Goal: Task Accomplishment & Management: Use online tool/utility

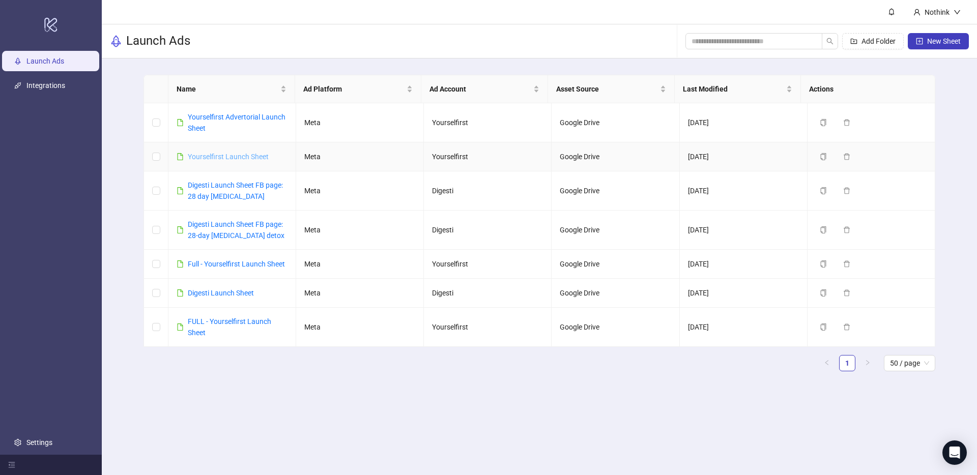
click at [234, 155] on link "Yourselfirst Launch Sheet" at bounding box center [228, 157] width 81 height 8
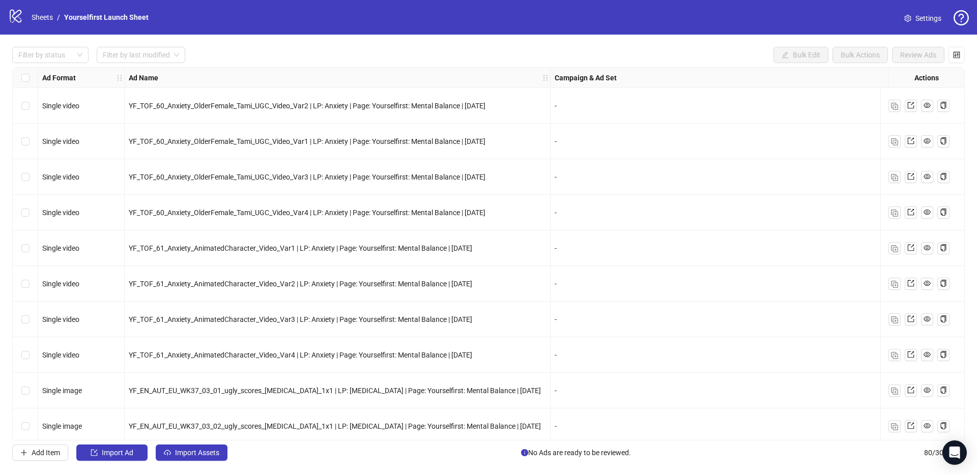
click at [13, 17] on icon at bounding box center [16, 16] width 12 height 13
click at [35, 16] on link "Sheets" at bounding box center [42, 17] width 25 height 11
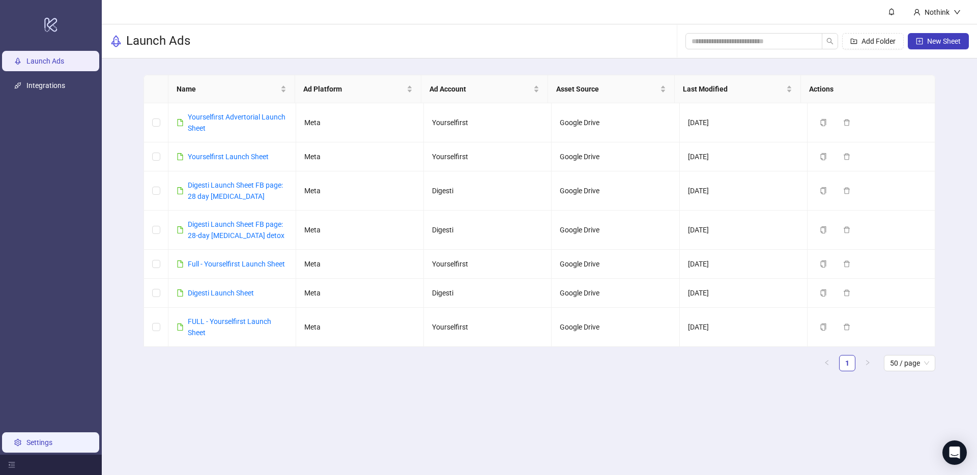
click at [52, 439] on link "Settings" at bounding box center [39, 443] width 26 height 8
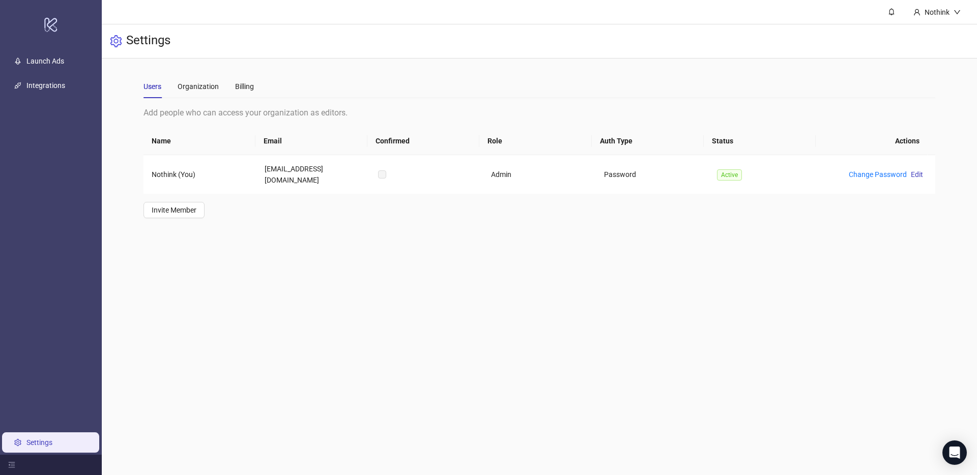
click at [391, 335] on main "Nothink Settings Users Organization Billing Add people who can access your orga…" at bounding box center [539, 237] width 875 height 475
click at [203, 91] on div "Organization" at bounding box center [198, 86] width 41 height 11
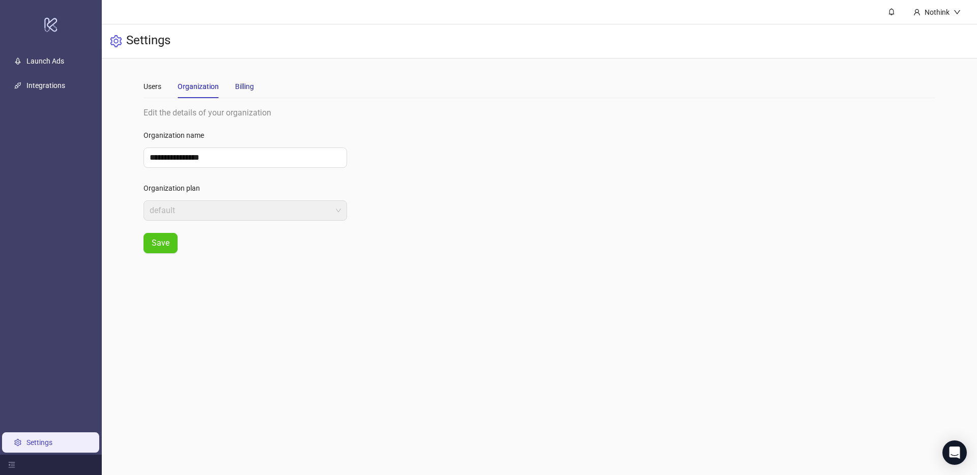
click at [249, 88] on div "Billing" at bounding box center [244, 86] width 19 height 11
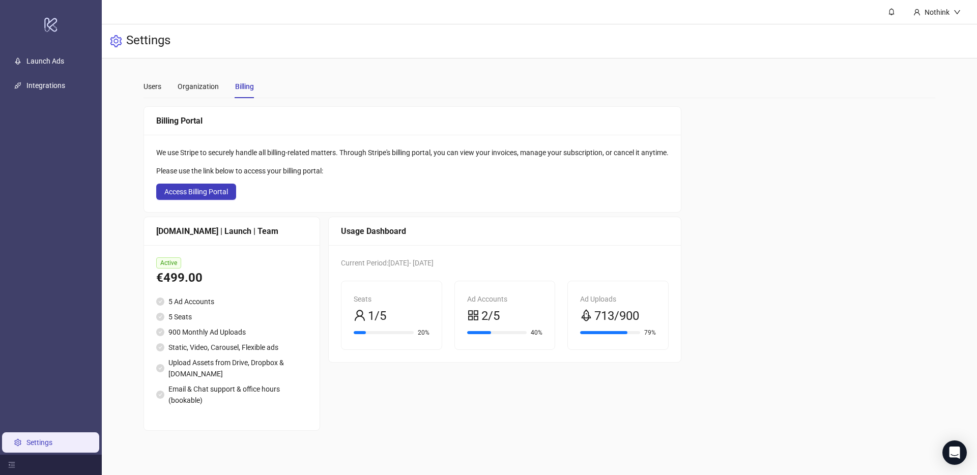
click at [356, 75] on div "Users Organization Billing" at bounding box center [540, 86] width 792 height 23
click at [32, 57] on link "Launch Ads" at bounding box center [45, 61] width 38 height 8
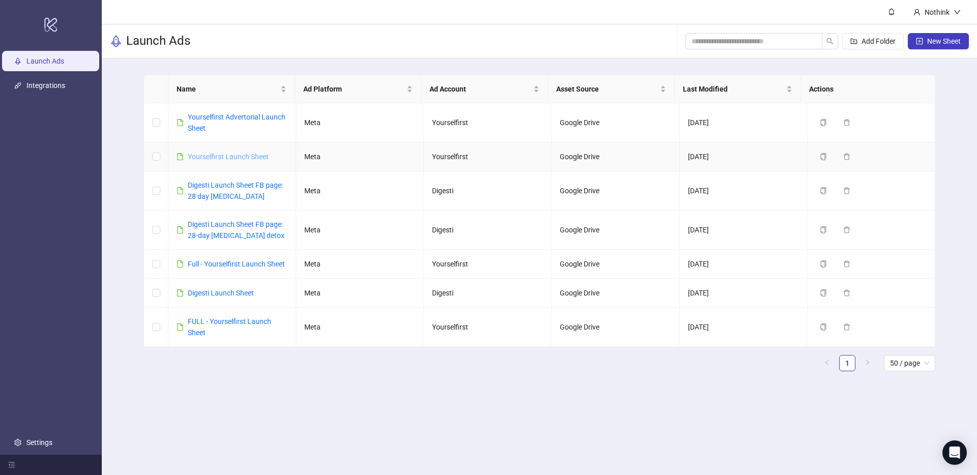
click at [221, 155] on link "Yourselfirst Launch Sheet" at bounding box center [228, 157] width 81 height 8
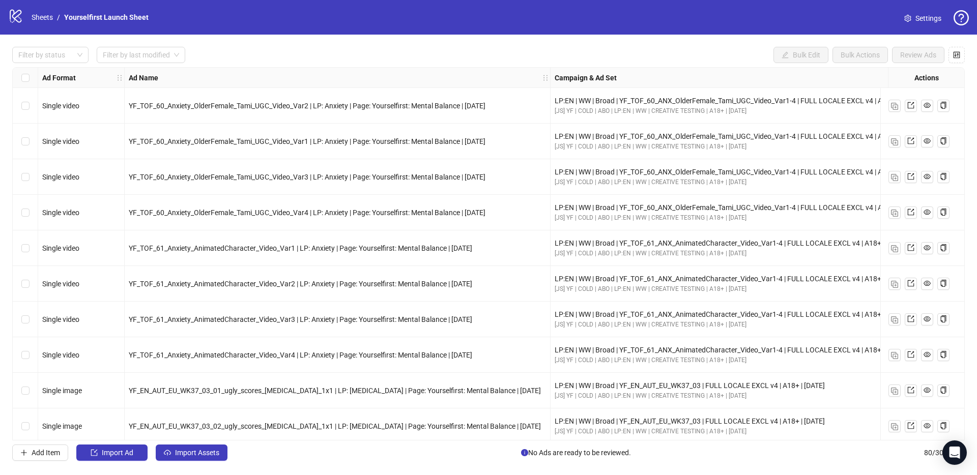
click at [219, 463] on div "Filter by status Filter by last modified Bulk Edit Bulk Actions Review Ads Ad F…" at bounding box center [488, 254] width 977 height 439
click at [218, 453] on span "Import Assets" at bounding box center [197, 453] width 44 height 8
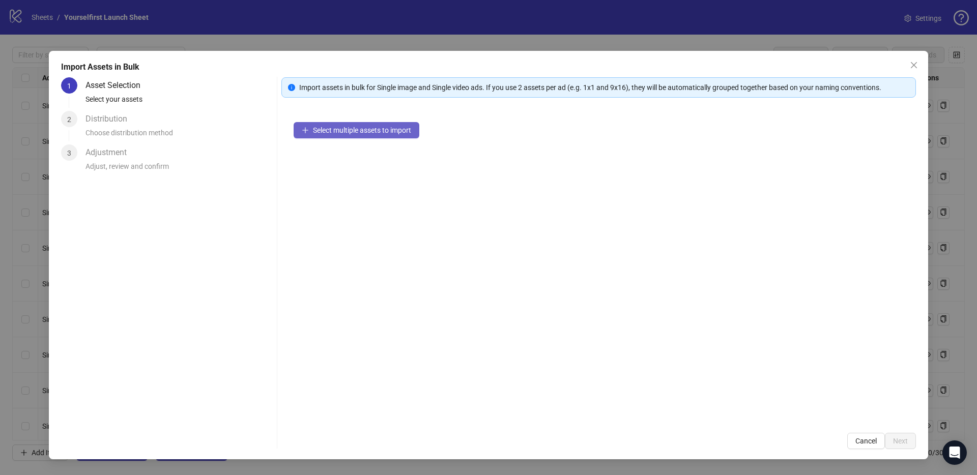
click at [369, 126] on span "Select multiple assets to import" at bounding box center [362, 130] width 98 height 8
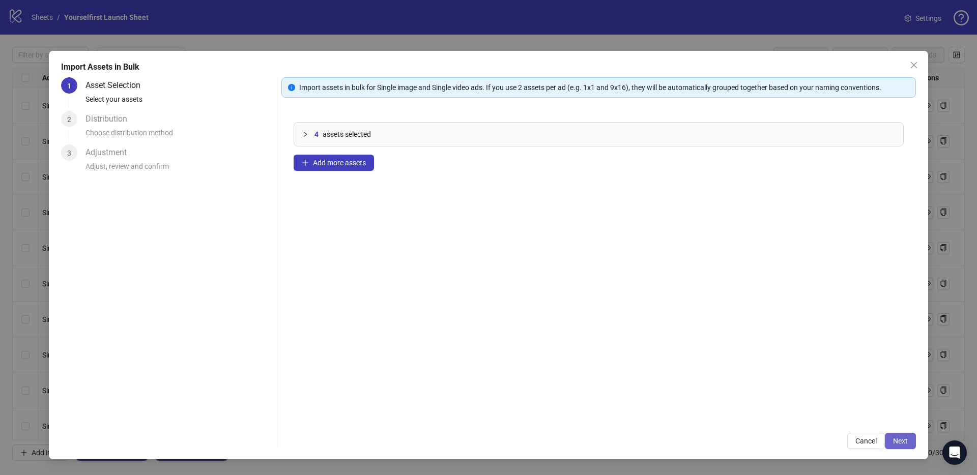
click at [905, 442] on span "Next" at bounding box center [900, 441] width 15 height 8
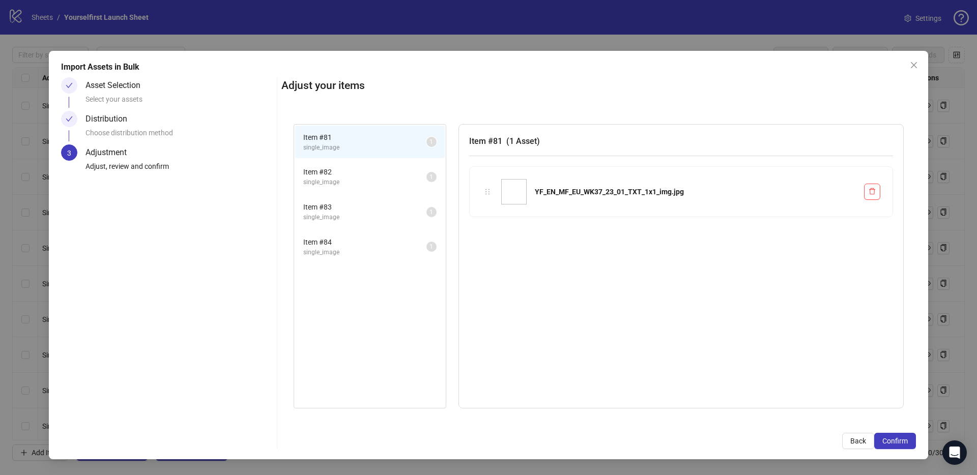
click at [905, 442] on span "Confirm" at bounding box center [895, 441] width 25 height 8
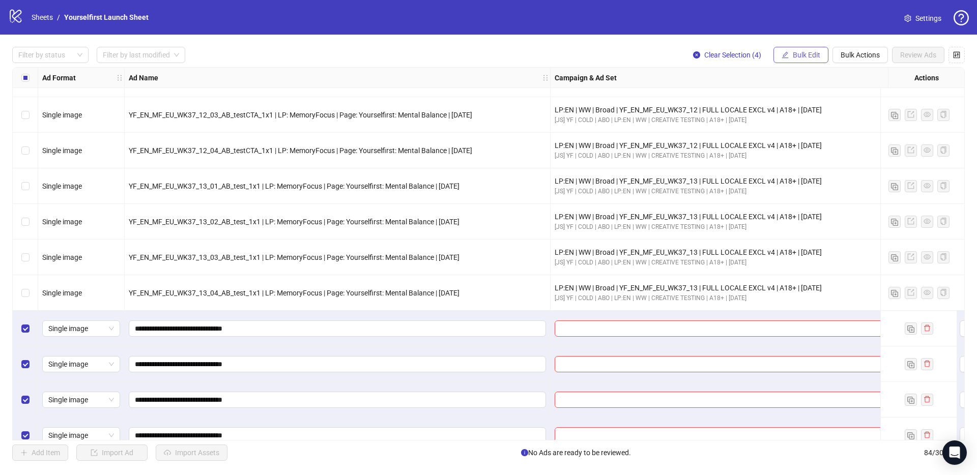
scroll to position [2645, 0]
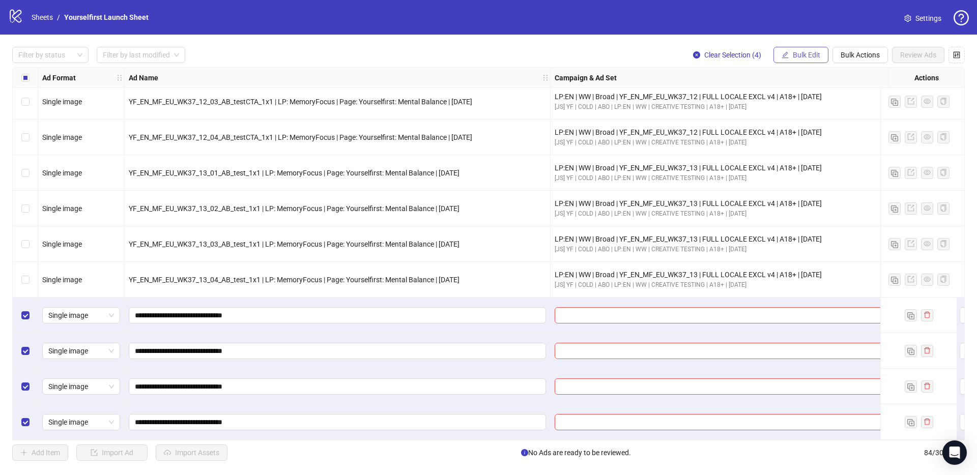
click at [814, 55] on span "Bulk Edit" at bounding box center [806, 55] width 27 height 8
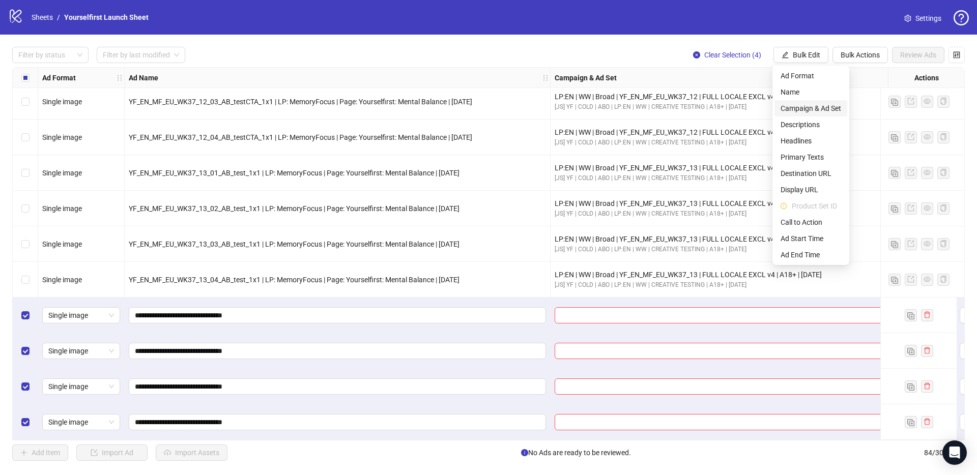
click at [798, 110] on span "Campaign & Ad Set" at bounding box center [811, 108] width 61 height 11
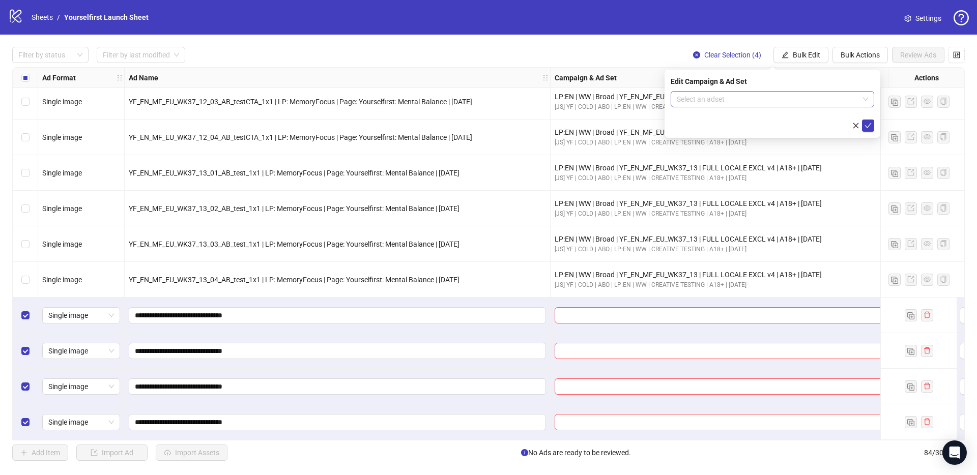
click at [695, 99] on input "search" at bounding box center [768, 99] width 182 height 15
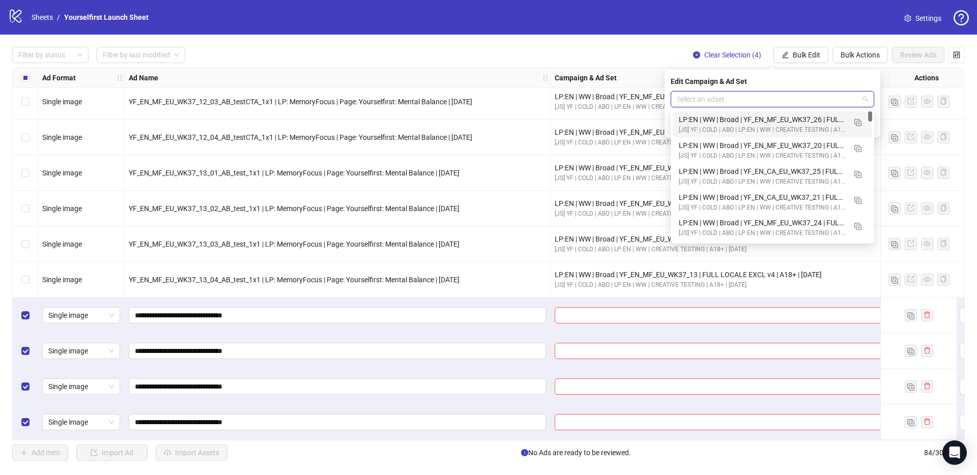
paste input "**********"
type input "**********"
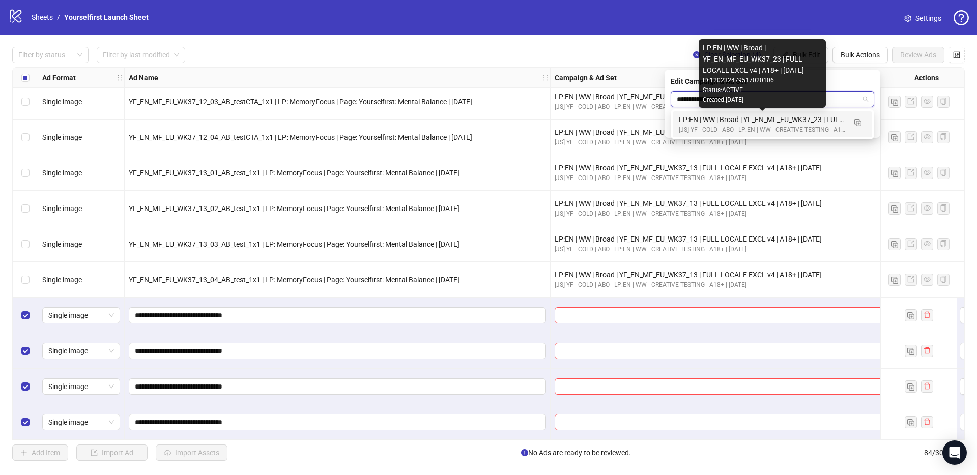
click at [716, 120] on div "LP:EN | WW | Broad | YF_EN_MF_EU_WK37_23 | FULL LOCALE EXCL v4 | A18+ | [DATE]" at bounding box center [762, 119] width 167 height 11
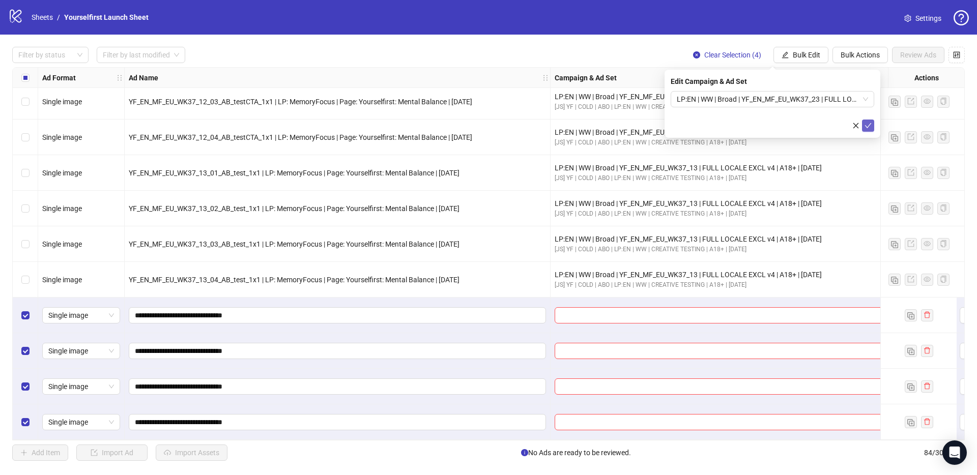
click at [871, 127] on icon "check" at bounding box center [868, 125] width 7 height 7
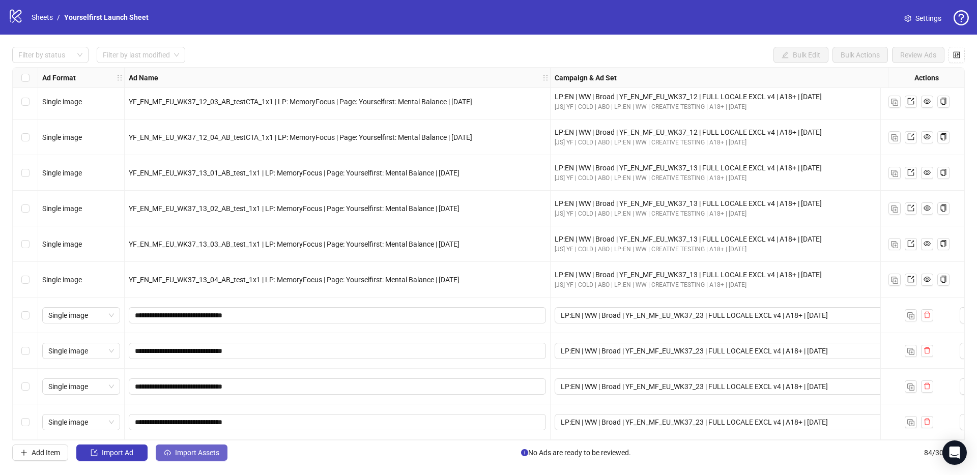
click at [199, 450] on span "Import Assets" at bounding box center [197, 453] width 44 height 8
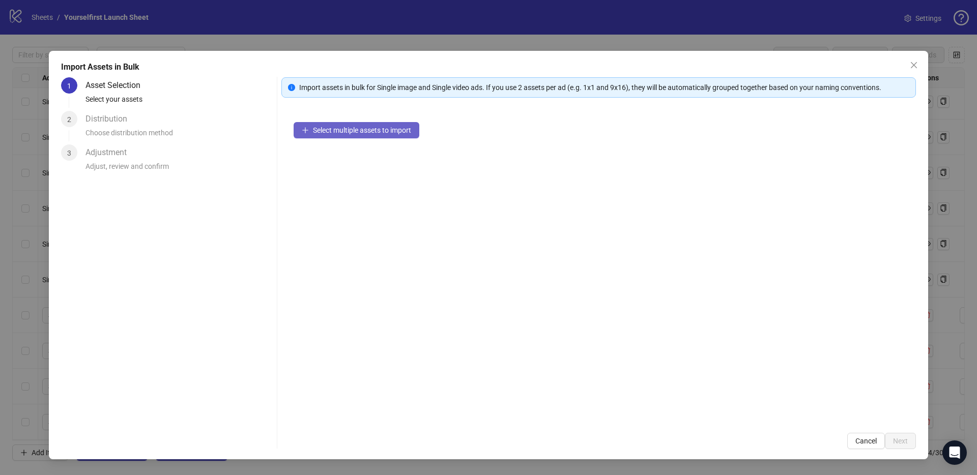
click at [391, 132] on span "Select multiple assets to import" at bounding box center [362, 130] width 98 height 8
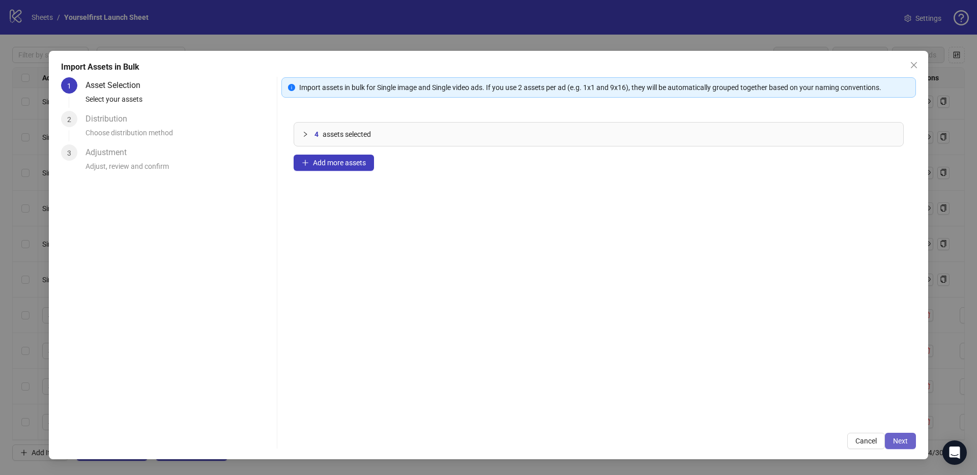
click at [909, 443] on button "Next" at bounding box center [900, 441] width 31 height 16
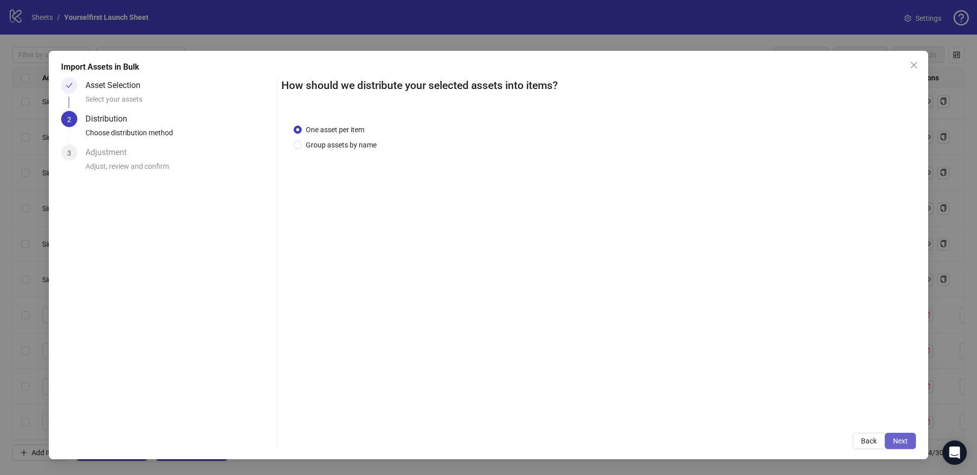
click at [907, 441] on span "Next" at bounding box center [900, 441] width 15 height 8
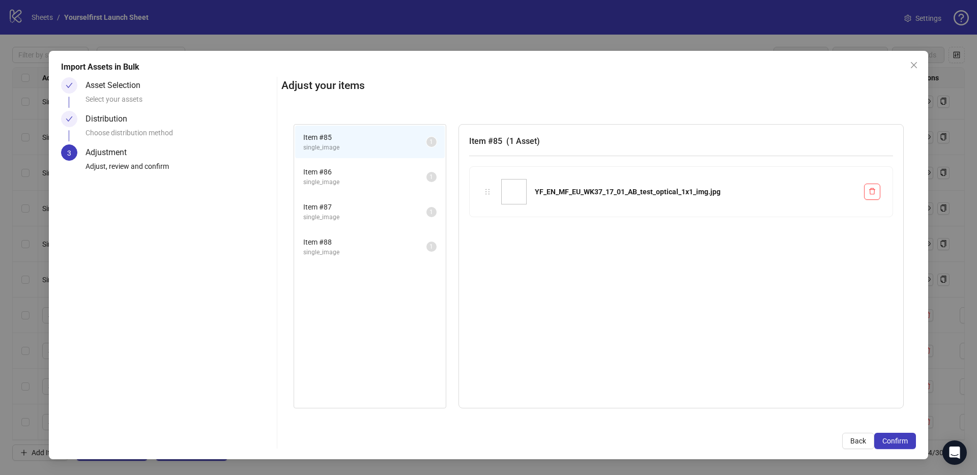
click at [907, 441] on span "Confirm" at bounding box center [895, 441] width 25 height 8
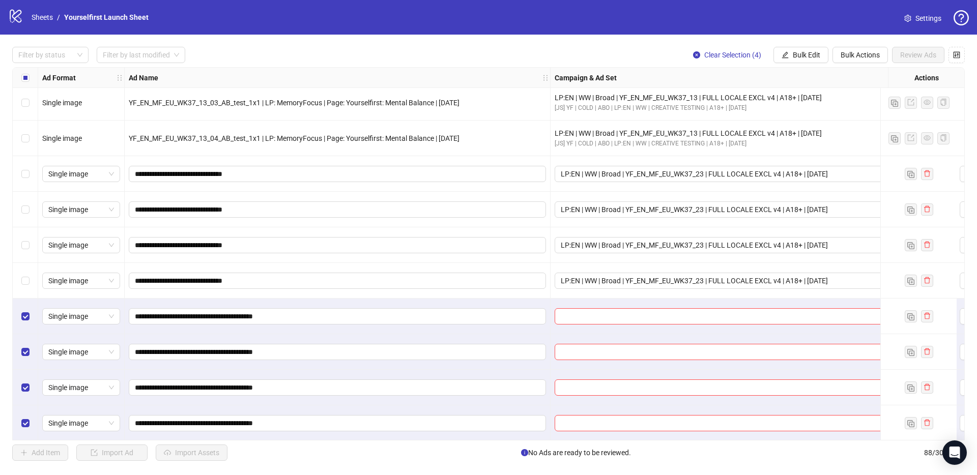
scroll to position [2787, 0]
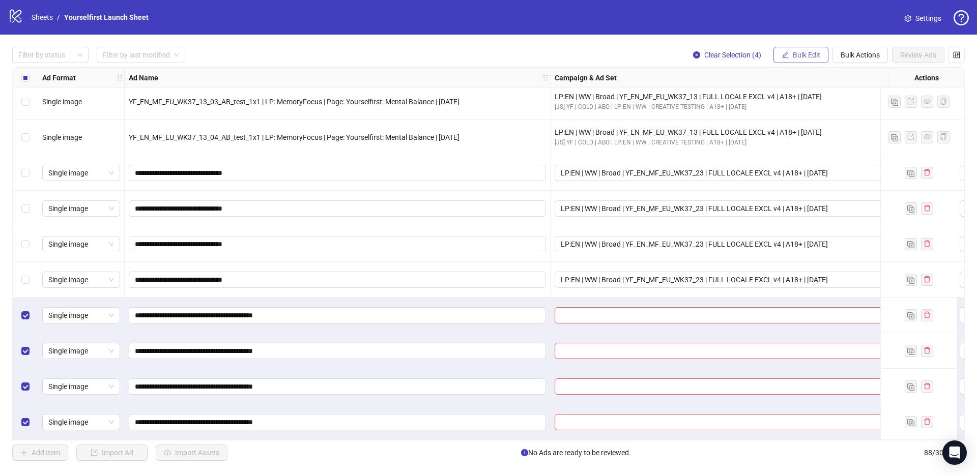
click at [795, 54] on span "Bulk Edit" at bounding box center [806, 55] width 27 height 8
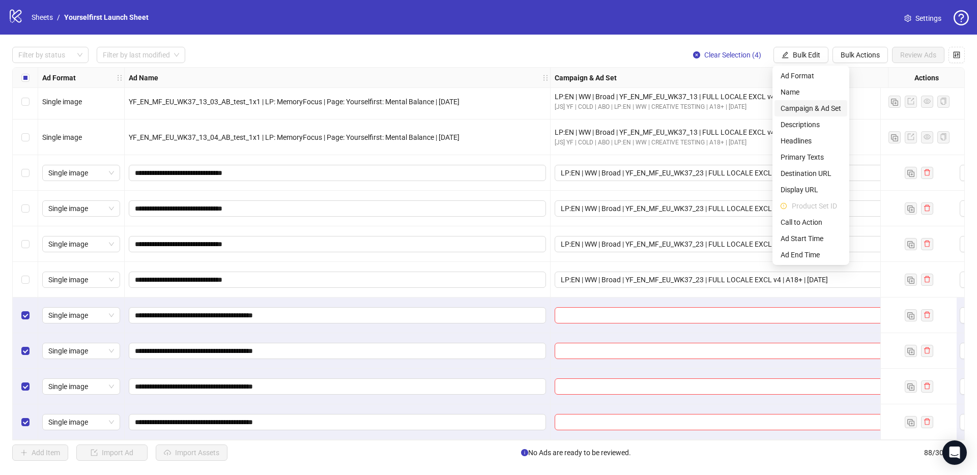
click at [804, 108] on span "Campaign & Ad Set" at bounding box center [811, 108] width 61 height 11
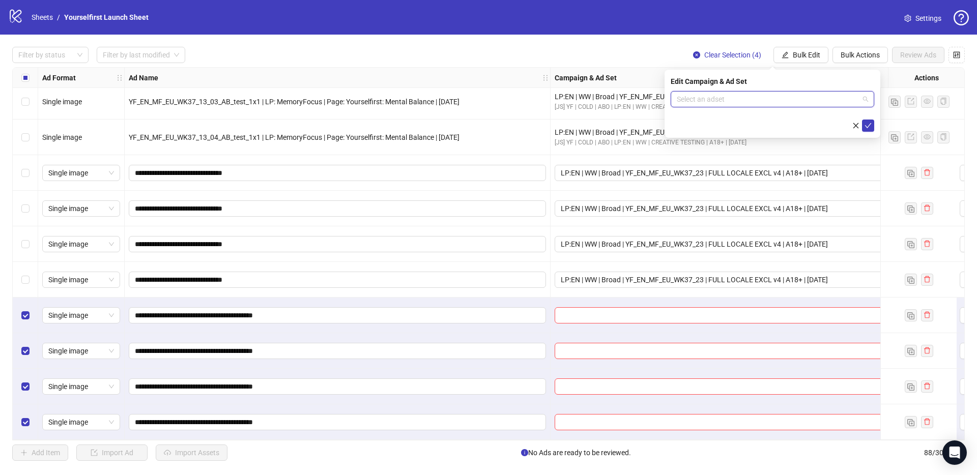
click at [702, 102] on input "search" at bounding box center [768, 99] width 182 height 15
paste input "**********"
type input "**********"
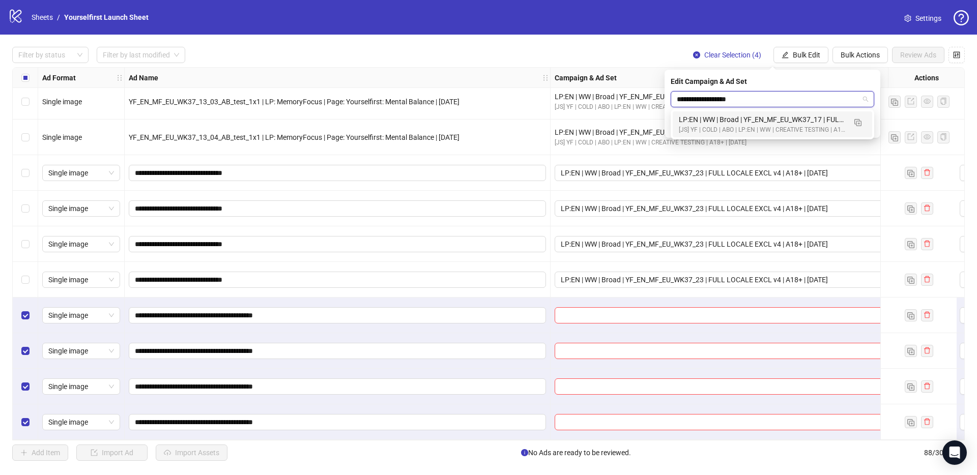
click at [712, 123] on div "LP:EN | WW | Broad | YF_EN_MF_EU_WK37_17 | FULL LOCALE EXCL v4 | A18+ | [DATE]" at bounding box center [762, 119] width 167 height 11
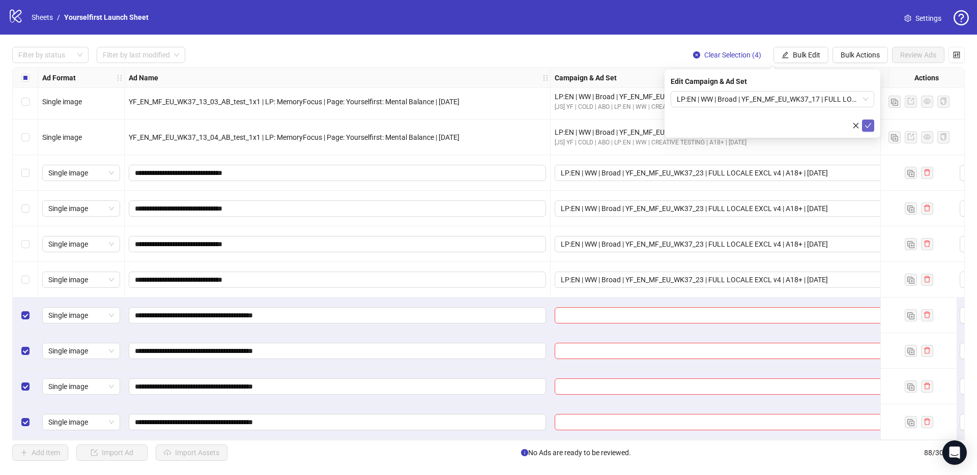
click at [873, 125] on button "submit" at bounding box center [868, 126] width 12 height 12
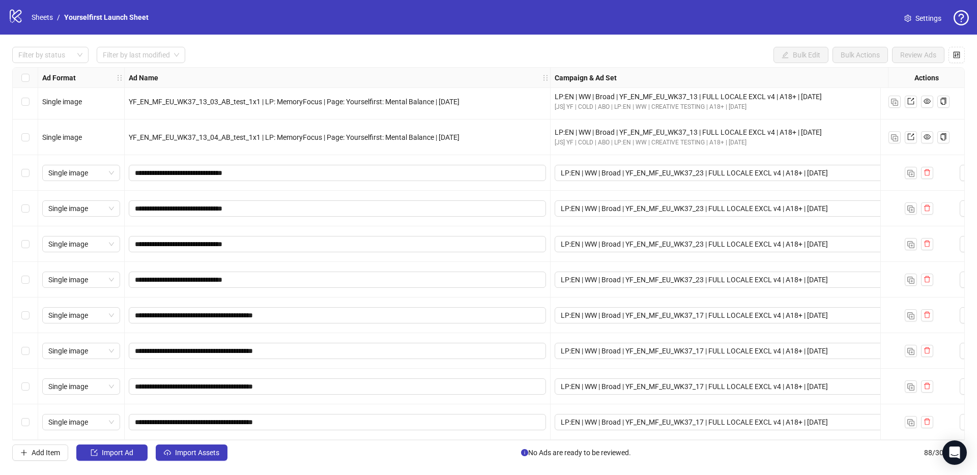
click at [265, 42] on div "Filter by status Filter by last modified Bulk Edit Bulk Actions Review Ads Ad F…" at bounding box center [488, 254] width 977 height 439
click at [201, 455] on span "Import Assets" at bounding box center [197, 453] width 44 height 8
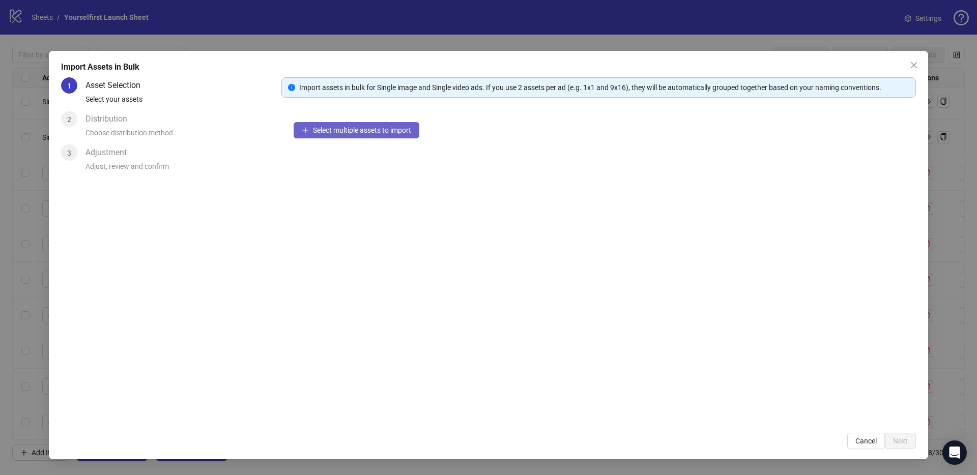
click at [393, 134] on button "Select multiple assets to import" at bounding box center [357, 130] width 126 height 16
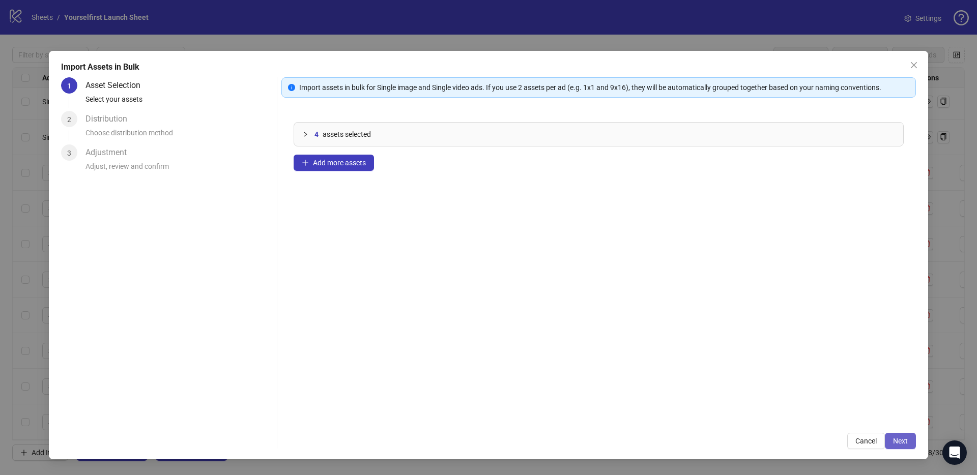
click at [904, 440] on span "Next" at bounding box center [900, 441] width 15 height 8
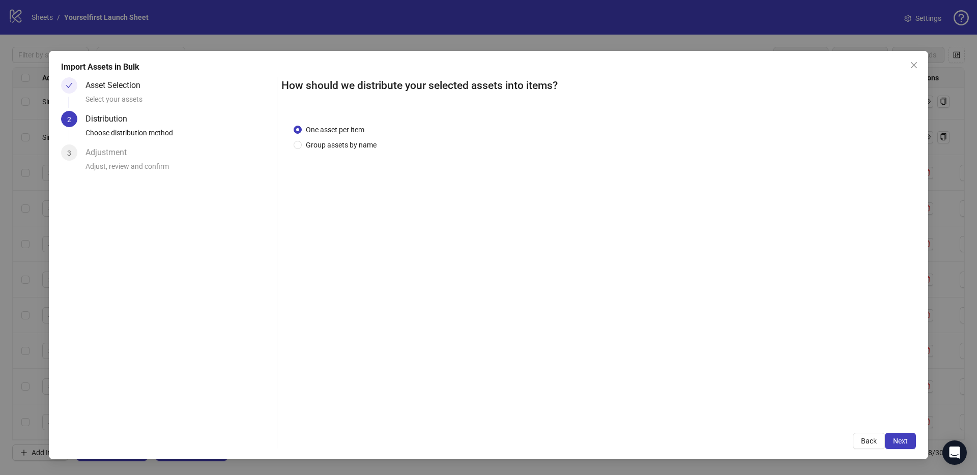
click at [904, 440] on span "Next" at bounding box center [900, 441] width 15 height 8
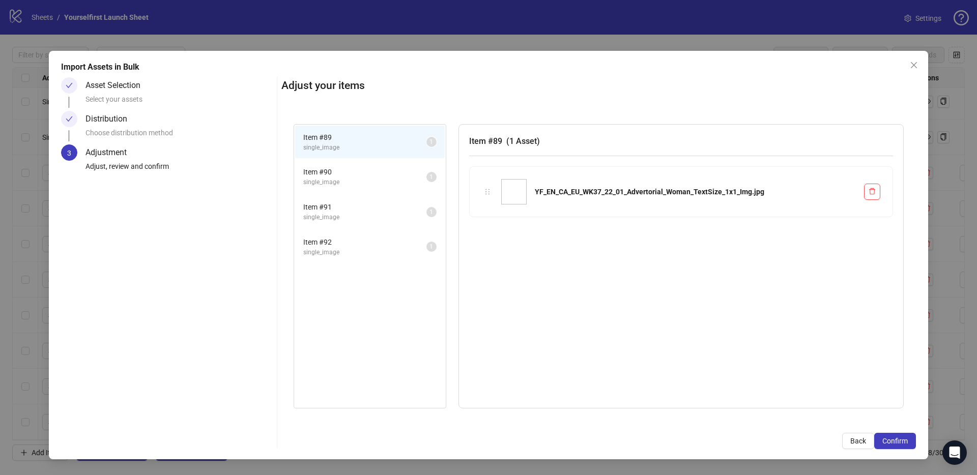
click at [904, 440] on span "Confirm" at bounding box center [895, 441] width 25 height 8
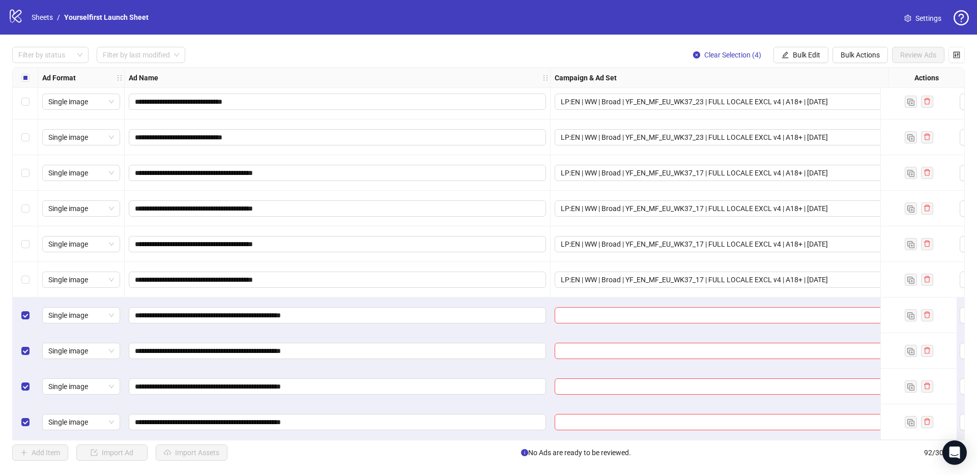
scroll to position [2930, 0]
click at [802, 54] on span "Bulk Edit" at bounding box center [806, 55] width 27 height 8
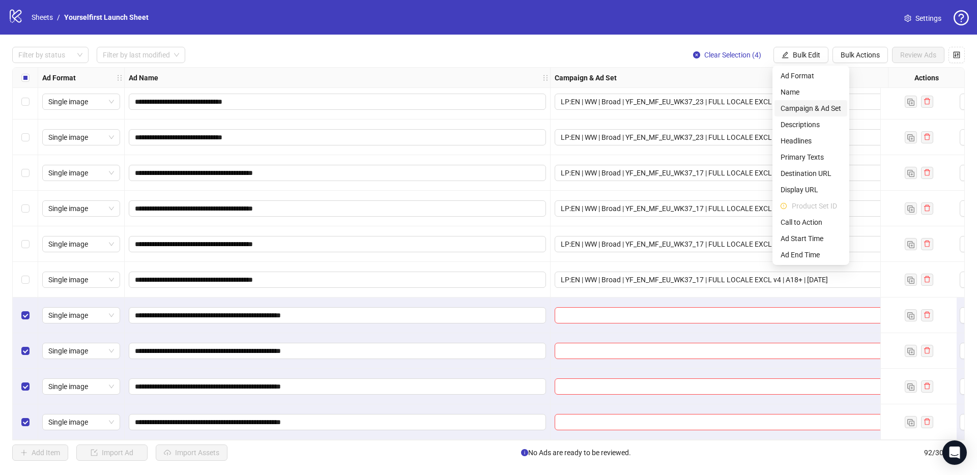
click at [799, 111] on span "Campaign & Ad Set" at bounding box center [811, 108] width 61 height 11
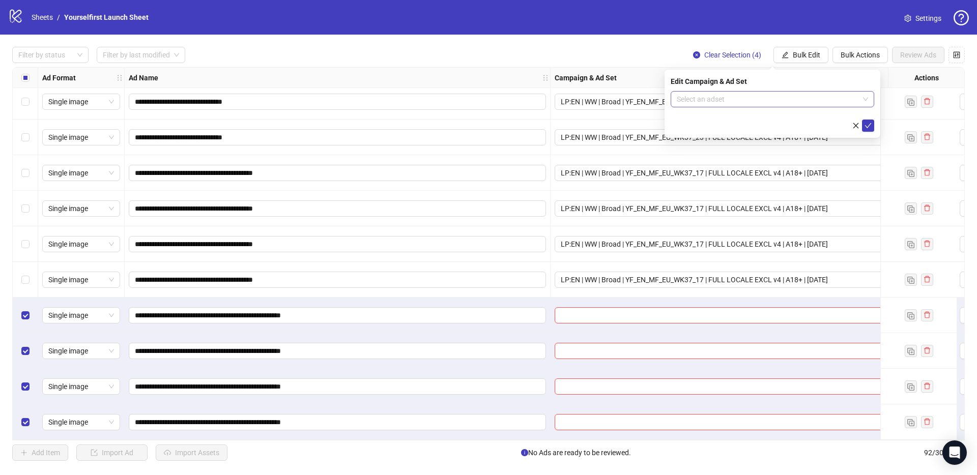
click at [782, 100] on input "search" at bounding box center [768, 99] width 182 height 15
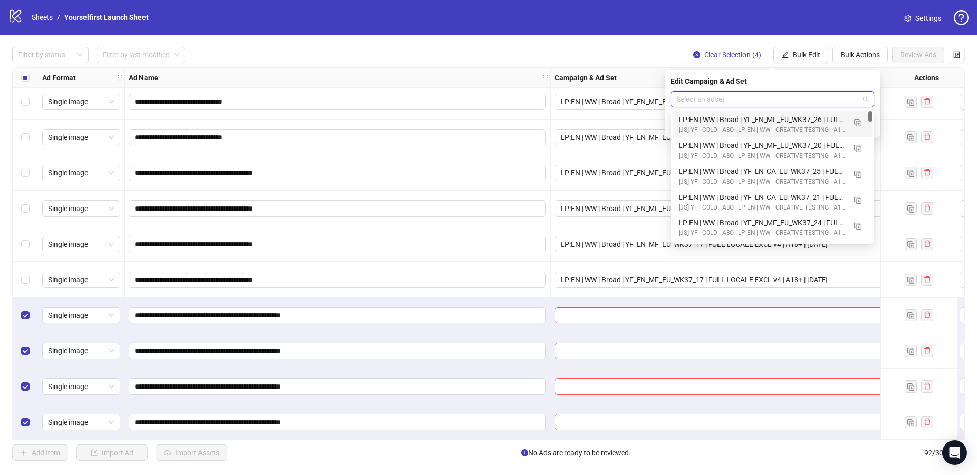
paste input "**********"
type input "**********"
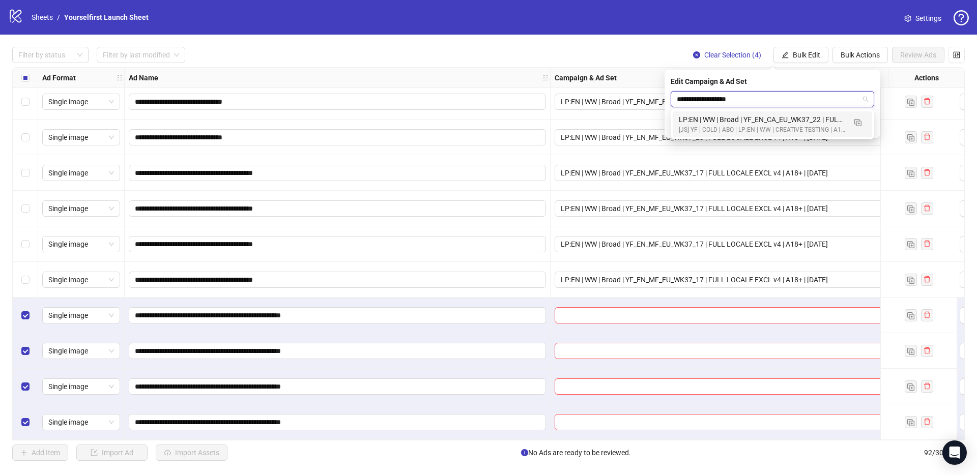
click at [750, 120] on div "LP:EN | WW | Broad | YF_EN_CA_EU_WK37_22 | FULL LOCALE EXCL v4 | A18+ | [DATE]" at bounding box center [762, 119] width 167 height 11
click at [871, 125] on icon "check" at bounding box center [868, 125] width 7 height 7
click at [550, 36] on div "**********" at bounding box center [488, 254] width 977 height 439
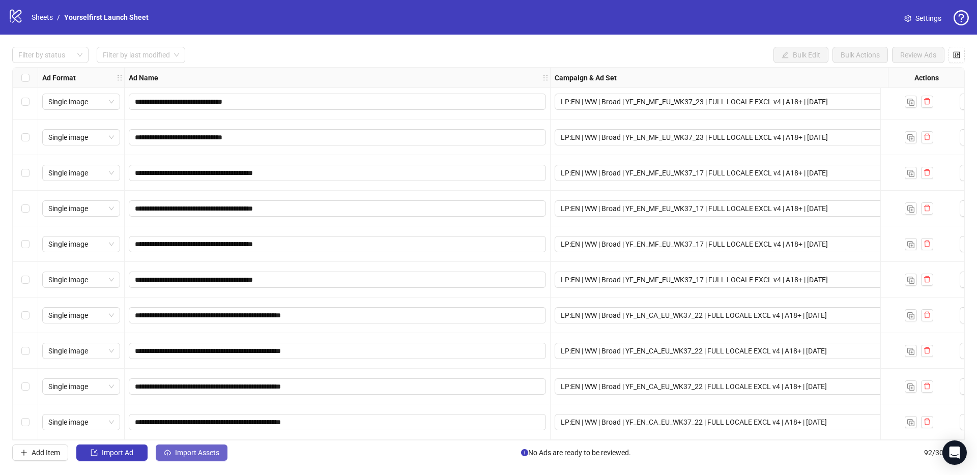
click at [202, 450] on span "Import Assets" at bounding box center [197, 453] width 44 height 8
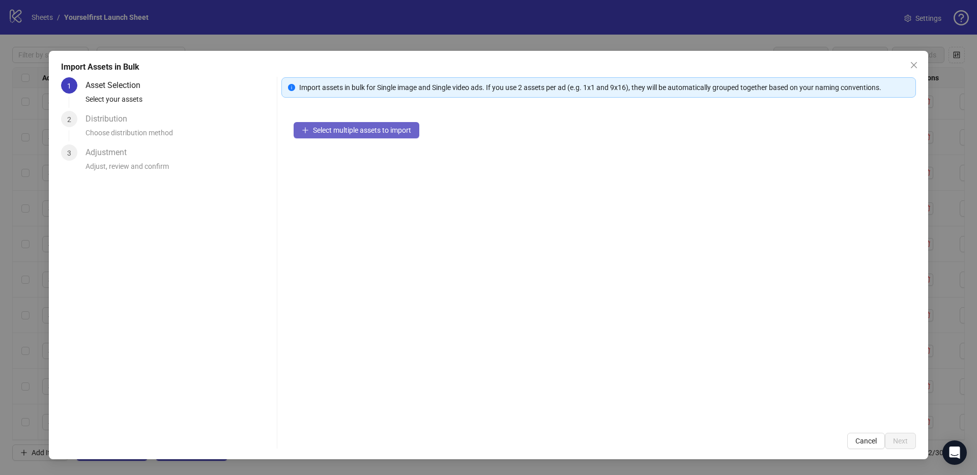
click at [333, 138] on button "Select multiple assets to import" at bounding box center [357, 130] width 126 height 16
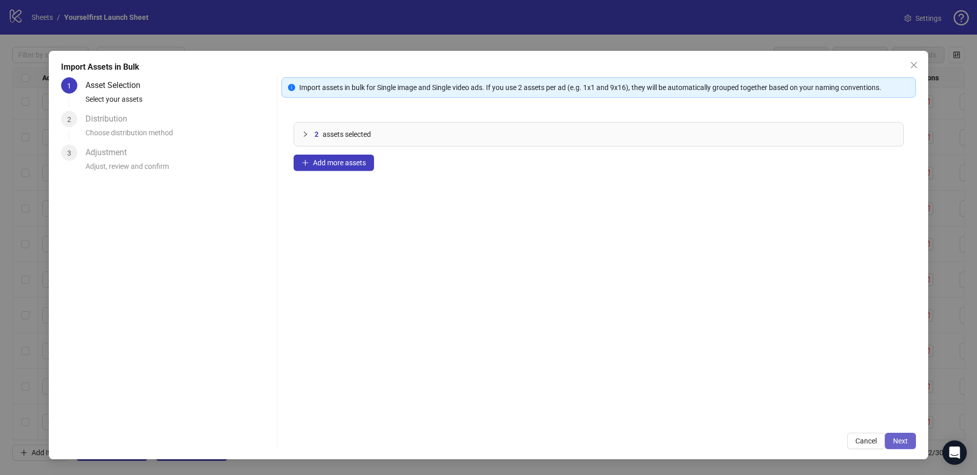
click at [905, 443] on span "Next" at bounding box center [900, 441] width 15 height 8
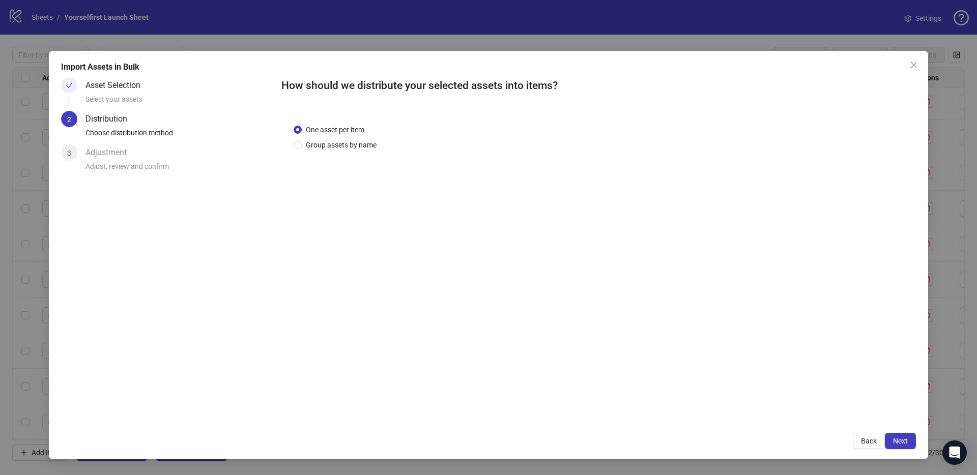
click at [905, 443] on span "Next" at bounding box center [900, 441] width 15 height 8
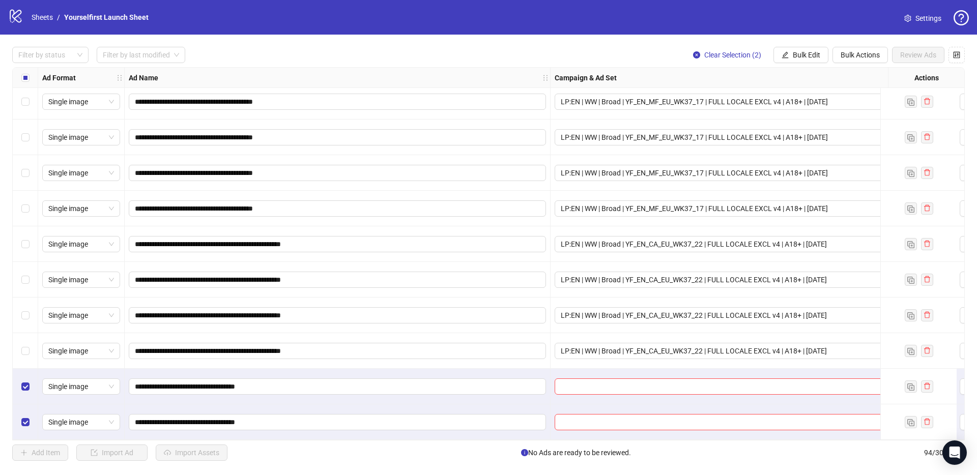
scroll to position [3001, 0]
click at [800, 49] on button "Bulk Edit" at bounding box center [801, 55] width 55 height 16
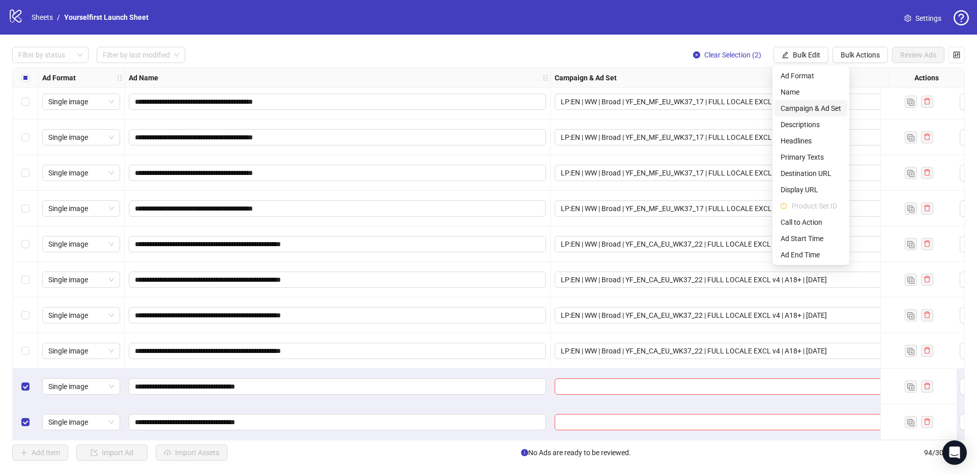
click at [799, 109] on span "Campaign & Ad Set" at bounding box center [811, 108] width 61 height 11
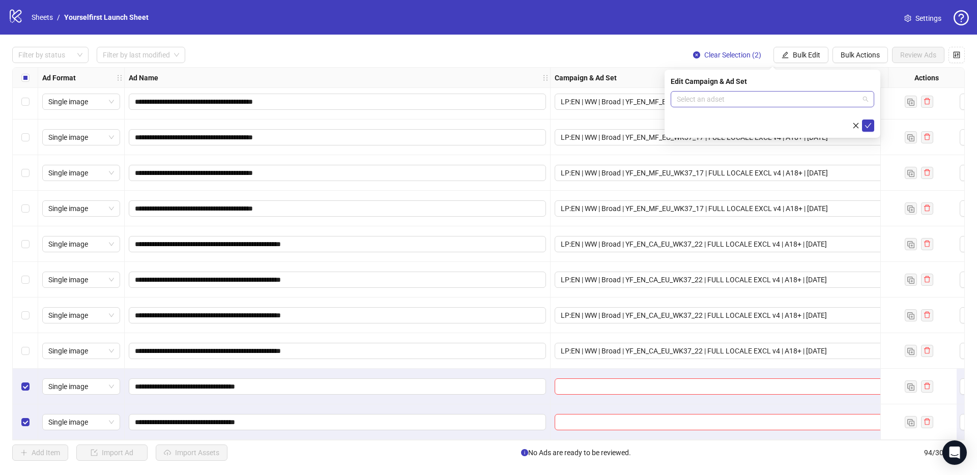
click at [699, 98] on input "search" at bounding box center [768, 99] width 182 height 15
paste input "**********"
type input "**********"
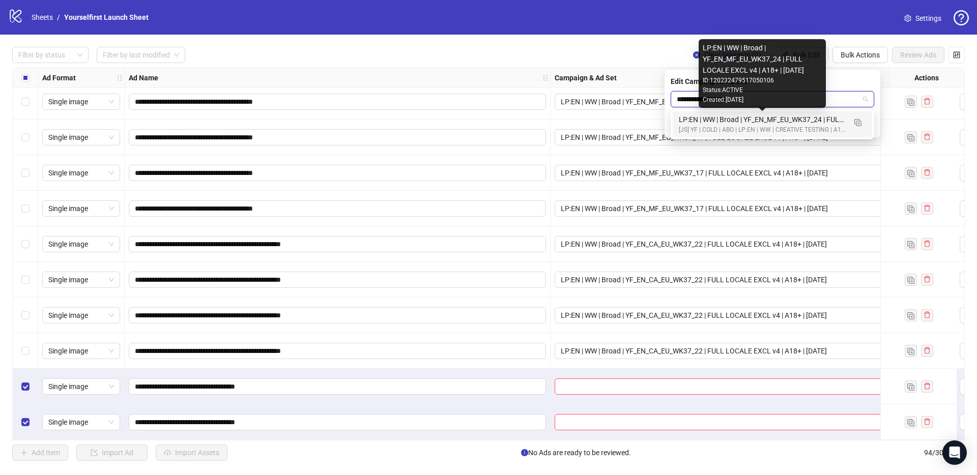
click at [742, 121] on div "LP:EN | WW | Broad | YF_EN_MF_EU_WK37_24 | FULL LOCALE EXCL v4 | A18+ | [DATE]" at bounding box center [762, 119] width 167 height 11
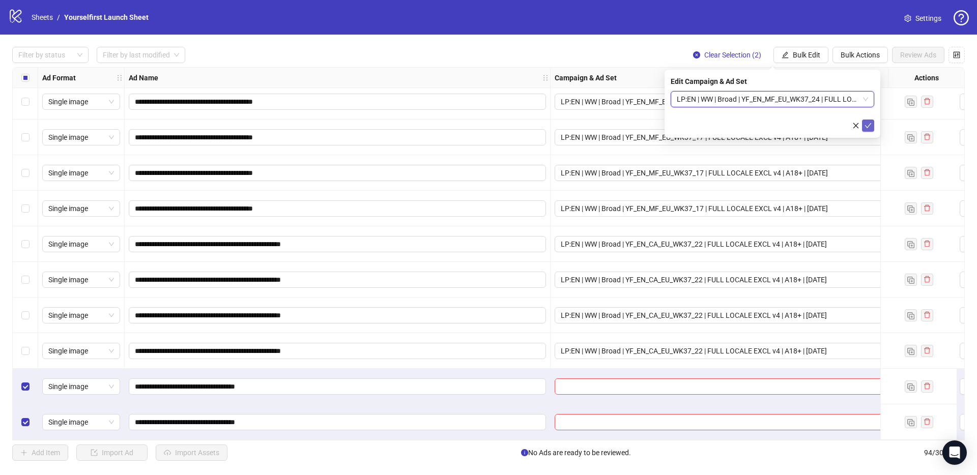
click at [869, 125] on icon "check" at bounding box center [868, 125] width 7 height 7
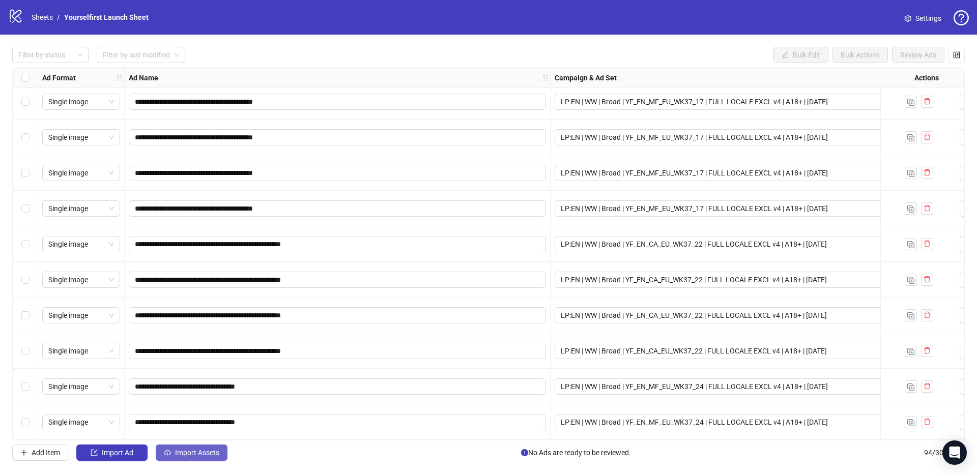
click at [177, 452] on span "Import Assets" at bounding box center [197, 453] width 44 height 8
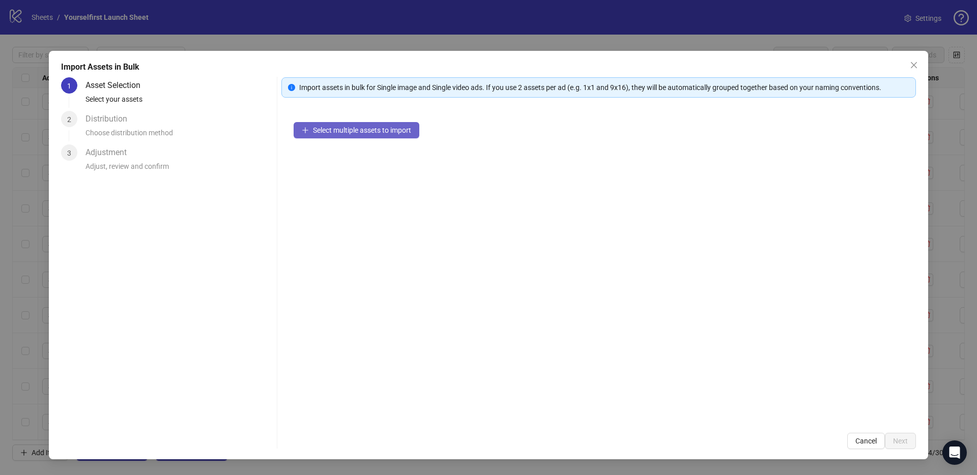
click at [402, 131] on span "Select multiple assets to import" at bounding box center [362, 130] width 98 height 8
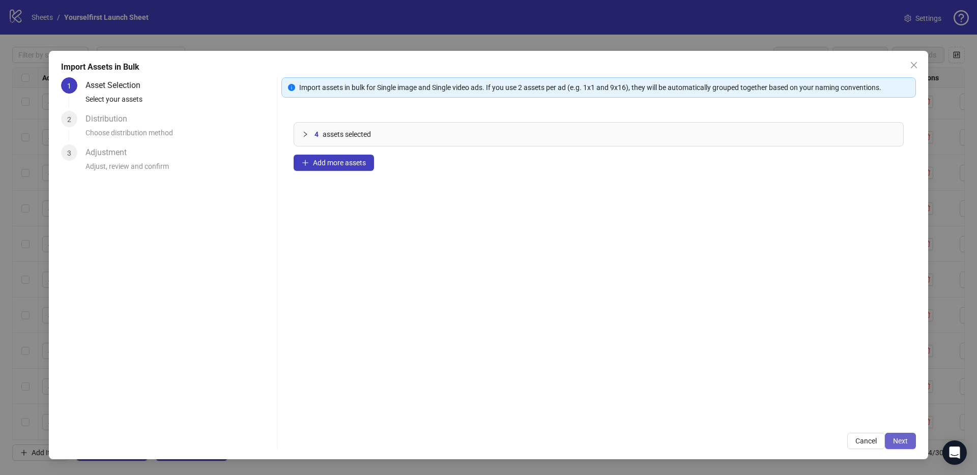
click at [901, 443] on span "Next" at bounding box center [900, 441] width 15 height 8
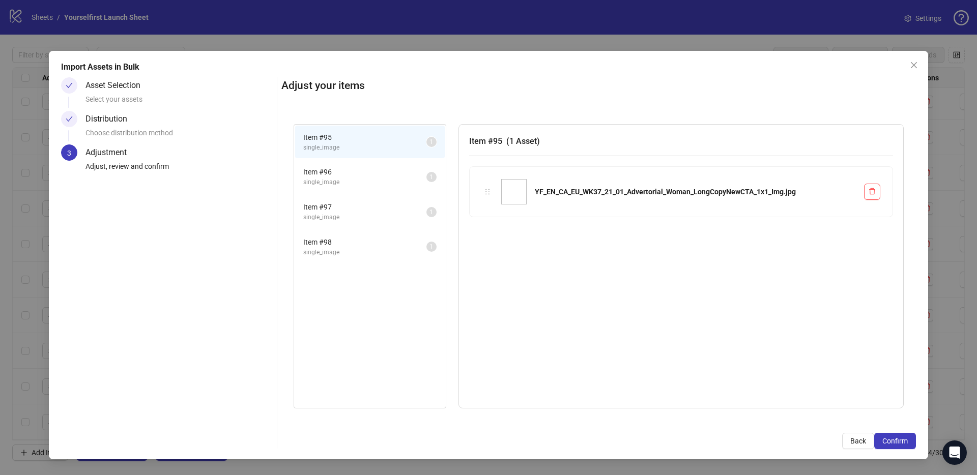
click at [902, 443] on span "Confirm" at bounding box center [895, 441] width 25 height 8
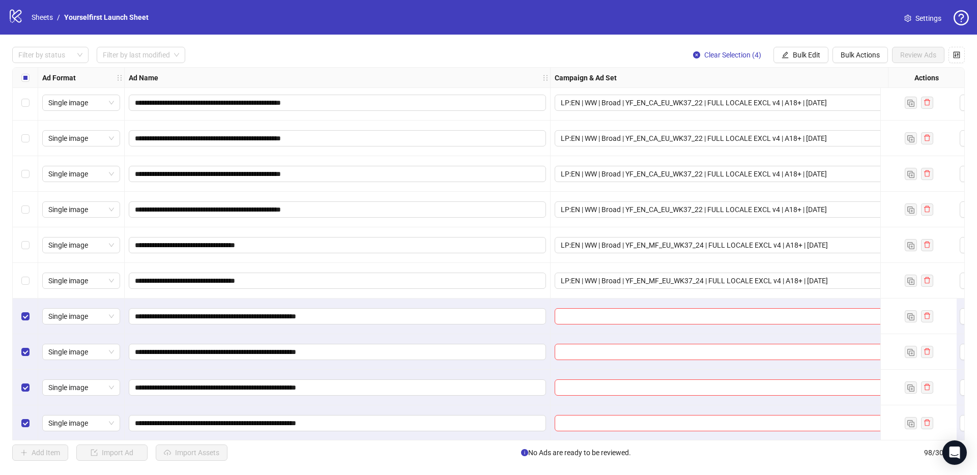
scroll to position [3143, 0]
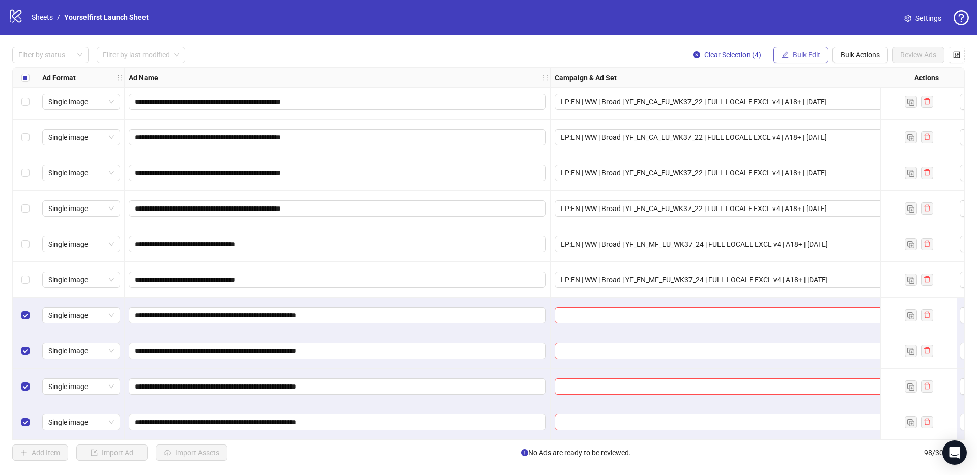
click at [808, 56] on span "Bulk Edit" at bounding box center [806, 55] width 27 height 8
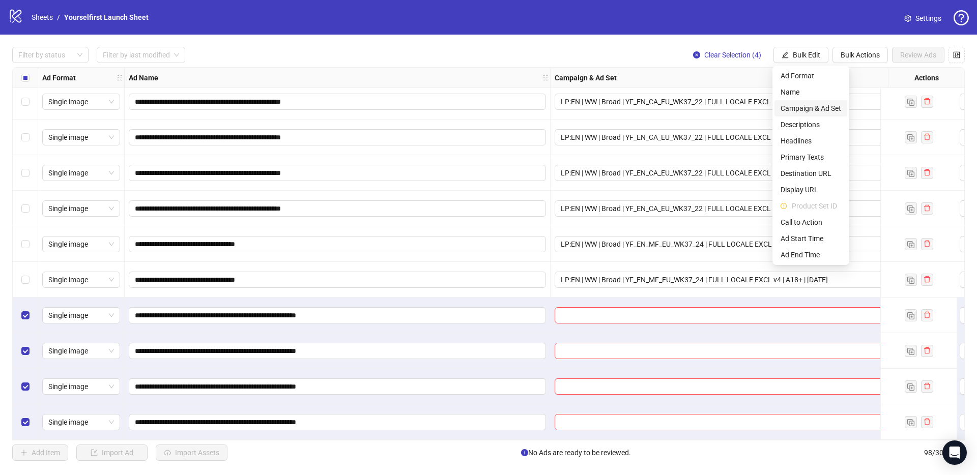
click at [808, 105] on span "Campaign & Ad Set" at bounding box center [811, 108] width 61 height 11
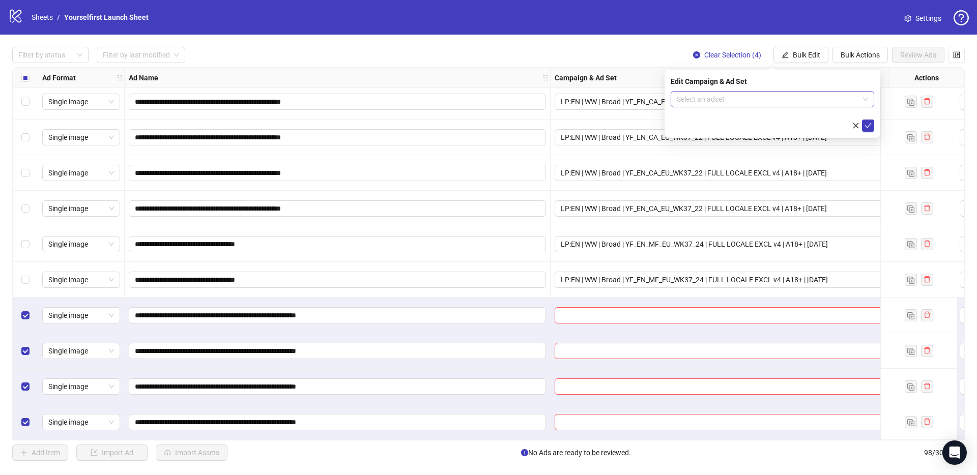
click at [713, 102] on input "search" at bounding box center [768, 99] width 182 height 15
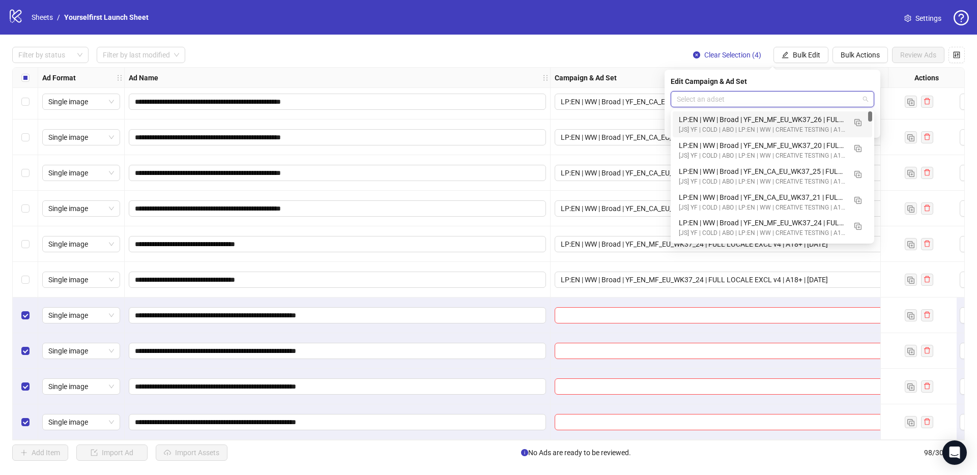
paste input "**********"
type input "**********"
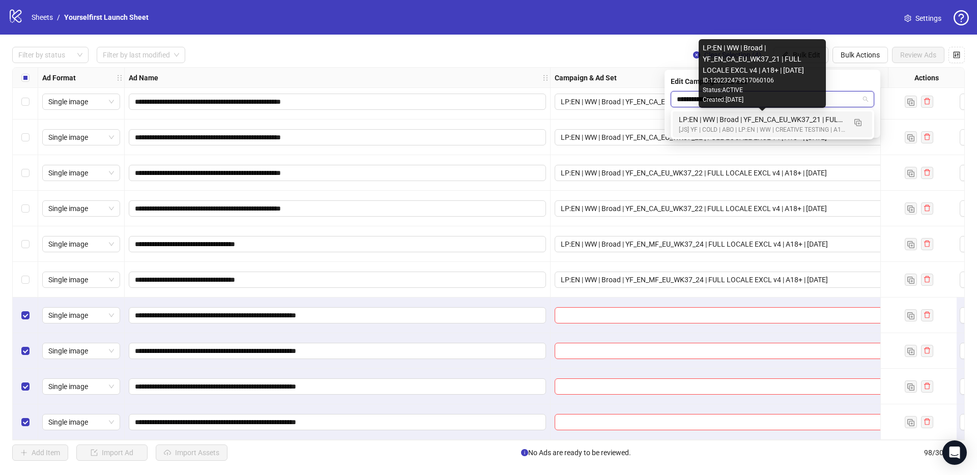
click at [760, 124] on div "LP:EN | WW | Broad | YF_EN_CA_EU_WK37_21 | FULL LOCALE EXCL v4 | A18+ | [DATE]" at bounding box center [762, 119] width 167 height 11
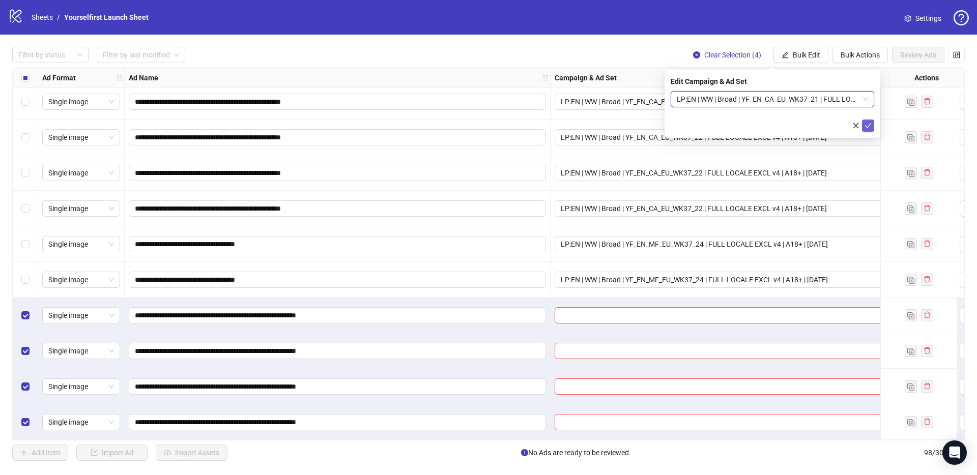
click at [872, 127] on button "submit" at bounding box center [868, 126] width 12 height 12
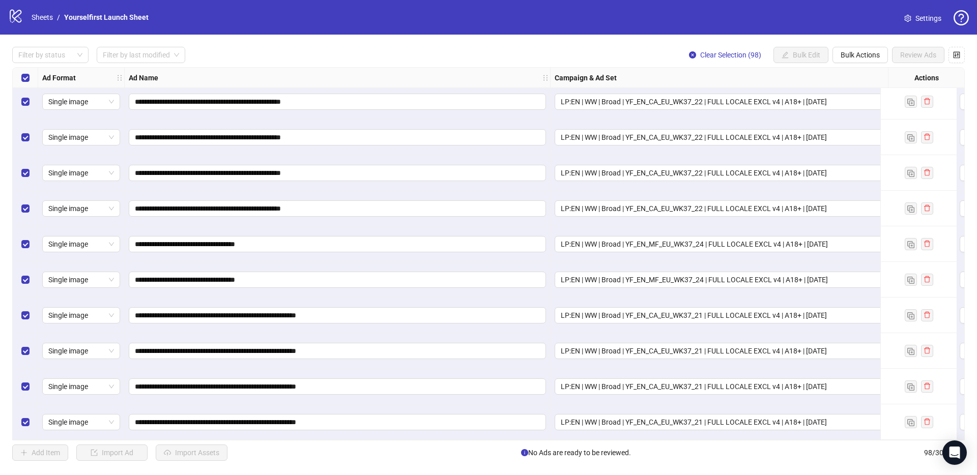
click at [19, 75] on div "Select all rows" at bounding box center [25, 78] width 25 height 20
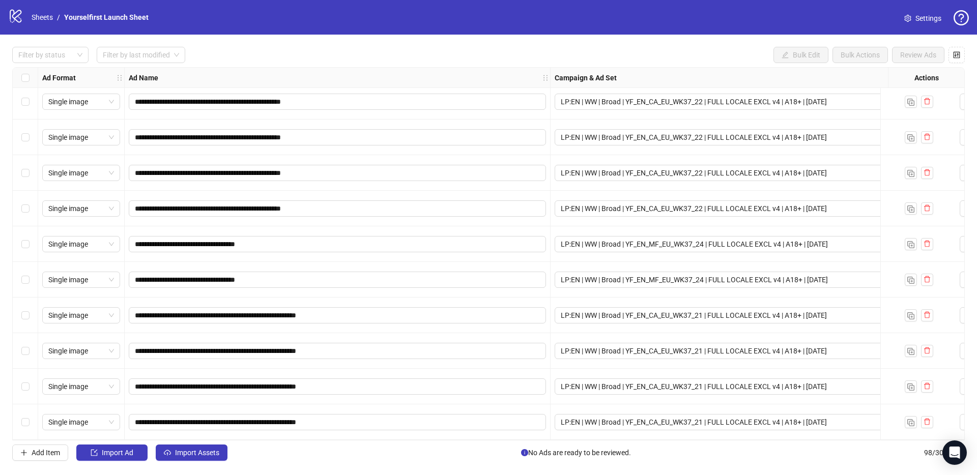
click at [355, 38] on div "**********" at bounding box center [488, 254] width 977 height 439
click at [193, 455] on span "Import Assets" at bounding box center [197, 453] width 44 height 8
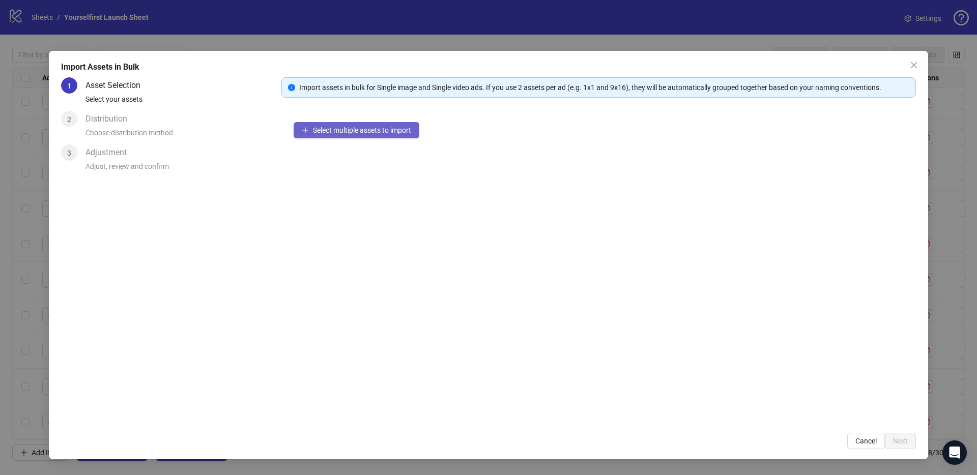
click at [374, 134] on span "Select multiple assets to import" at bounding box center [362, 130] width 98 height 8
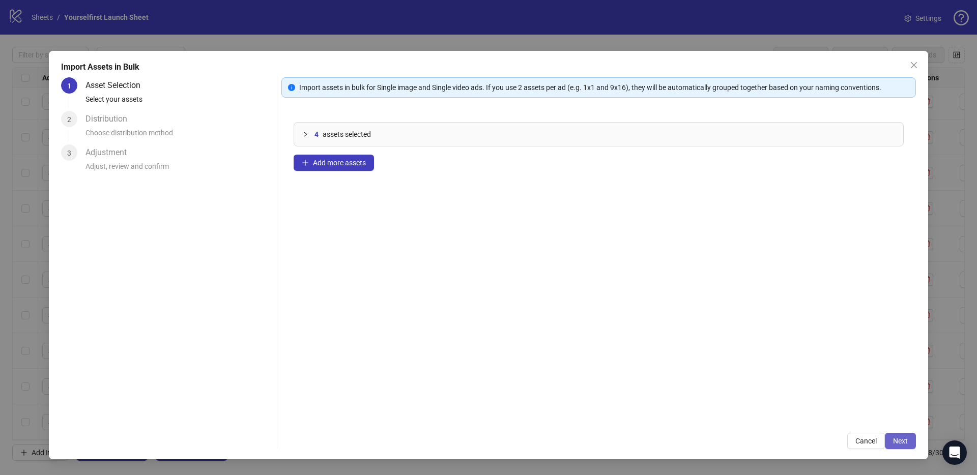
click at [894, 440] on span "Next" at bounding box center [900, 441] width 15 height 8
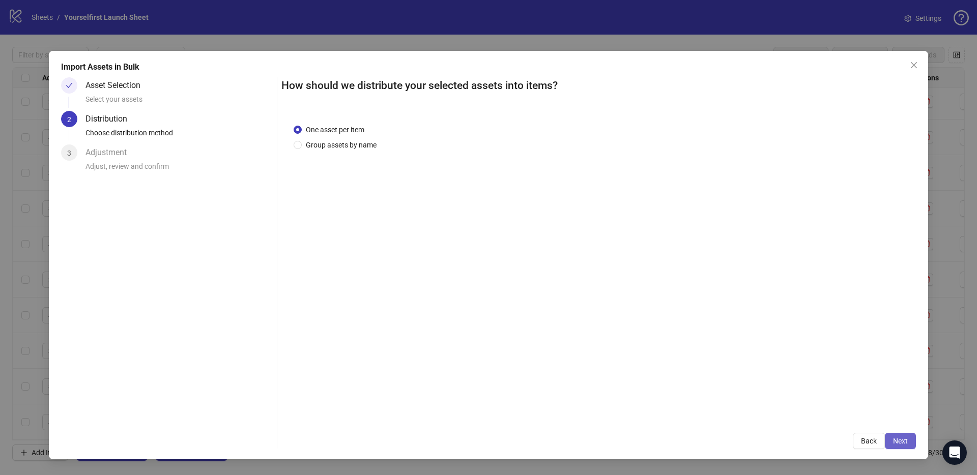
click at [897, 440] on span "Next" at bounding box center [900, 441] width 15 height 8
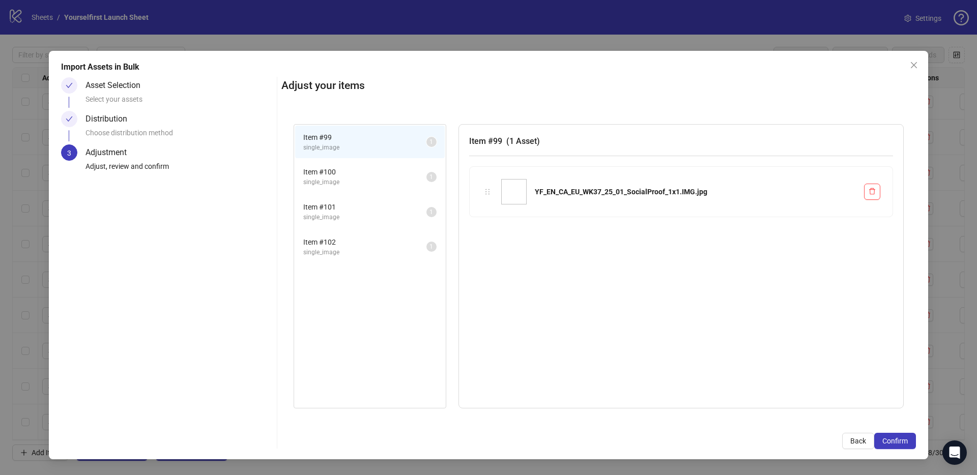
click at [897, 440] on span "Confirm" at bounding box center [895, 441] width 25 height 8
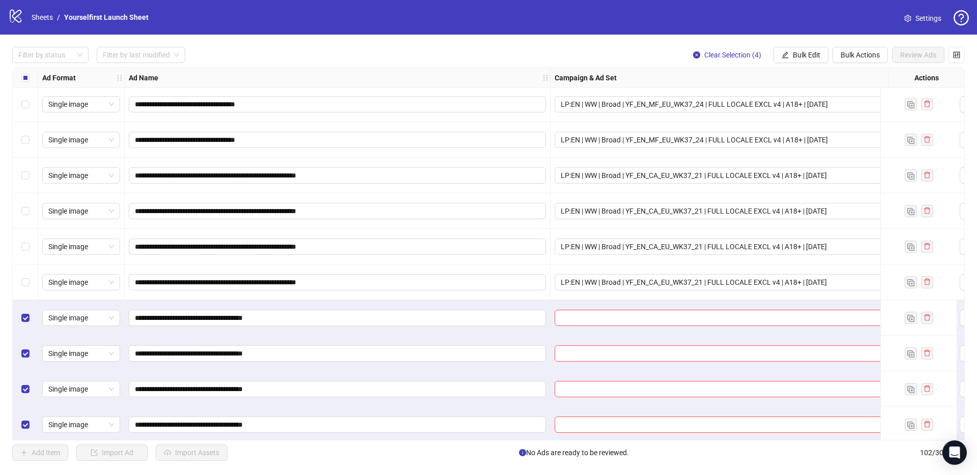
scroll to position [3286, 0]
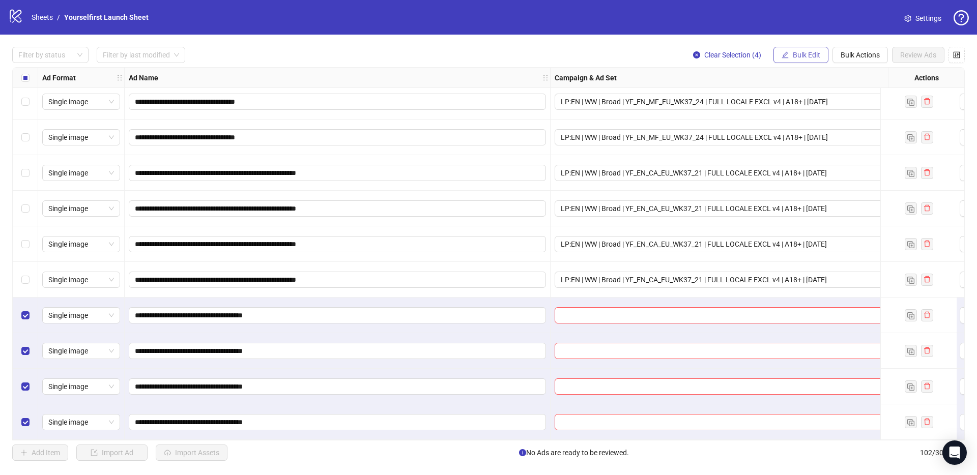
click at [806, 55] on span "Bulk Edit" at bounding box center [806, 55] width 27 height 8
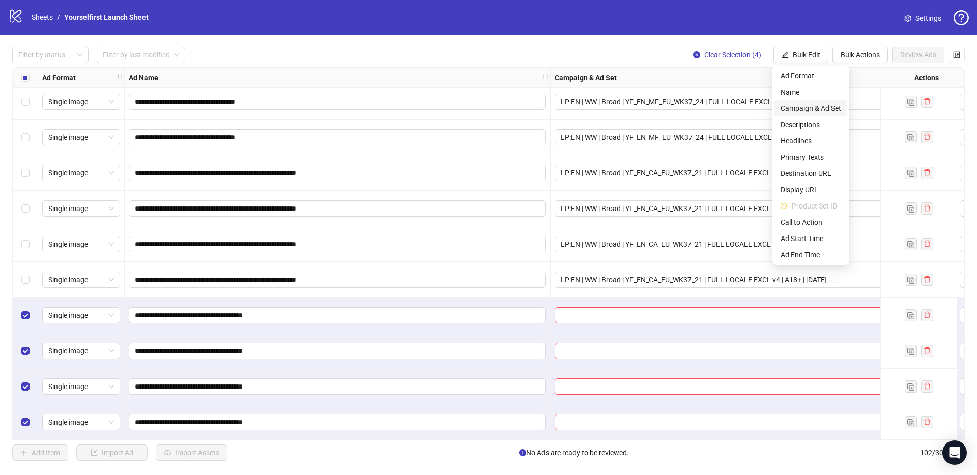
click at [799, 105] on span "Campaign & Ad Set" at bounding box center [811, 108] width 61 height 11
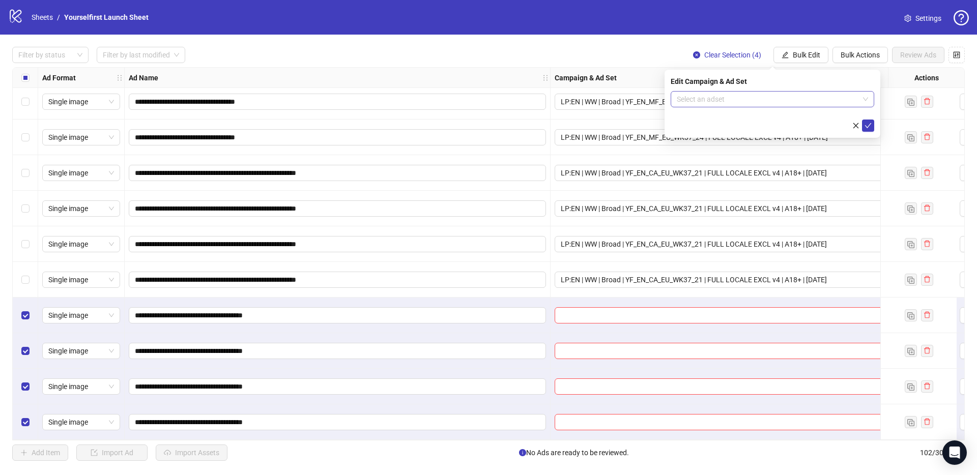
click at [693, 102] on input "search" at bounding box center [768, 99] width 182 height 15
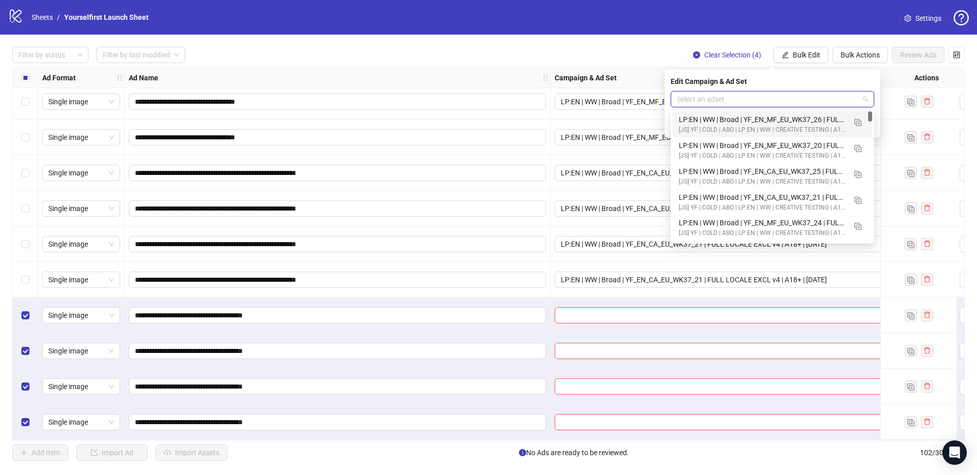
paste input "**********"
type input "**********"
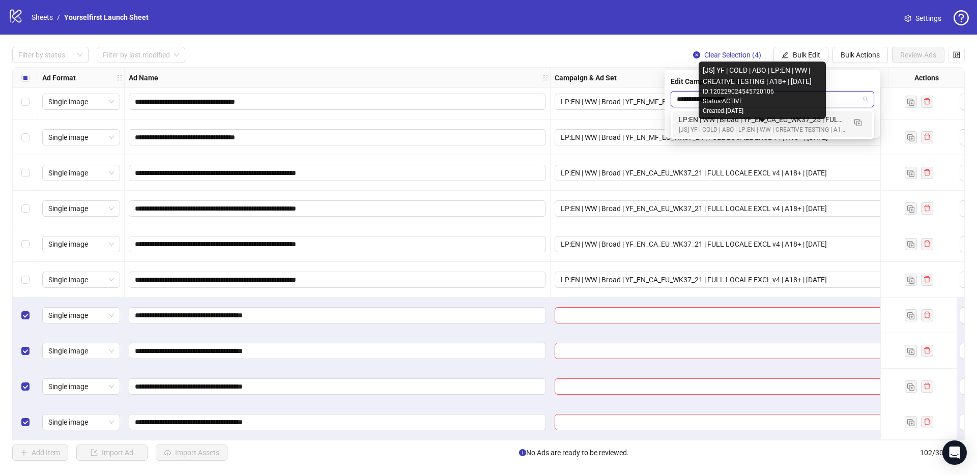
click at [752, 128] on div "[JS] YF | COLD | ABO | LP:EN | WW | CREATIVE TESTING | A18+ | [DATE]" at bounding box center [762, 130] width 167 height 10
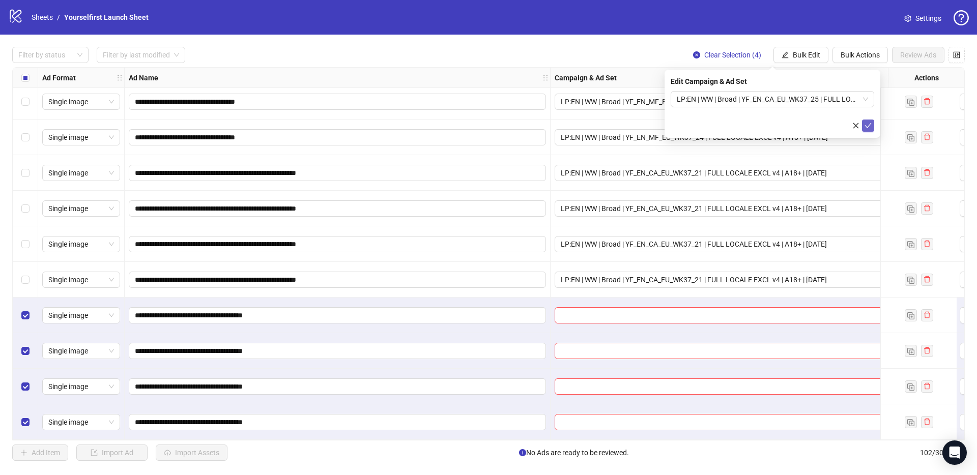
click at [871, 123] on icon "check" at bounding box center [868, 125] width 7 height 7
click at [532, 24] on div "logo/logo-mobile Sheets / Yourselfirst Launch Sheet Settings" at bounding box center [488, 17] width 961 height 18
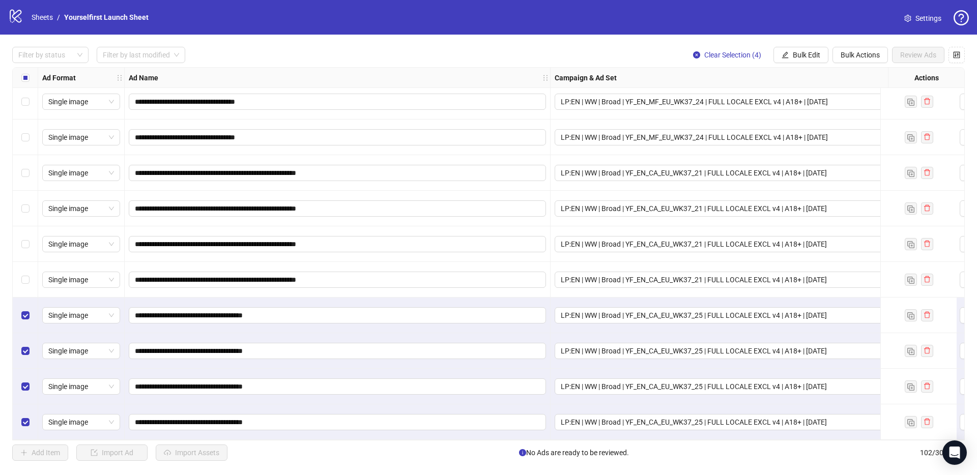
click at [14, 77] on div "Select all rows" at bounding box center [25, 78] width 25 height 20
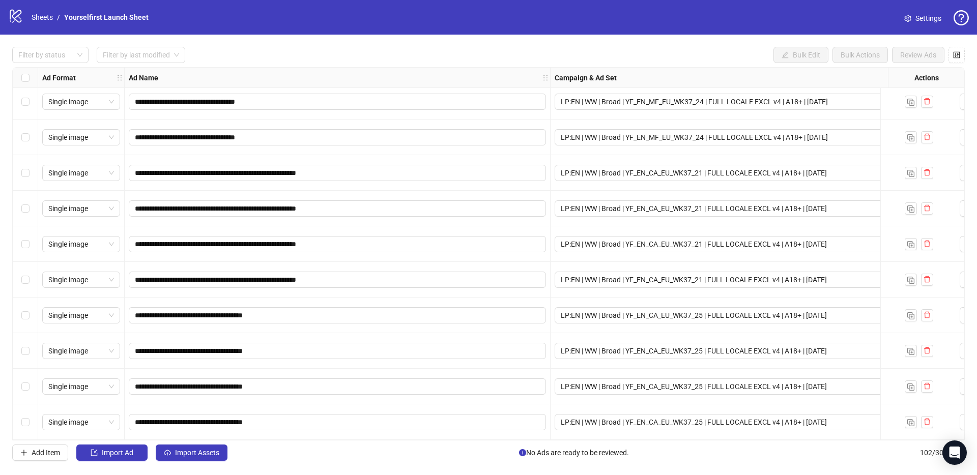
click at [327, 39] on div "**********" at bounding box center [488, 254] width 977 height 439
click at [204, 452] on span "Import Assets" at bounding box center [197, 453] width 44 height 8
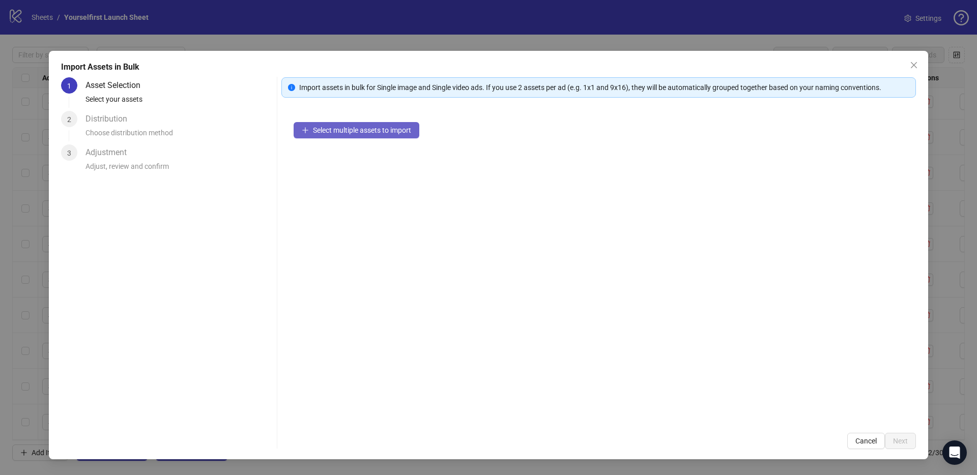
click at [371, 126] on span "Select multiple assets to import" at bounding box center [362, 130] width 98 height 8
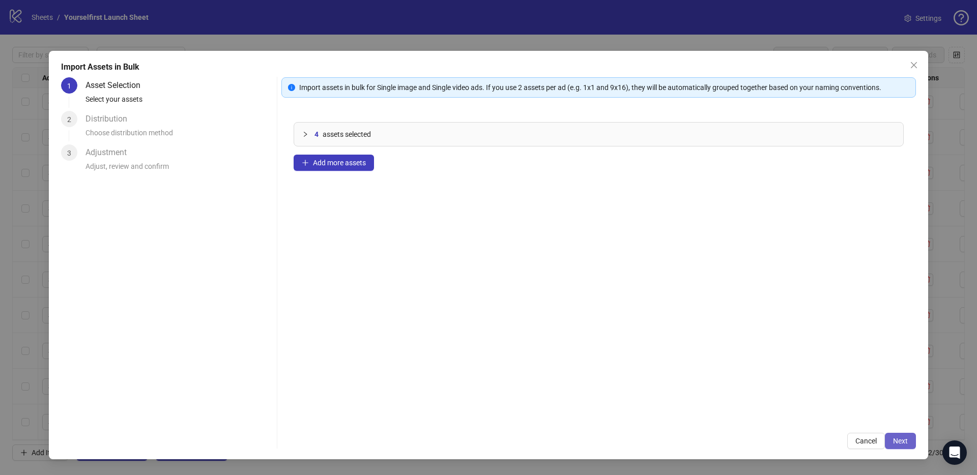
click at [908, 438] on button "Next" at bounding box center [900, 441] width 31 height 16
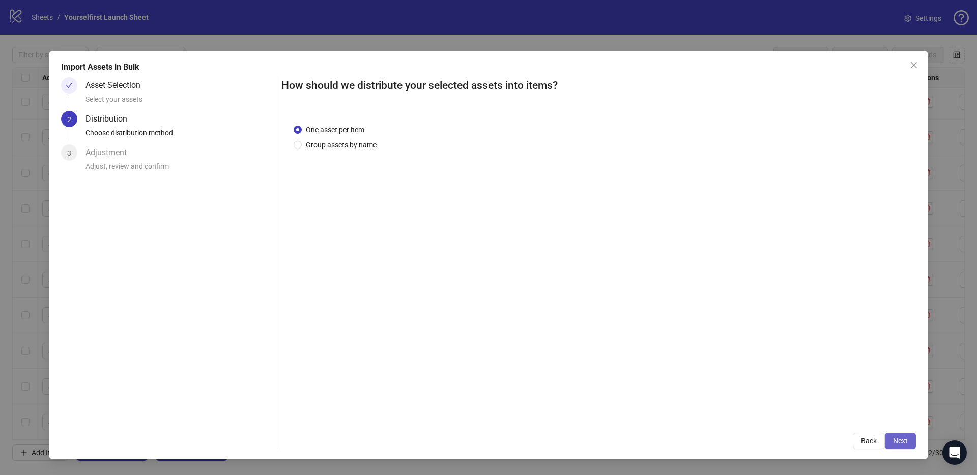
click at [907, 440] on span "Next" at bounding box center [900, 441] width 15 height 8
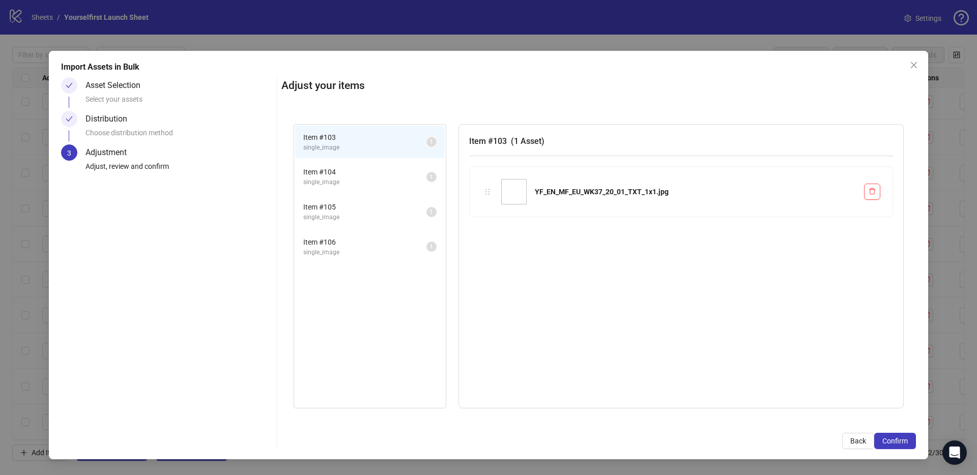
click at [907, 440] on span "Confirm" at bounding box center [895, 441] width 25 height 8
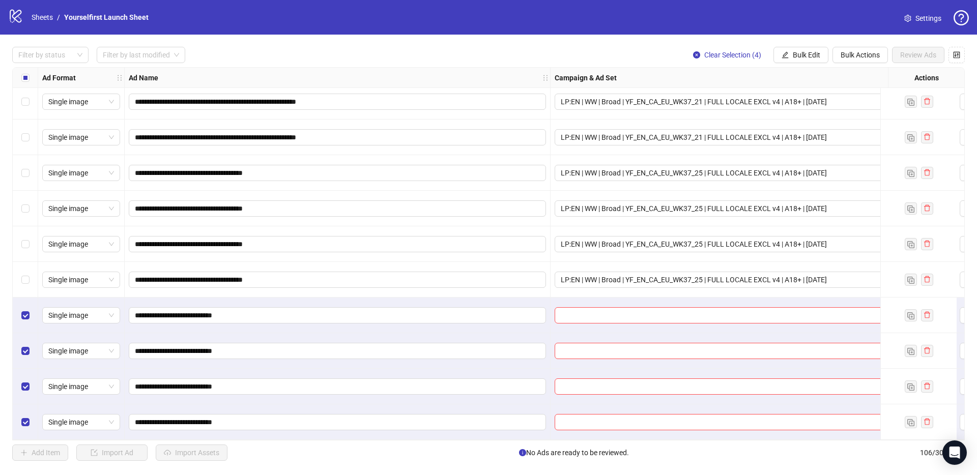
scroll to position [3428, 0]
click at [818, 55] on span "Bulk Edit" at bounding box center [806, 55] width 27 height 8
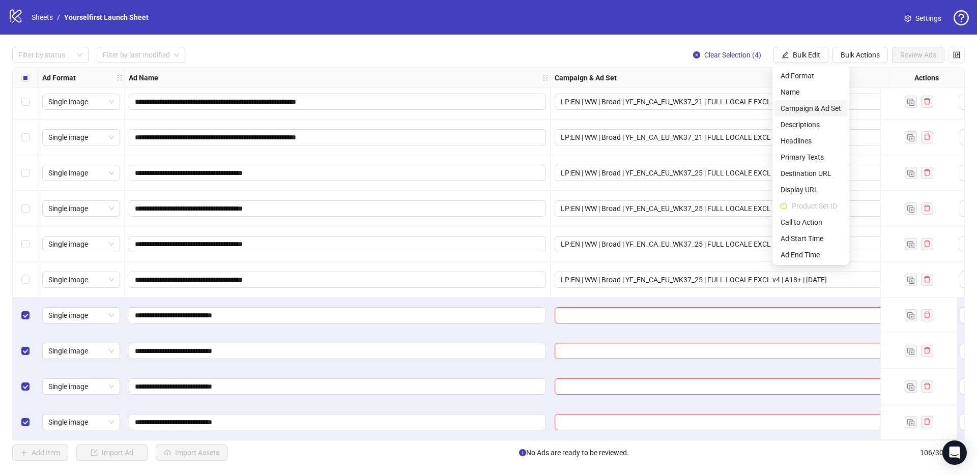
click at [801, 109] on span "Campaign & Ad Set" at bounding box center [811, 108] width 61 height 11
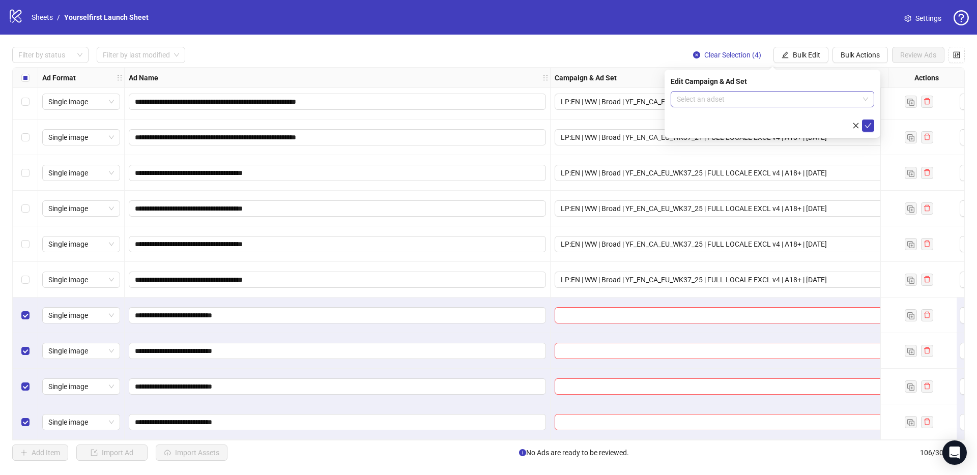
click at [722, 102] on input "search" at bounding box center [768, 99] width 182 height 15
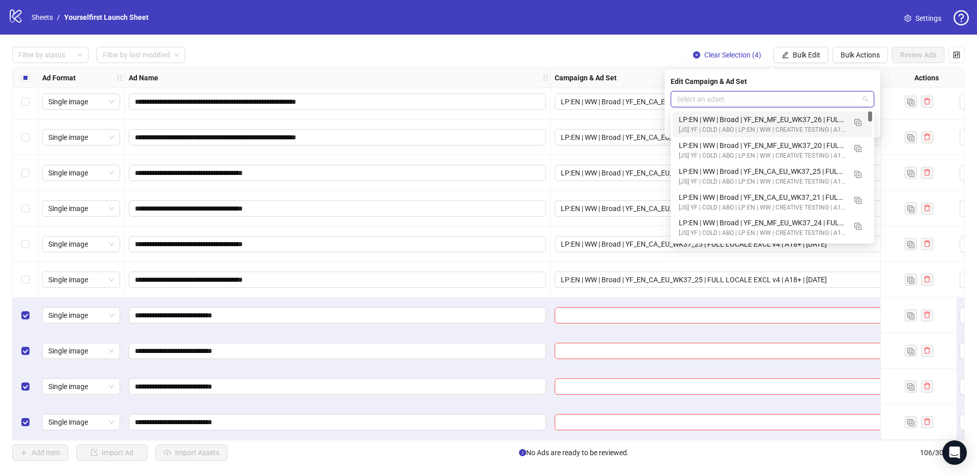
paste input "**********"
type input "**********"
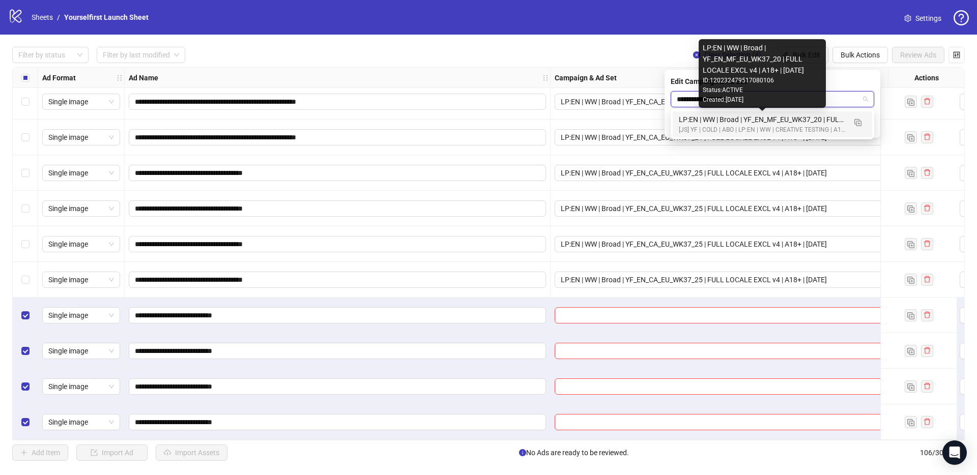
click at [747, 125] on div "LP:EN | WW | Broad | YF_EN_MF_EU_WK37_20 | FULL LOCALE EXCL v4 | A18+ | [DATE]" at bounding box center [762, 119] width 167 height 11
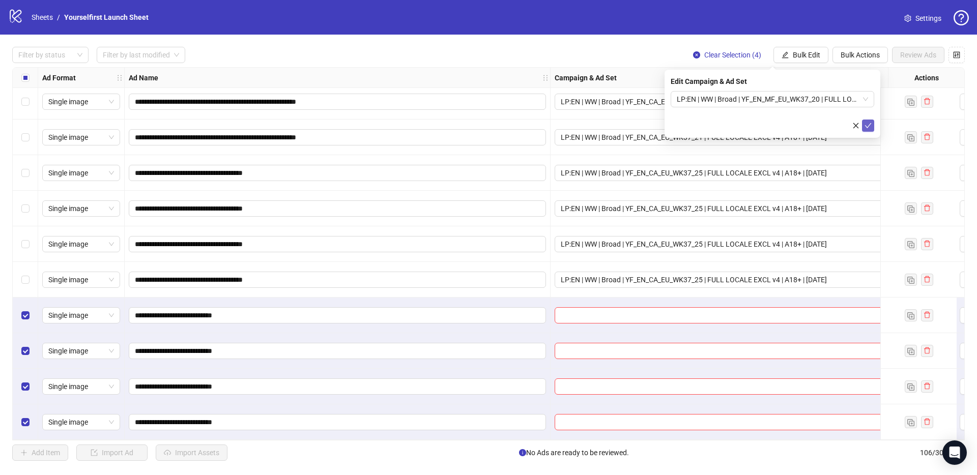
click at [873, 125] on button "submit" at bounding box center [868, 126] width 12 height 12
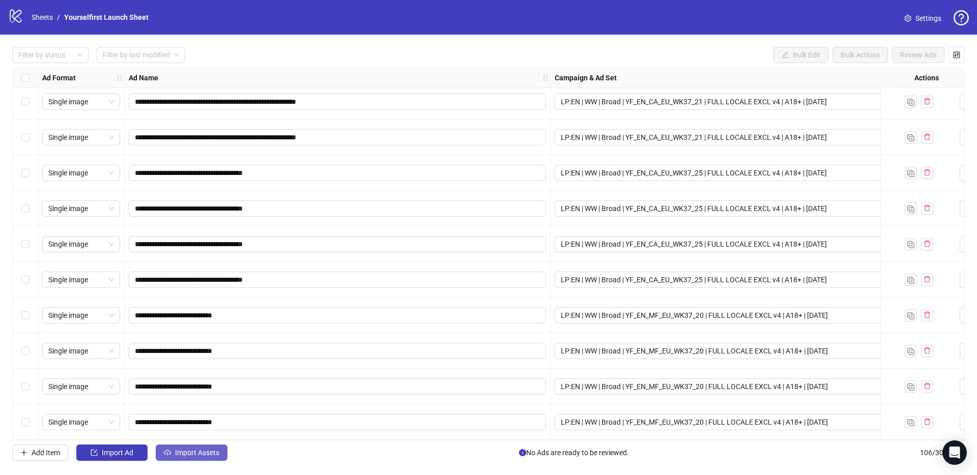
click at [195, 454] on span "Import Assets" at bounding box center [197, 453] width 44 height 8
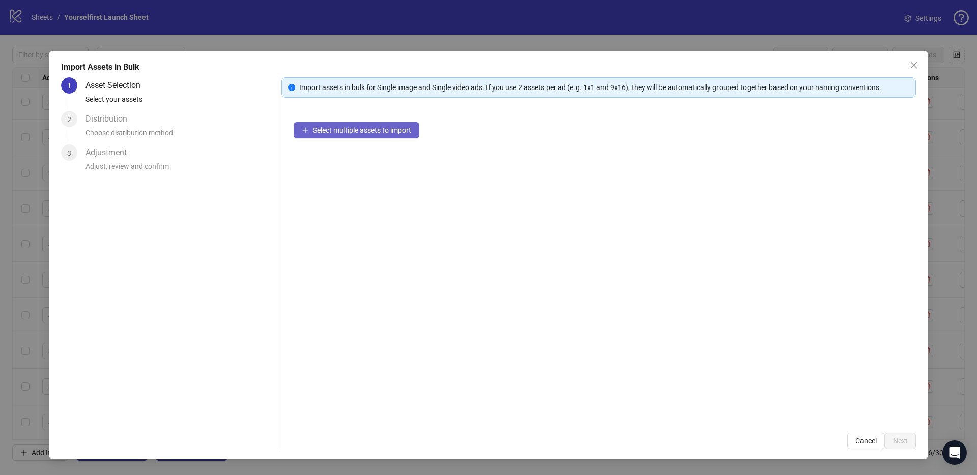
click at [378, 136] on div "Select multiple assets to import" at bounding box center [598, 265] width 635 height 311
click at [376, 134] on button "Select multiple assets to import" at bounding box center [357, 130] width 126 height 16
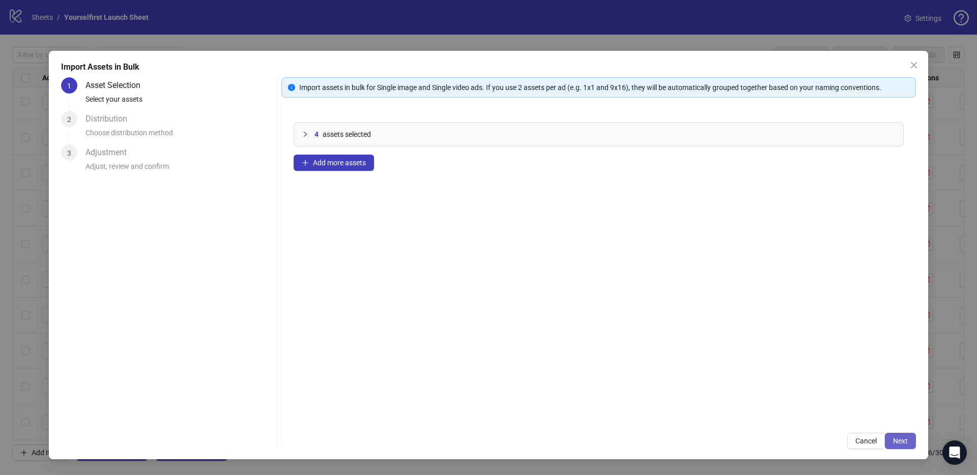
click at [901, 442] on span "Next" at bounding box center [900, 441] width 15 height 8
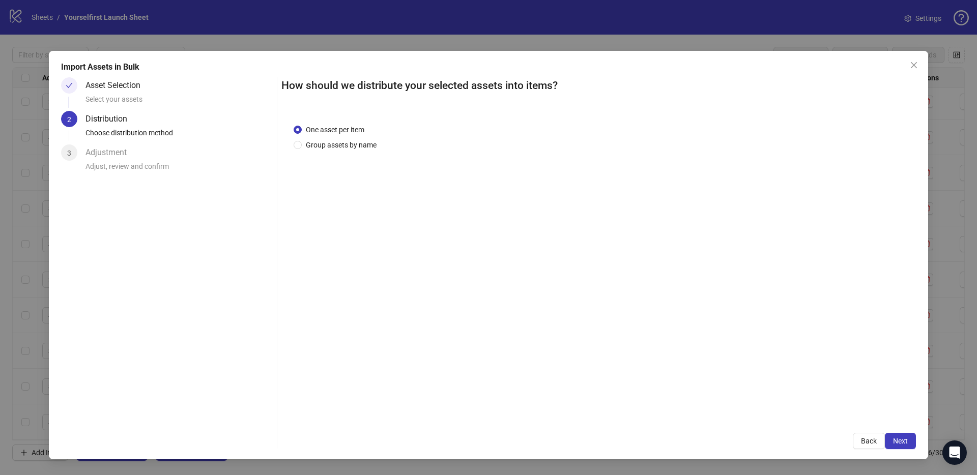
click at [901, 441] on span "Next" at bounding box center [900, 441] width 15 height 8
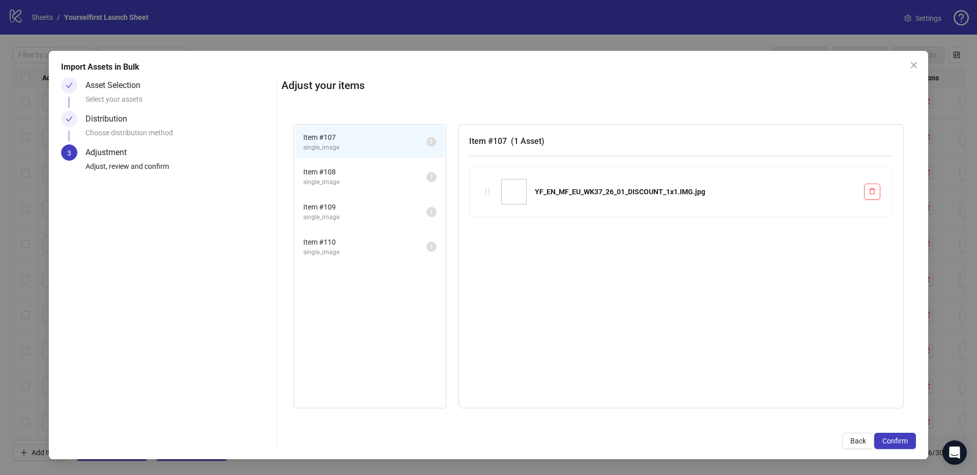
click at [901, 441] on span "Confirm" at bounding box center [895, 441] width 25 height 8
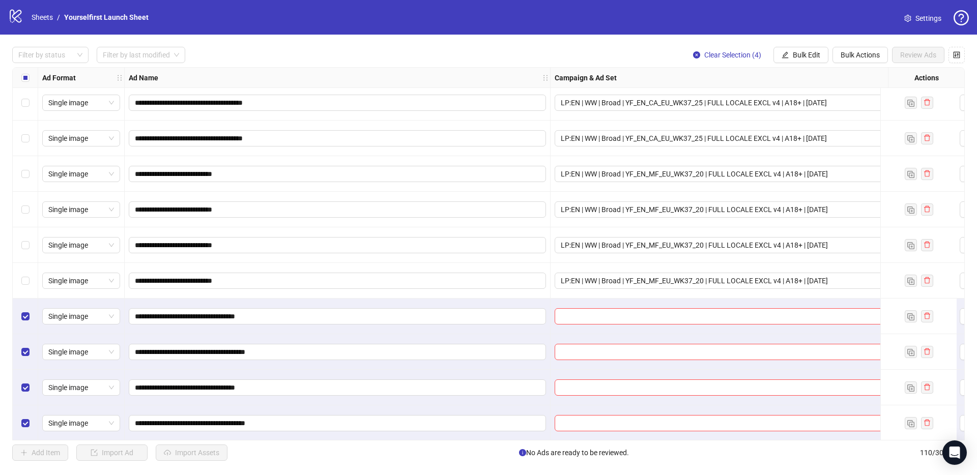
scroll to position [3571, 0]
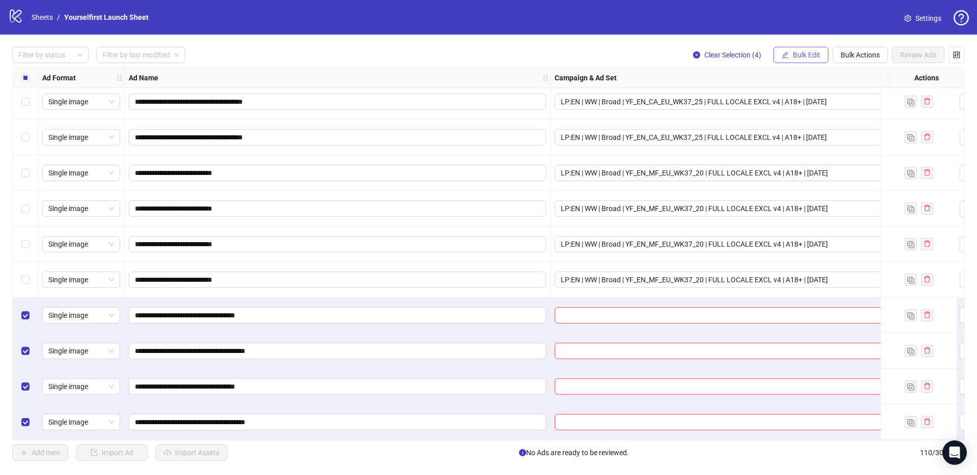
click at [800, 51] on span "Bulk Edit" at bounding box center [806, 55] width 27 height 8
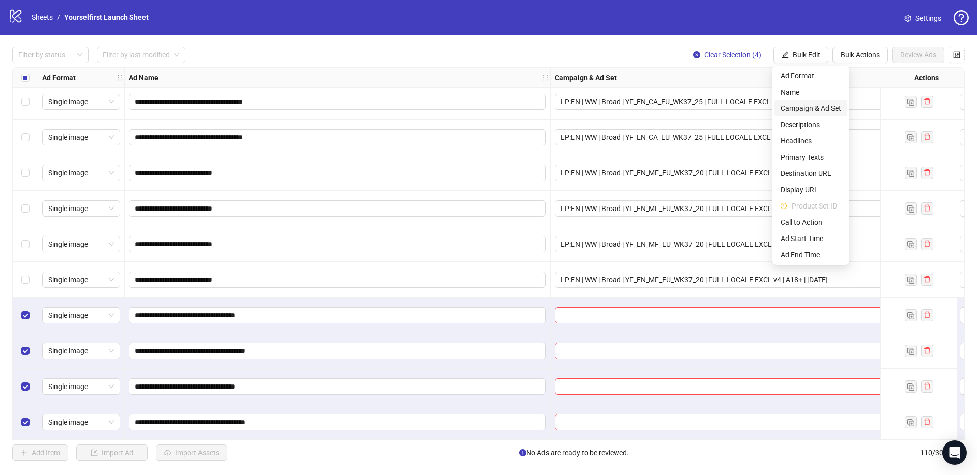
click at [815, 112] on span "Campaign & Ad Set" at bounding box center [811, 108] width 61 height 11
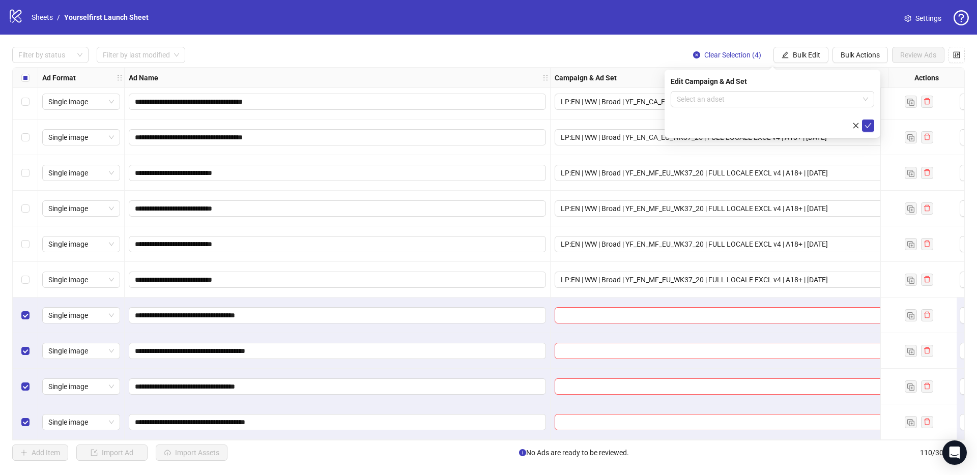
click at [728, 109] on form "Select an adset" at bounding box center [773, 111] width 204 height 41
click at [724, 101] on input "search" at bounding box center [768, 99] width 182 height 15
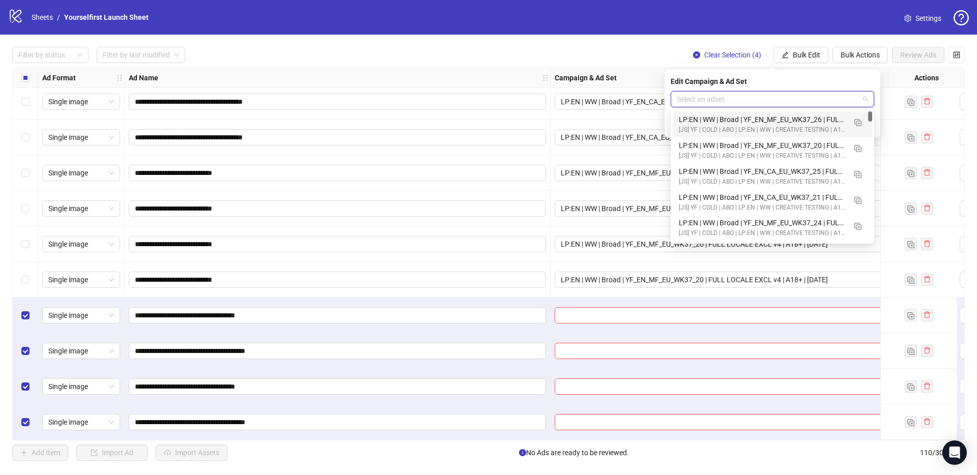
paste input "**********"
type input "**********"
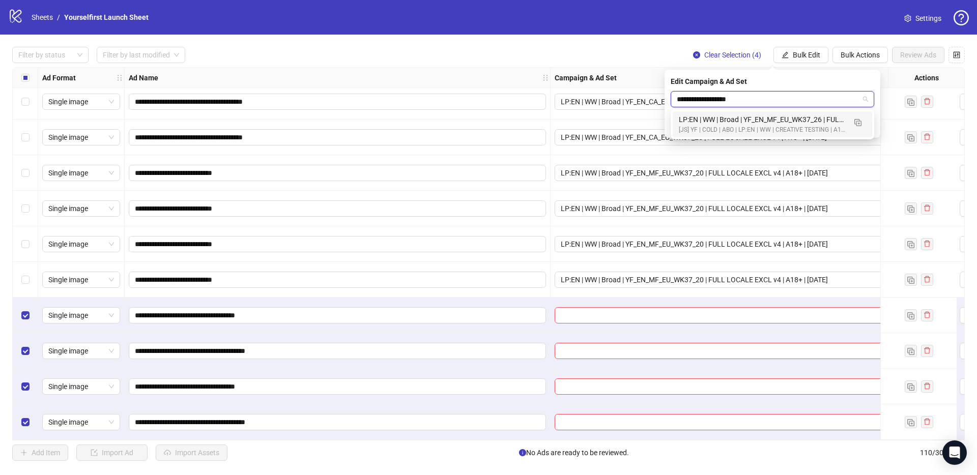
click at [706, 118] on div "LP:EN | WW | Broad | YF_EN_MF_EU_WK37_26 | FULL LOCALE EXCL v4 | A18+ | [DATE]" at bounding box center [762, 119] width 167 height 11
click at [870, 127] on icon "check" at bounding box center [868, 125] width 7 height 7
click at [579, 47] on div "Filter by status Filter by last modified Clear Selection (4) Bulk Edit Bulk Act…" at bounding box center [488, 55] width 953 height 16
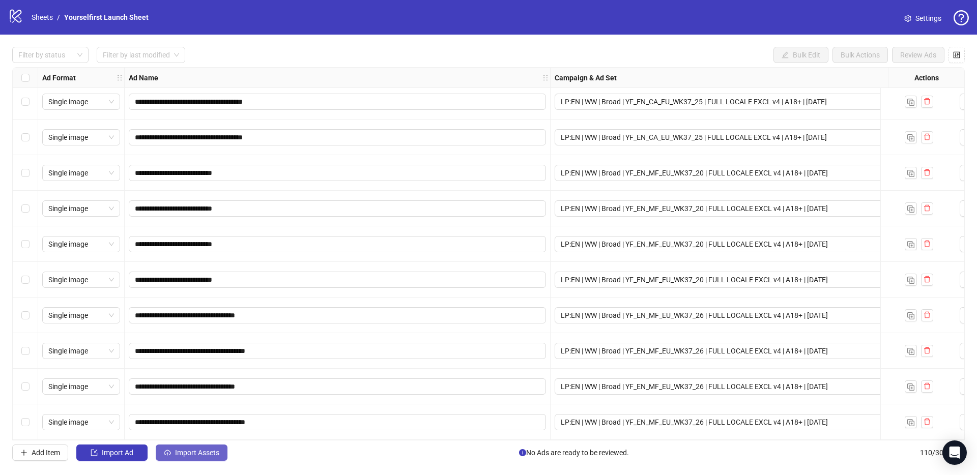
click at [214, 459] on button "Import Assets" at bounding box center [192, 453] width 72 height 16
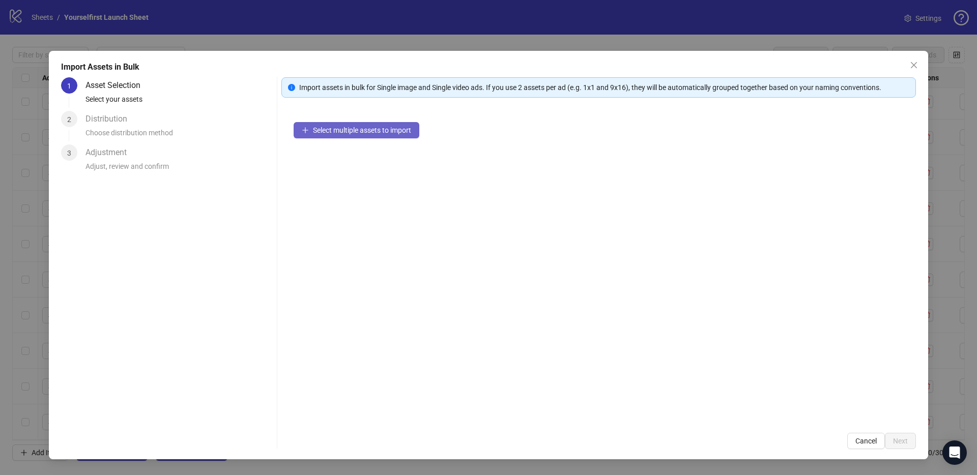
click at [391, 136] on button "Select multiple assets to import" at bounding box center [357, 130] width 126 height 16
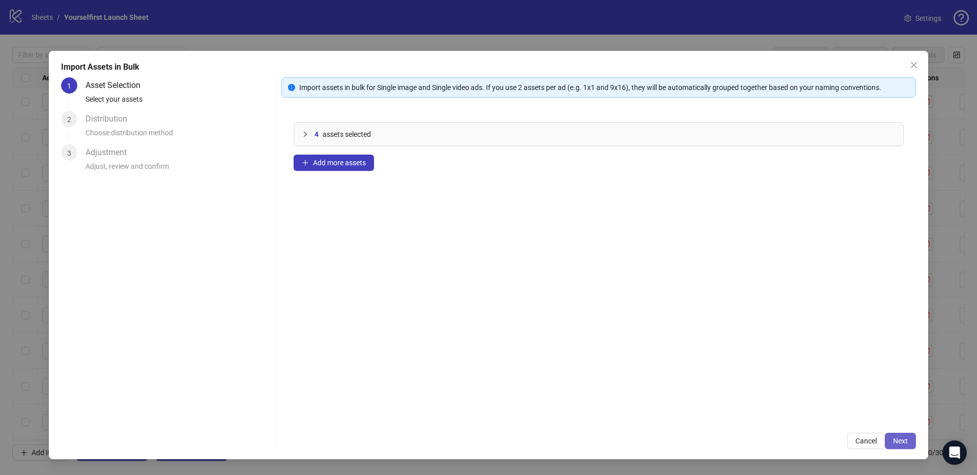
click at [903, 440] on span "Next" at bounding box center [900, 441] width 15 height 8
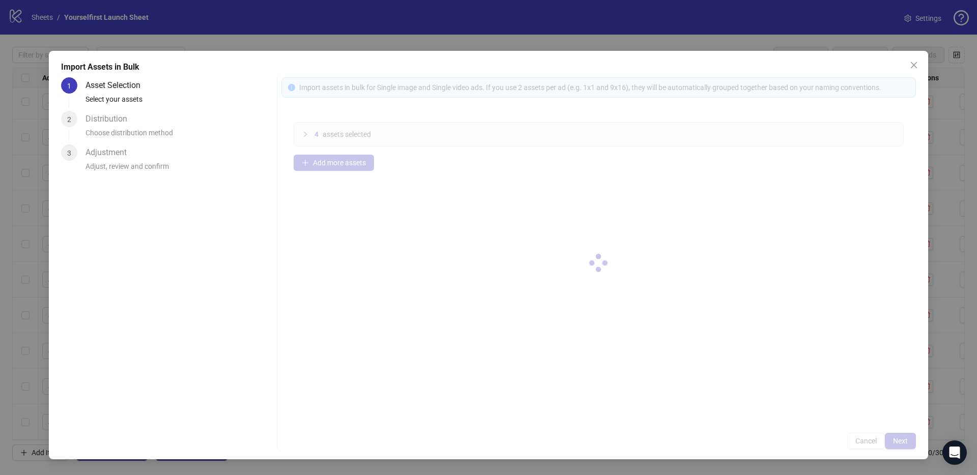
click at [903, 441] on div at bounding box center [598, 263] width 635 height 372
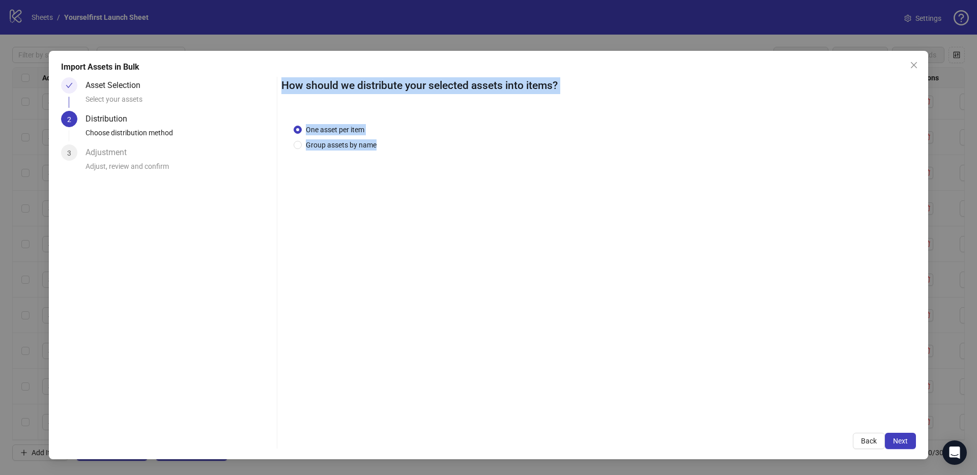
click at [903, 440] on span "Next" at bounding box center [900, 441] width 15 height 8
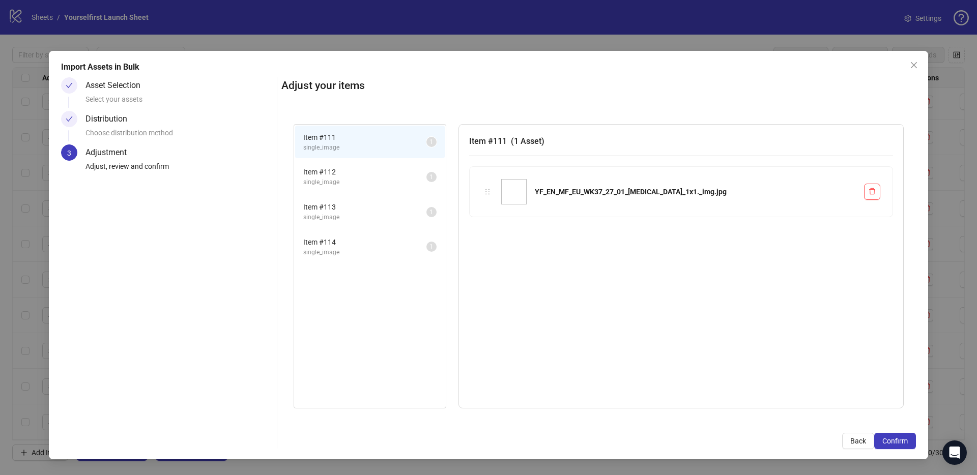
click at [903, 440] on span "Confirm" at bounding box center [895, 441] width 25 height 8
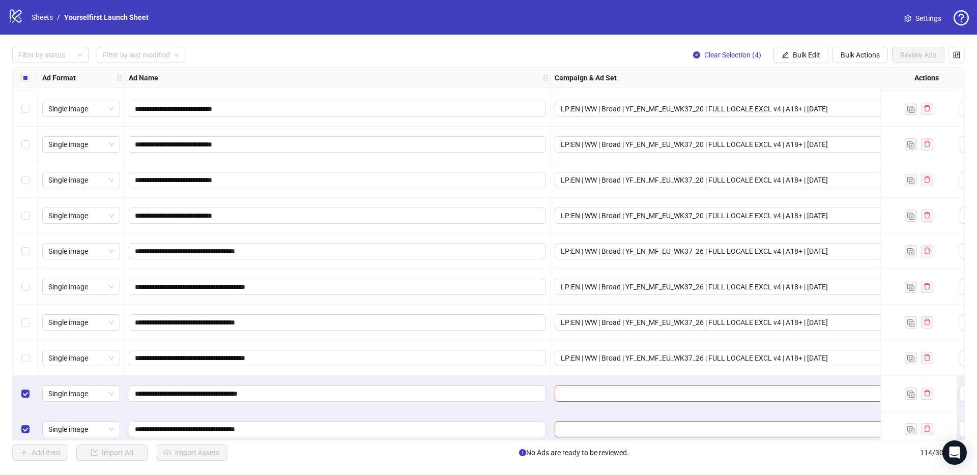
scroll to position [3713, 0]
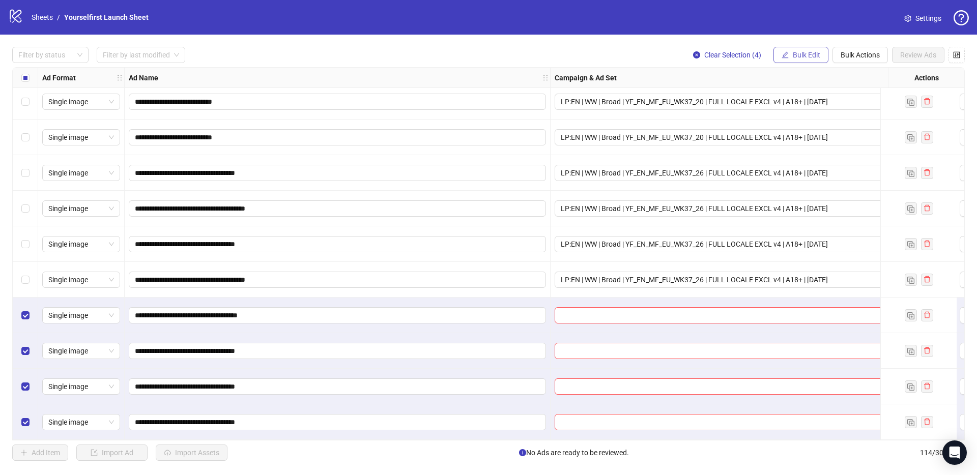
click at [817, 52] on span "Bulk Edit" at bounding box center [806, 55] width 27 height 8
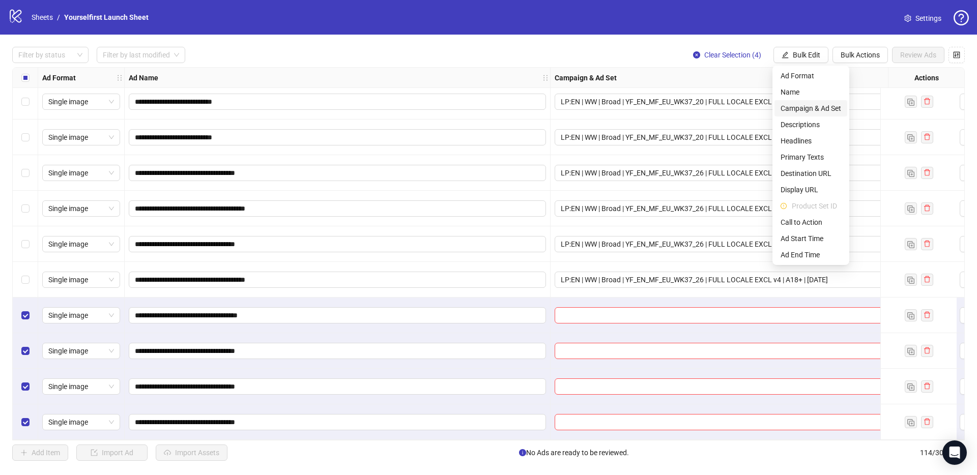
click at [813, 105] on span "Campaign & Ad Set" at bounding box center [811, 108] width 61 height 11
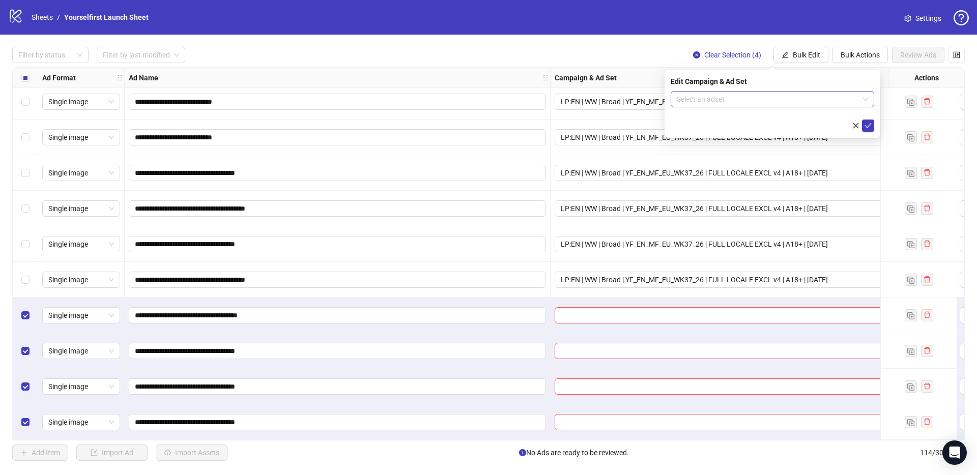
click at [732, 102] on input "search" at bounding box center [768, 99] width 182 height 15
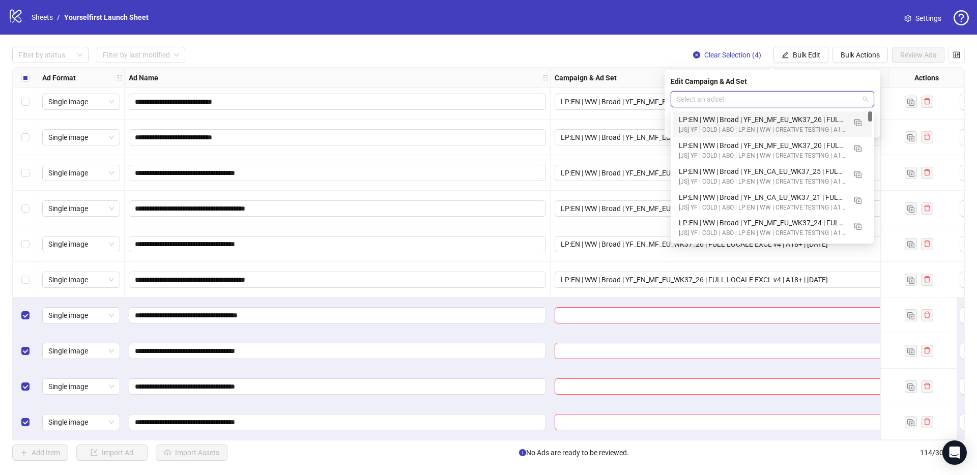
paste input "**********"
type input "**********"
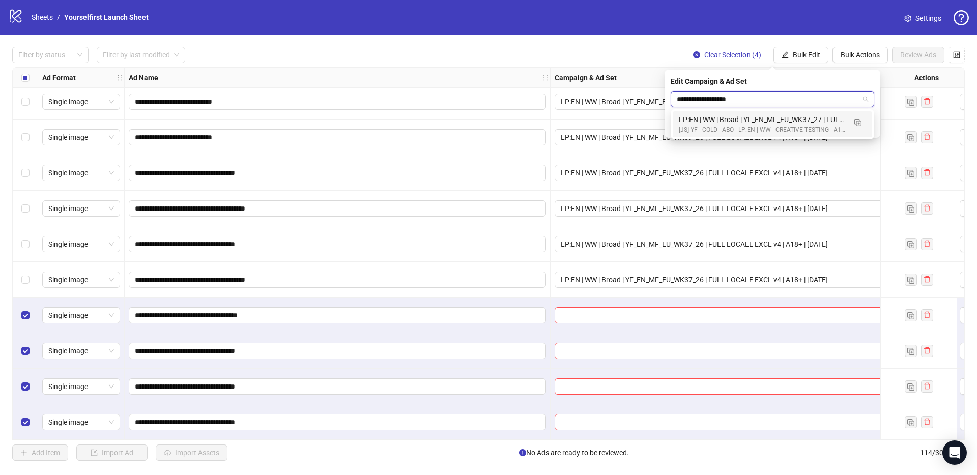
click at [720, 128] on div "[JS] YF | COLD | ABO | LP:EN | WW | CREATIVE TESTING | A18+ | [DATE]" at bounding box center [762, 130] width 167 height 10
click at [868, 123] on icon "check" at bounding box center [868, 125] width 7 height 7
click at [410, 40] on div "**********" at bounding box center [488, 254] width 977 height 439
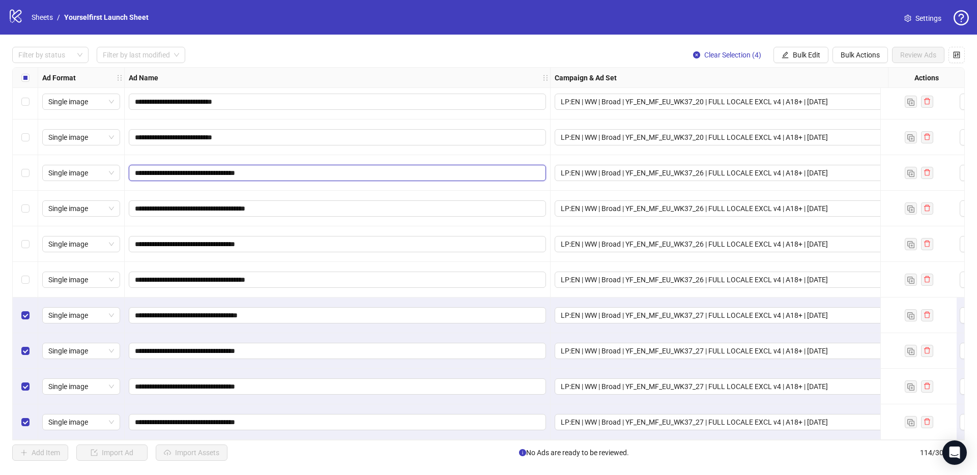
click at [291, 167] on input "**********" at bounding box center [336, 172] width 403 height 11
click at [332, 203] on input "**********" at bounding box center [336, 208] width 403 height 11
type input "**********"
click at [313, 274] on input "**********" at bounding box center [336, 279] width 403 height 11
type input "**********"
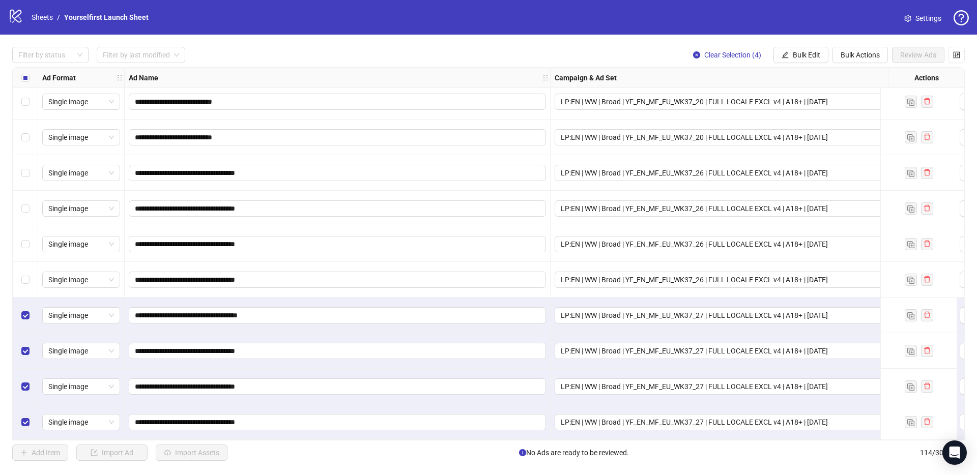
click at [337, 75] on div "Ad Name" at bounding box center [338, 78] width 426 height 20
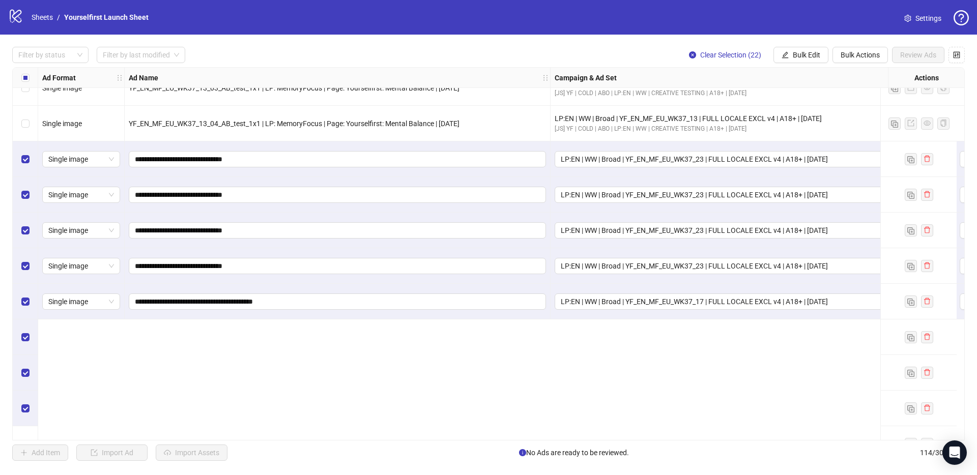
scroll to position [2624, 0]
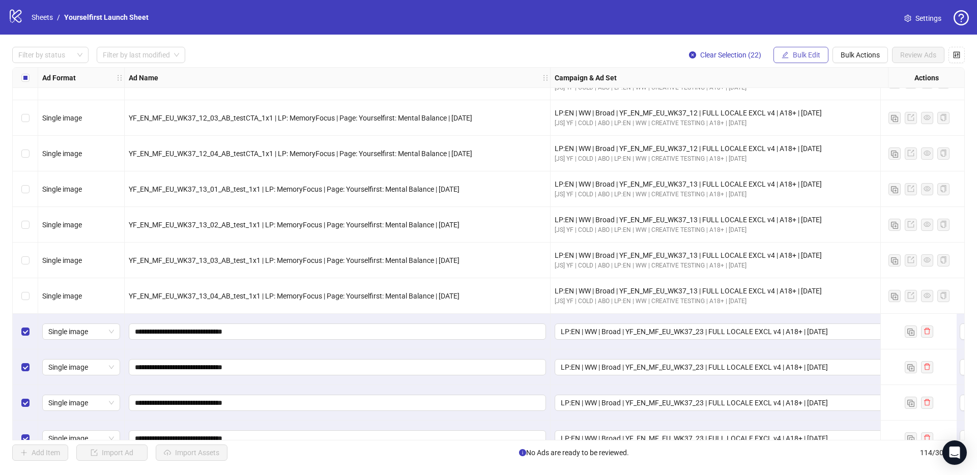
click at [797, 54] on span "Bulk Edit" at bounding box center [806, 55] width 27 height 8
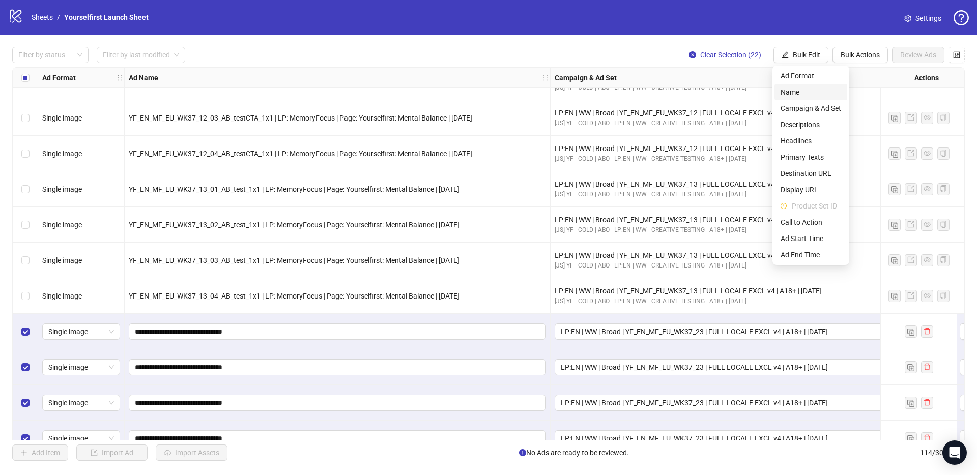
click at [788, 94] on span "Name" at bounding box center [811, 92] width 61 height 11
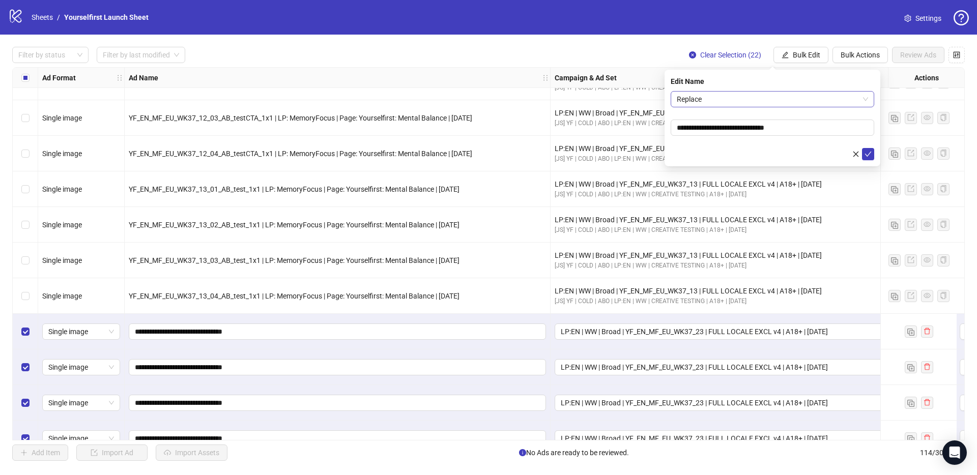
click at [756, 101] on span "Replace" at bounding box center [772, 99] width 191 height 15
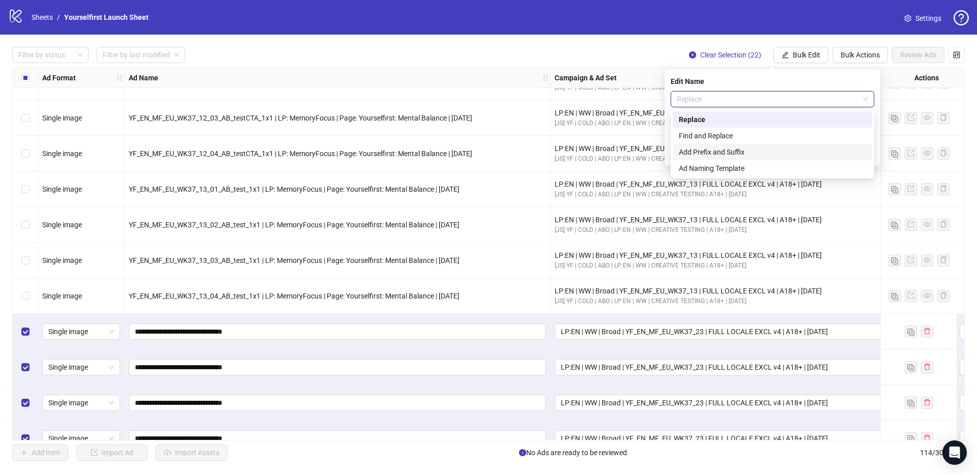
click at [708, 149] on div "Add Prefix and Suffix" at bounding box center [772, 152] width 187 height 11
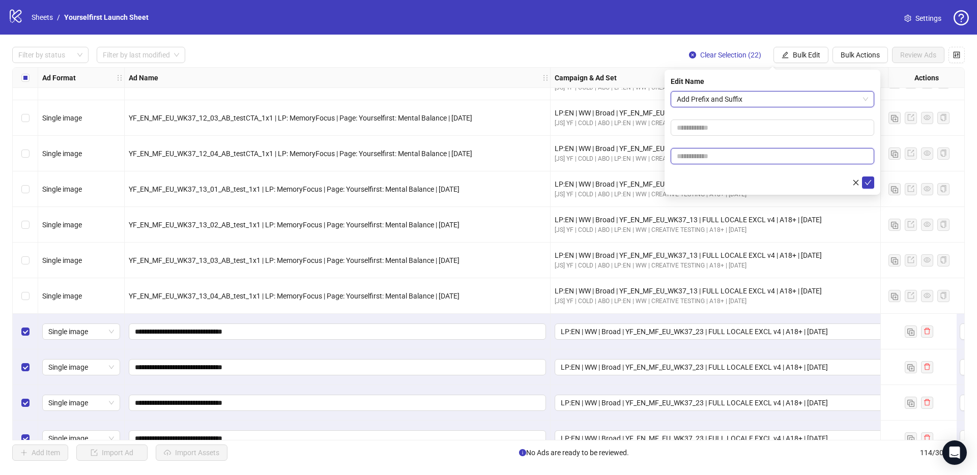
click at [701, 157] on input "text" at bounding box center [773, 156] width 204 height 16
click at [704, 159] on input "text" at bounding box center [773, 156] width 204 height 16
paste input "**********"
type input "**********"
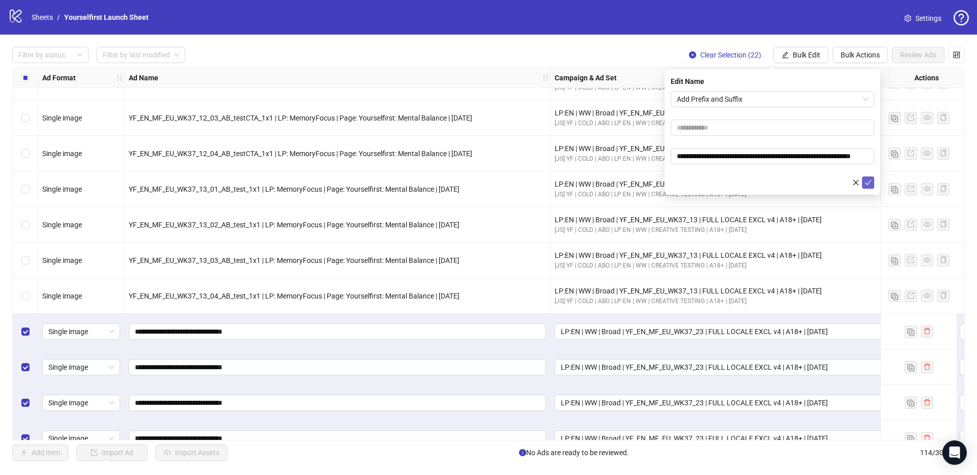
click at [870, 183] on icon "check" at bounding box center [868, 182] width 7 height 7
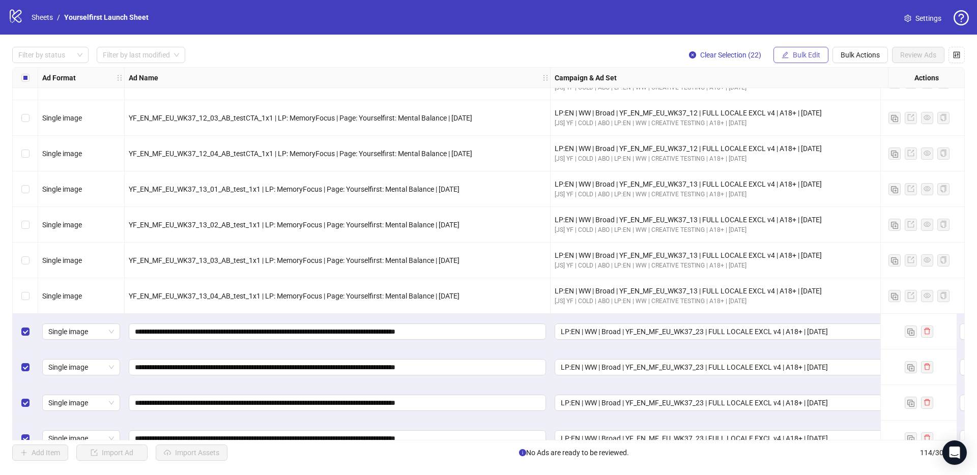
click at [816, 51] on span "Bulk Edit" at bounding box center [806, 55] width 27 height 8
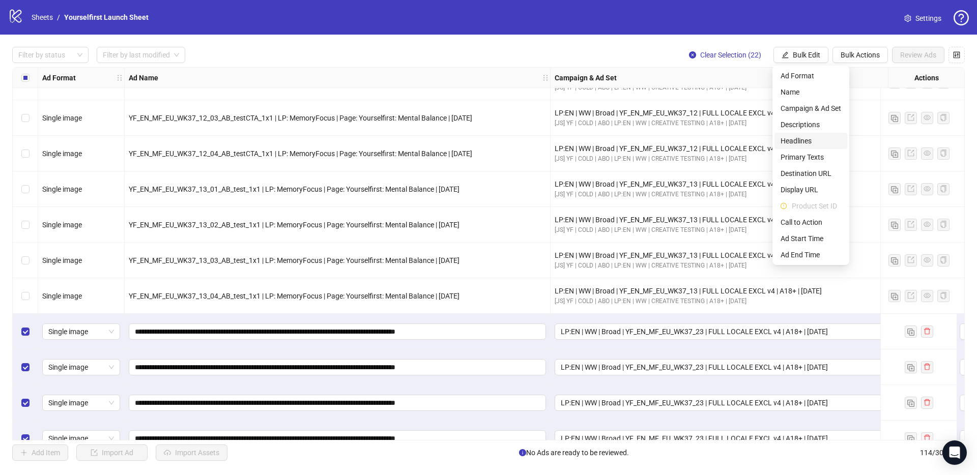
click at [806, 139] on span "Headlines" at bounding box center [811, 140] width 61 height 11
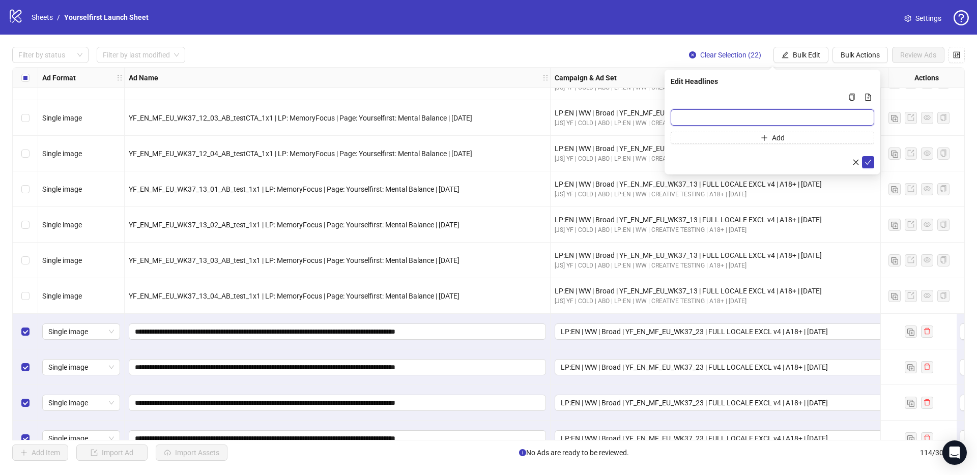
click at [712, 115] on input "Multi-input container - paste or copy values" at bounding box center [773, 117] width 204 height 16
paste input "**********"
type input "**********"
click at [867, 161] on icon "check" at bounding box center [868, 162] width 7 height 7
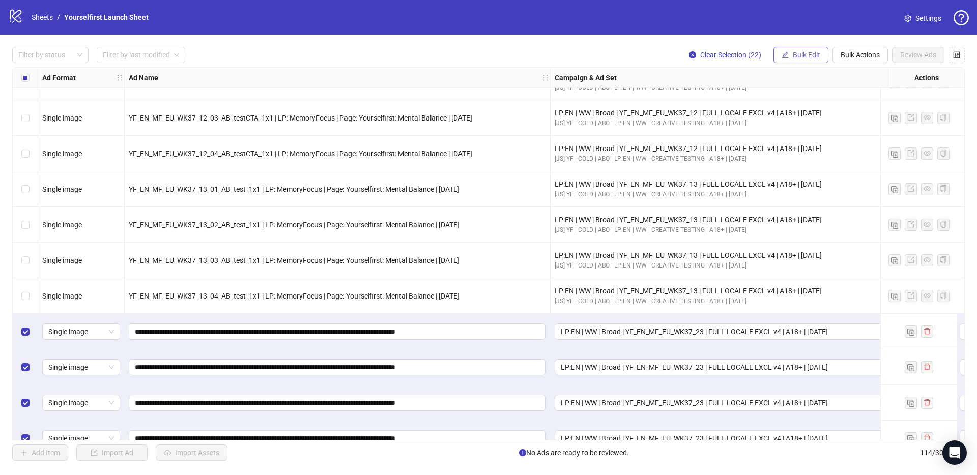
click at [808, 59] on span "Bulk Edit" at bounding box center [806, 55] width 27 height 8
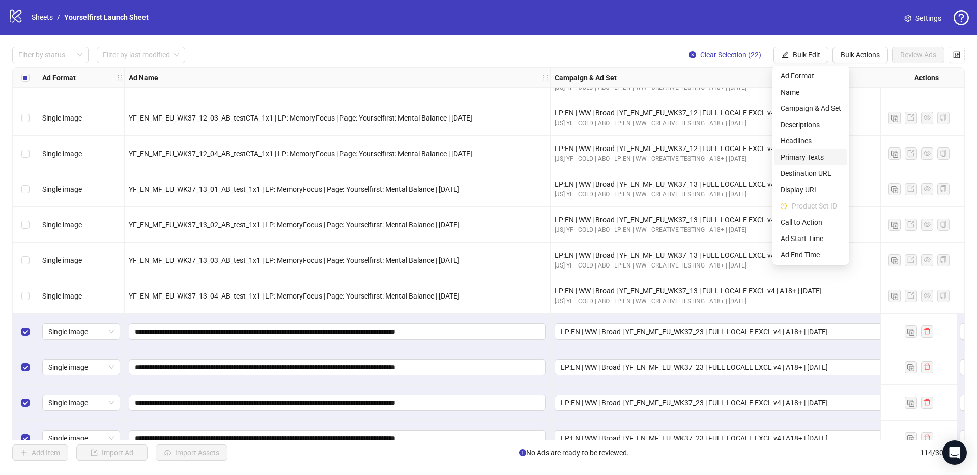
click at [809, 156] on span "Primary Texts" at bounding box center [811, 157] width 61 height 11
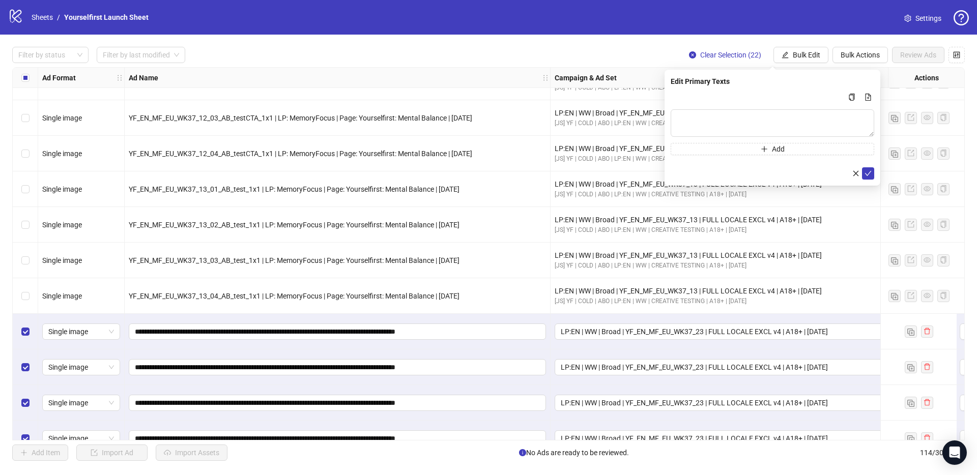
click at [728, 109] on div "Add" at bounding box center [773, 123] width 204 height 64
drag, startPoint x: 722, startPoint y: 117, endPoint x: 727, endPoint y: 115, distance: 5.7
click at [722, 118] on textarea "Multi-text input container - paste or copy values" at bounding box center [773, 122] width 204 height 27
paste textarea "**********"
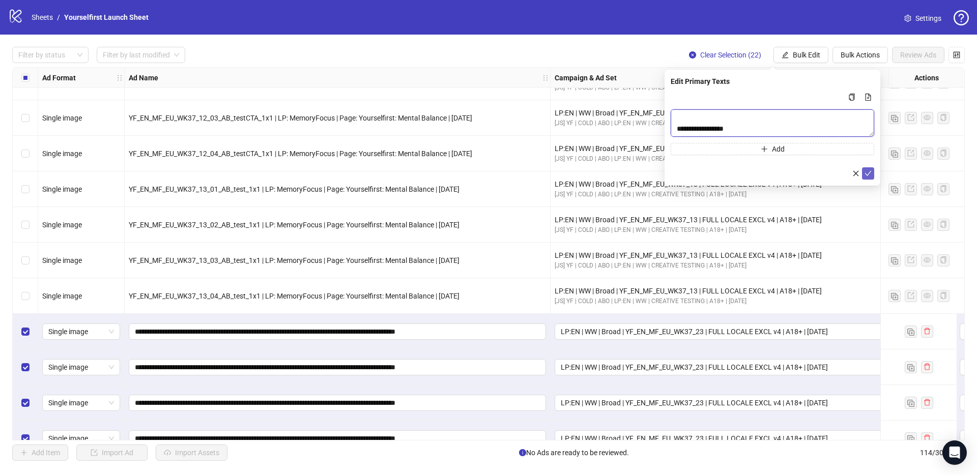
type textarea "**********"
click at [869, 172] on icon "check" at bounding box center [868, 173] width 7 height 7
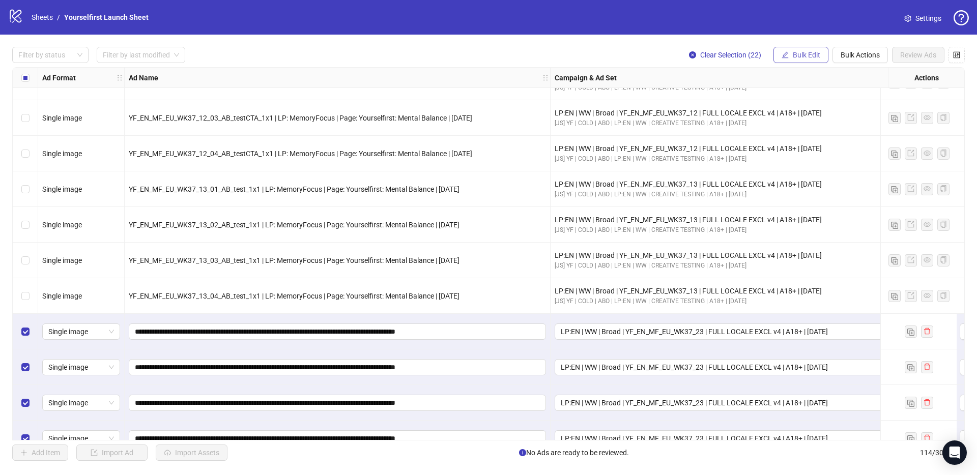
click at [802, 52] on span "Bulk Edit" at bounding box center [806, 55] width 27 height 8
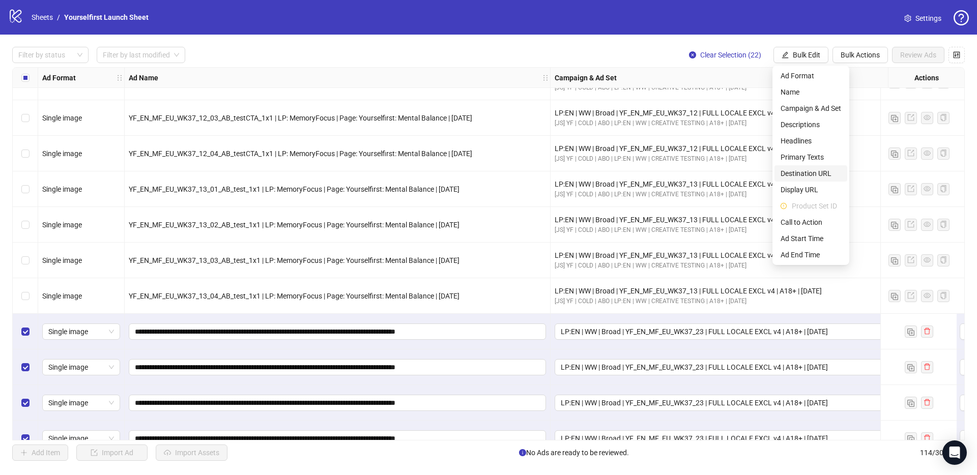
click at [799, 175] on span "Destination URL" at bounding box center [811, 173] width 61 height 11
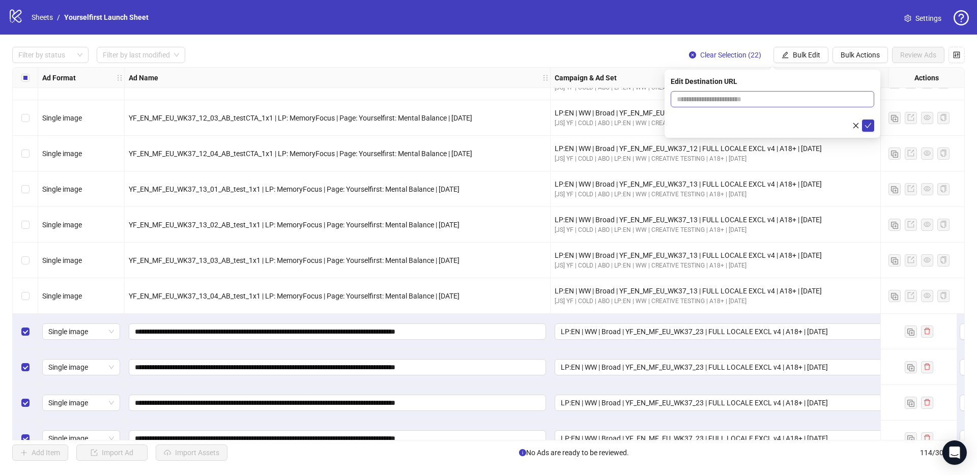
click at [723, 91] on span at bounding box center [773, 99] width 204 height 16
click at [724, 97] on input "text" at bounding box center [768, 99] width 183 height 11
paste input "**********"
type input "**********"
click at [868, 124] on icon "check" at bounding box center [868, 125] width 7 height 7
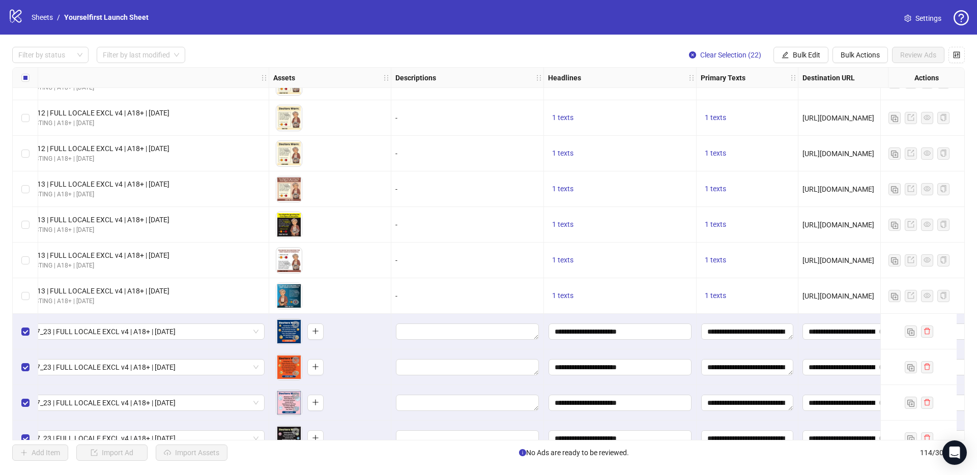
scroll to position [2624, 1227]
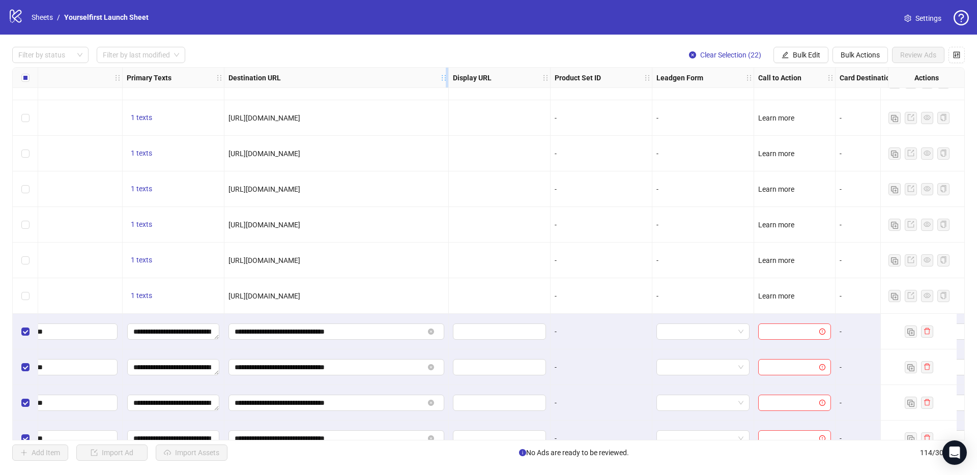
drag, startPoint x: 325, startPoint y: 76, endPoint x: 443, endPoint y: 86, distance: 118.5
click at [446, 86] on div "Resize Destination URL column" at bounding box center [447, 78] width 3 height 20
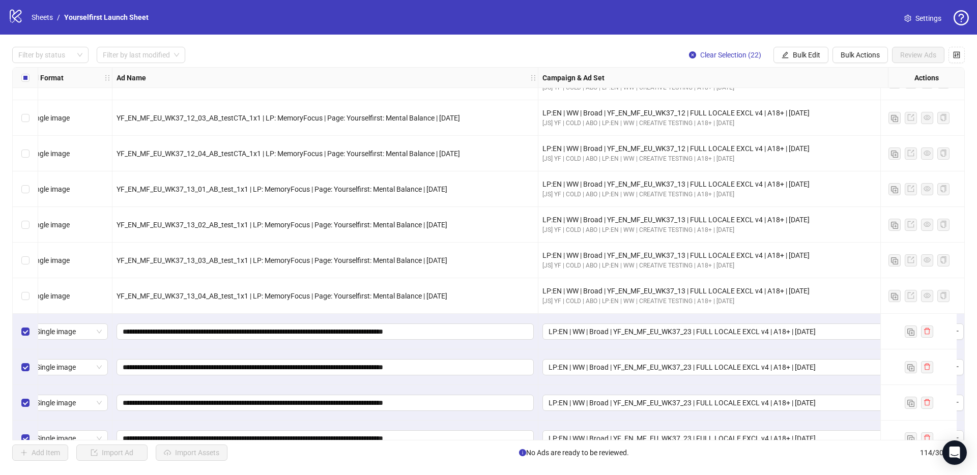
scroll to position [2624, 0]
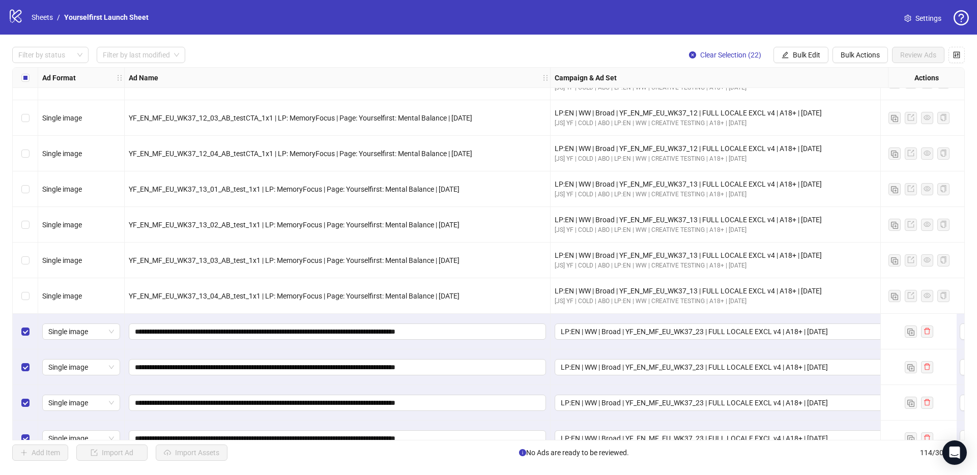
drag, startPoint x: 392, startPoint y: 36, endPoint x: 377, endPoint y: 64, distance: 32.1
click at [392, 36] on div "Filter by status Filter by last modified Clear Selection (22) Bulk Edit Bulk Ac…" at bounding box center [488, 254] width 977 height 439
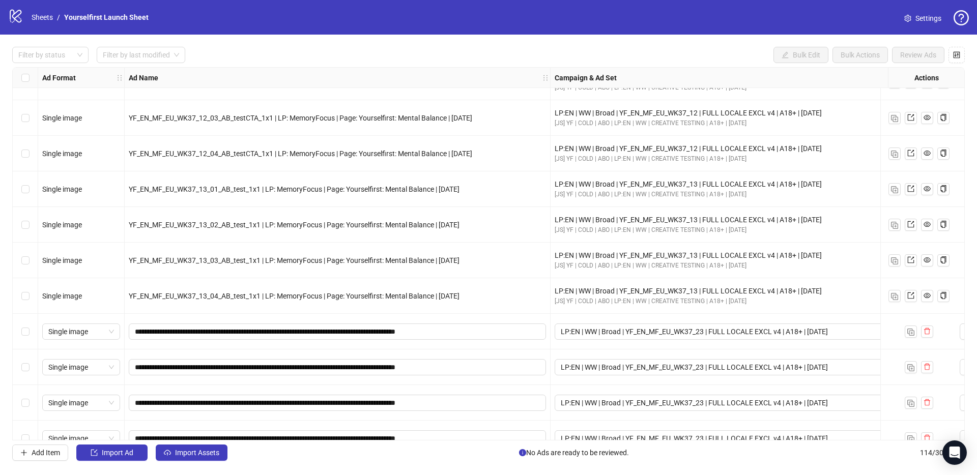
click at [383, 53] on div "Filter by status Filter by last modified Bulk Edit Bulk Actions Review Ads" at bounding box center [488, 55] width 953 height 16
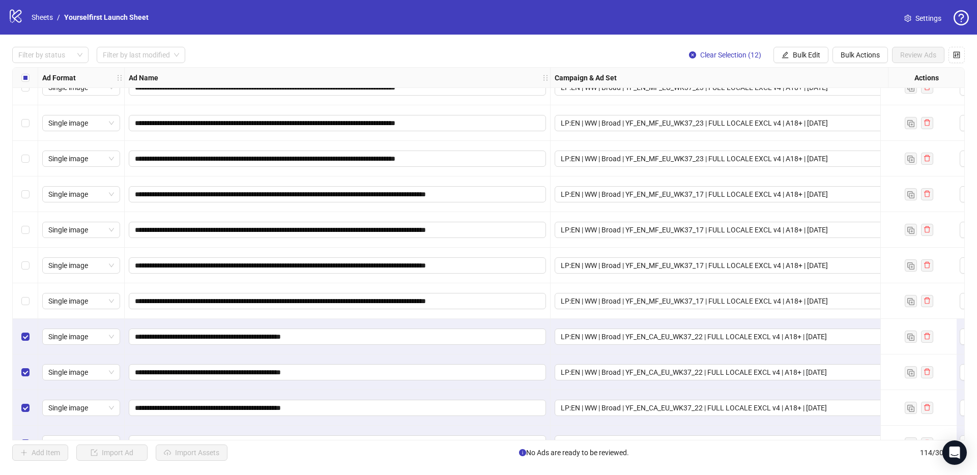
scroll to position [2902, 0]
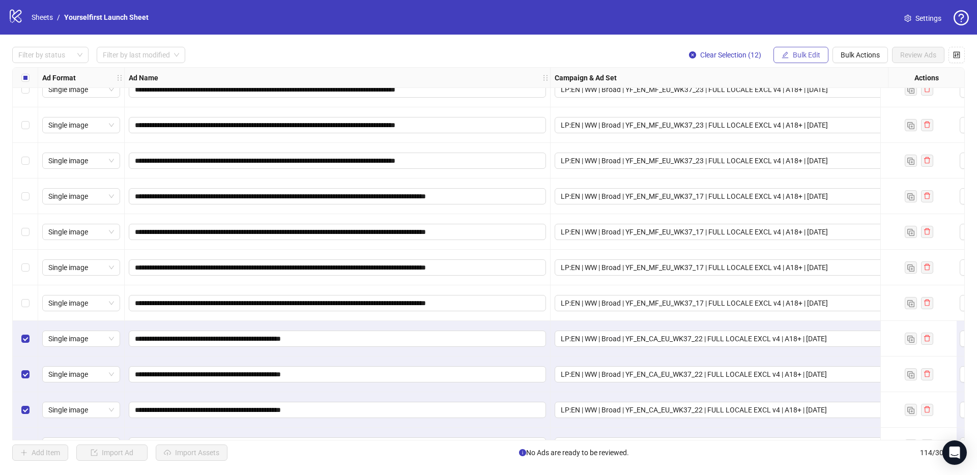
click at [808, 54] on span "Bulk Edit" at bounding box center [806, 55] width 27 height 8
click at [809, 95] on span "Name" at bounding box center [811, 92] width 61 height 11
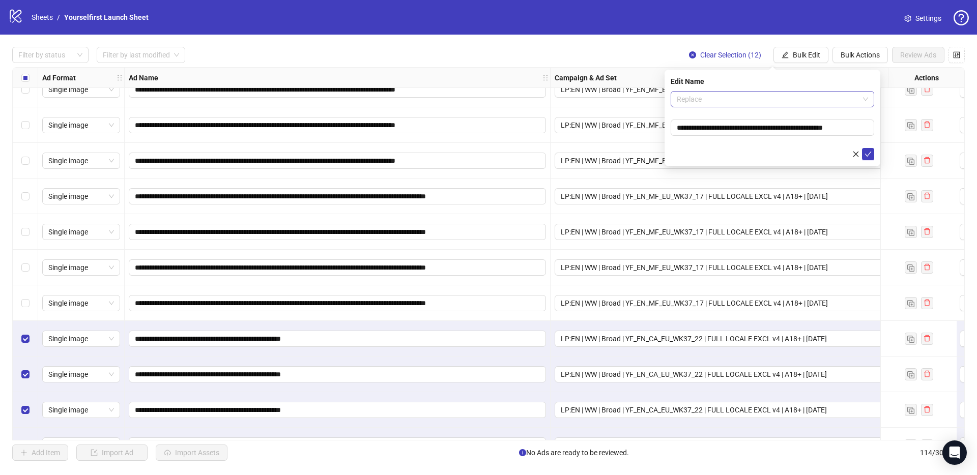
click at [731, 97] on span "Replace" at bounding box center [772, 99] width 191 height 15
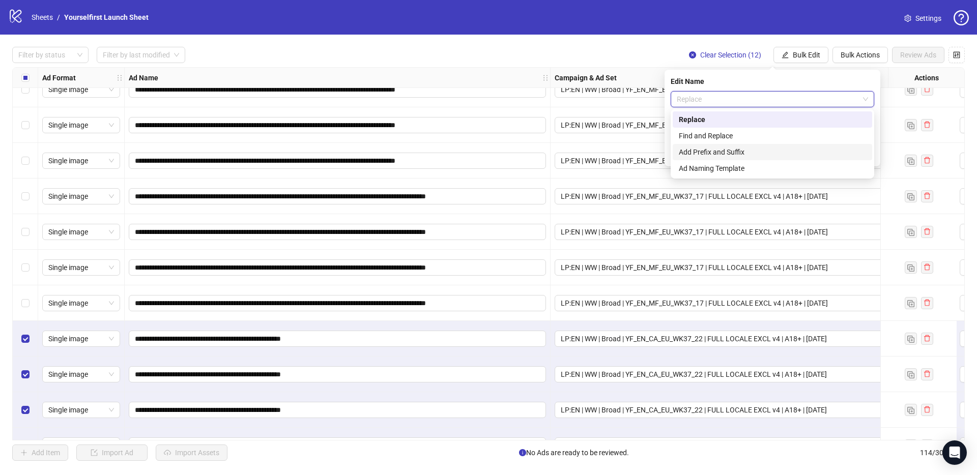
click at [714, 154] on div "Add Prefix and Suffix" at bounding box center [772, 152] width 187 height 11
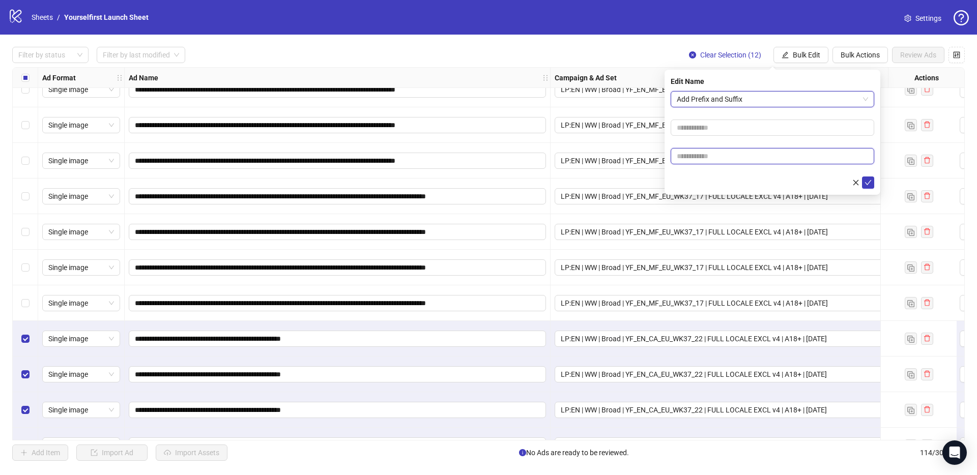
click at [708, 156] on input "text" at bounding box center [773, 156] width 204 height 16
click at [708, 155] on input "text" at bounding box center [773, 156] width 204 height 16
paste input "**********"
type input "**********"
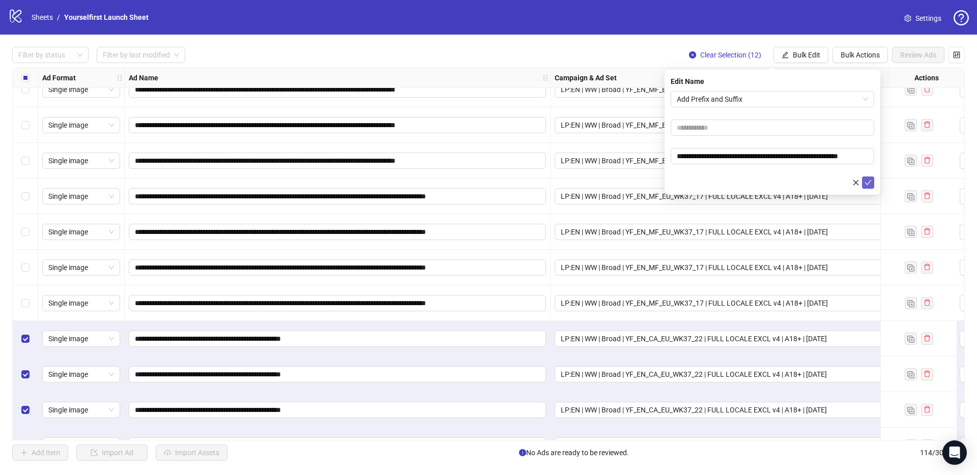
click at [869, 182] on icon "check" at bounding box center [868, 182] width 7 height 7
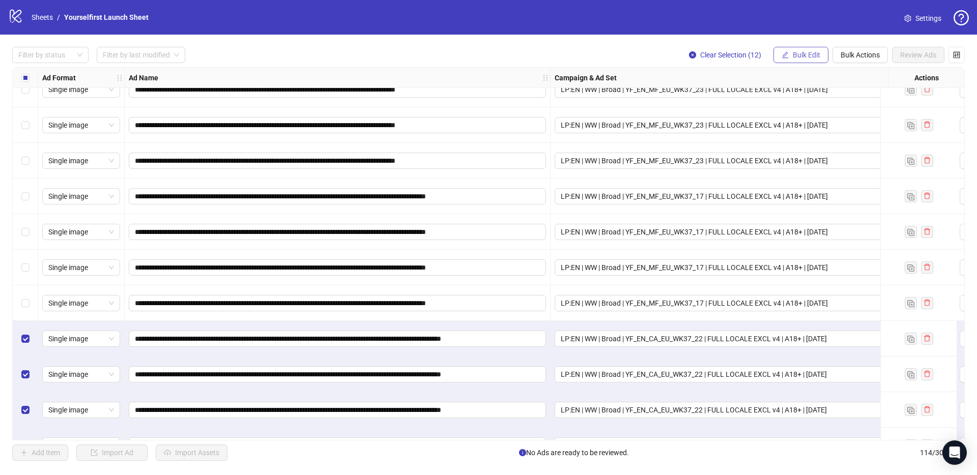
click at [804, 58] on span "Bulk Edit" at bounding box center [806, 55] width 27 height 8
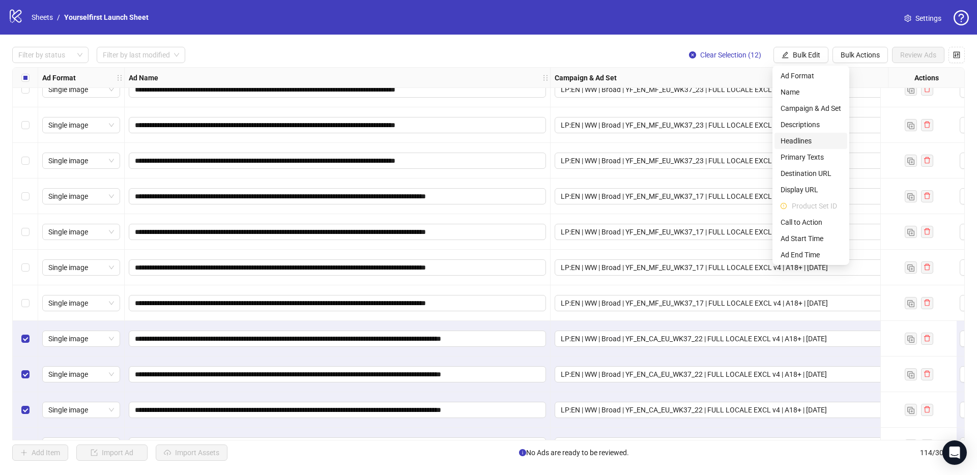
click at [802, 143] on span "Headlines" at bounding box center [811, 140] width 61 height 11
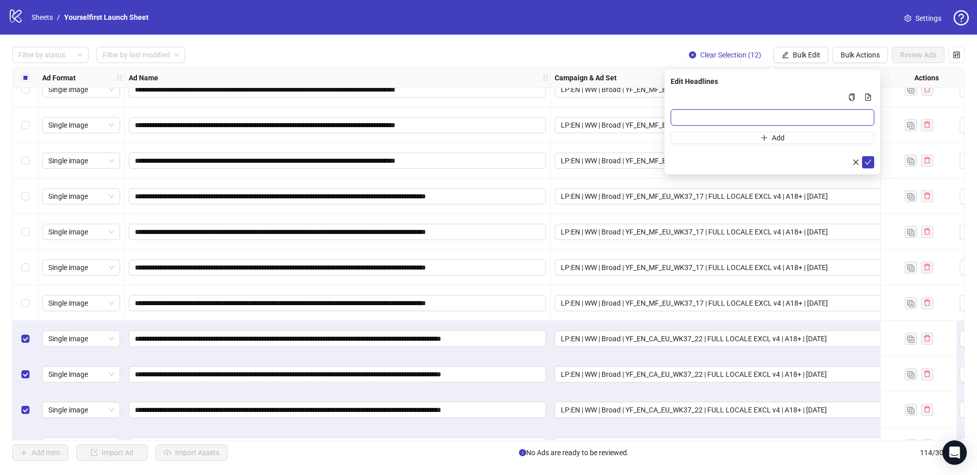
click at [706, 113] on input "Multi-input container - paste or copy values" at bounding box center [773, 117] width 204 height 16
paste input "**********"
type input "**********"
click at [872, 161] on button "submit" at bounding box center [868, 162] width 12 height 12
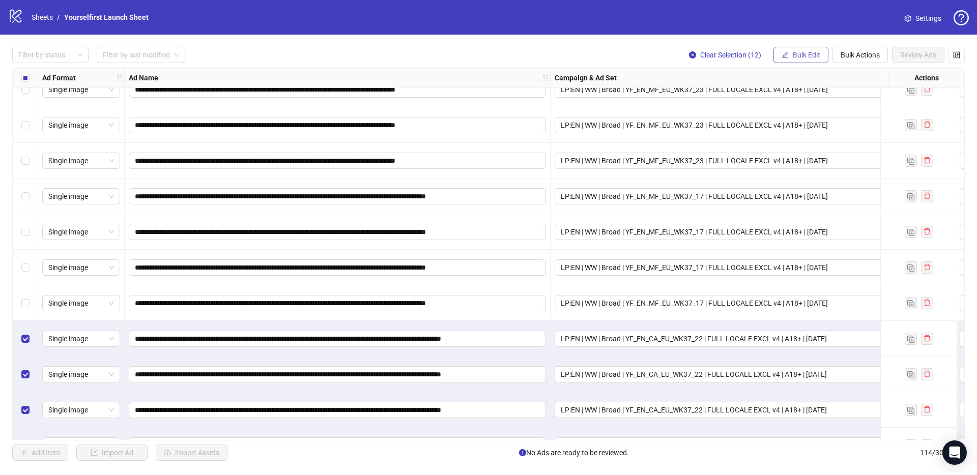
click at [804, 55] on span "Bulk Edit" at bounding box center [806, 55] width 27 height 8
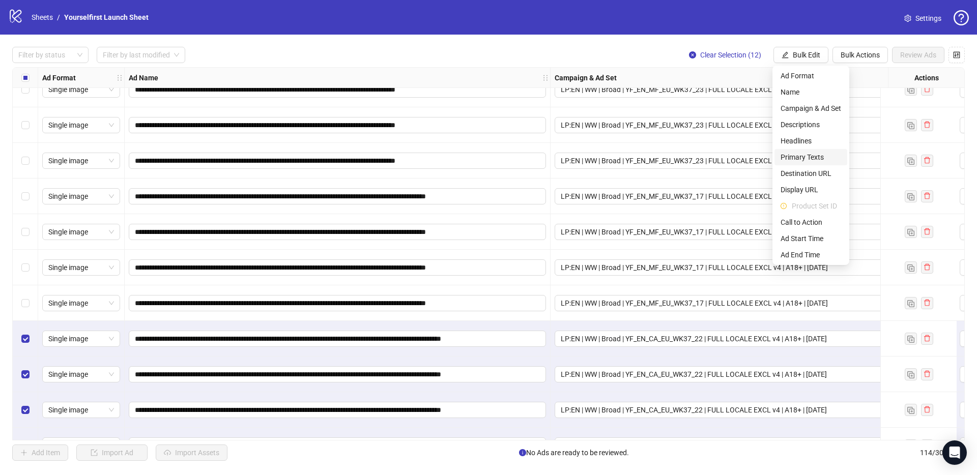
click at [812, 158] on span "Primary Texts" at bounding box center [811, 157] width 61 height 11
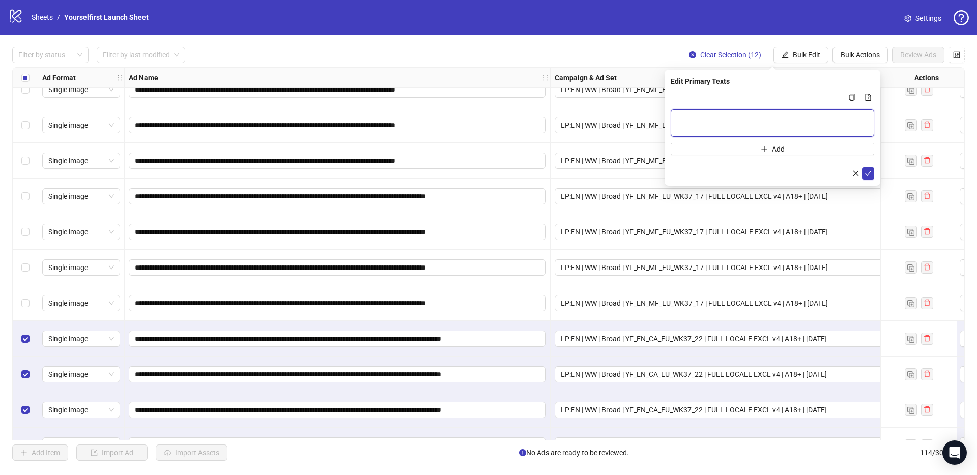
click at [716, 126] on textarea "Multi-text input container - paste or copy values" at bounding box center [773, 122] width 204 height 27
paste textarea "**********"
type textarea "**********"
drag, startPoint x: 867, startPoint y: 171, endPoint x: 860, endPoint y: 173, distance: 7.8
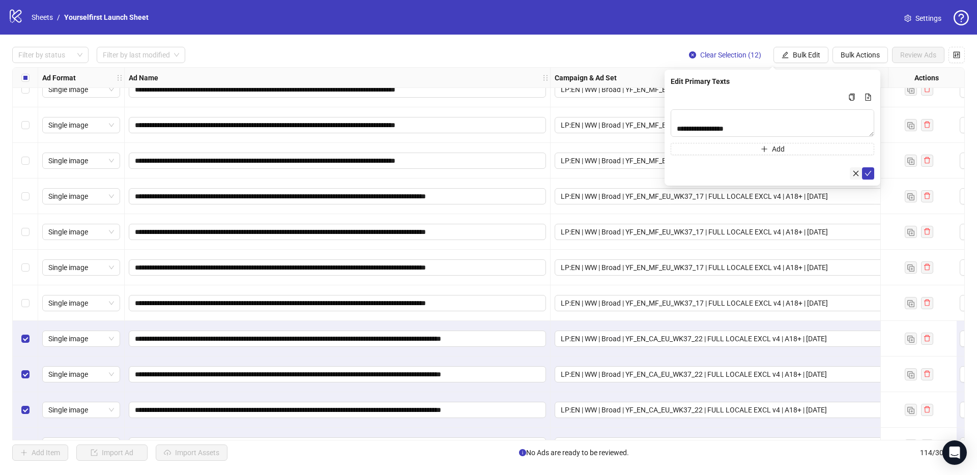
click at [867, 171] on icon "check" at bounding box center [868, 173] width 7 height 7
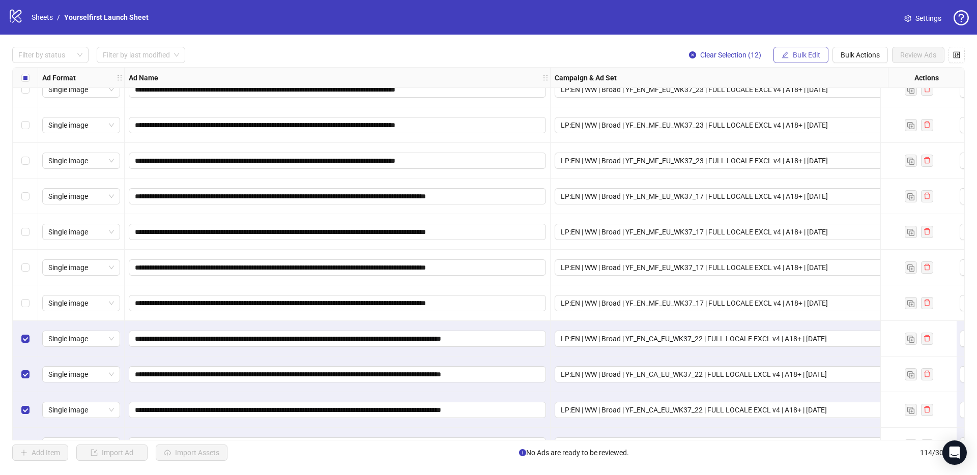
click at [802, 55] on span "Bulk Edit" at bounding box center [806, 55] width 27 height 8
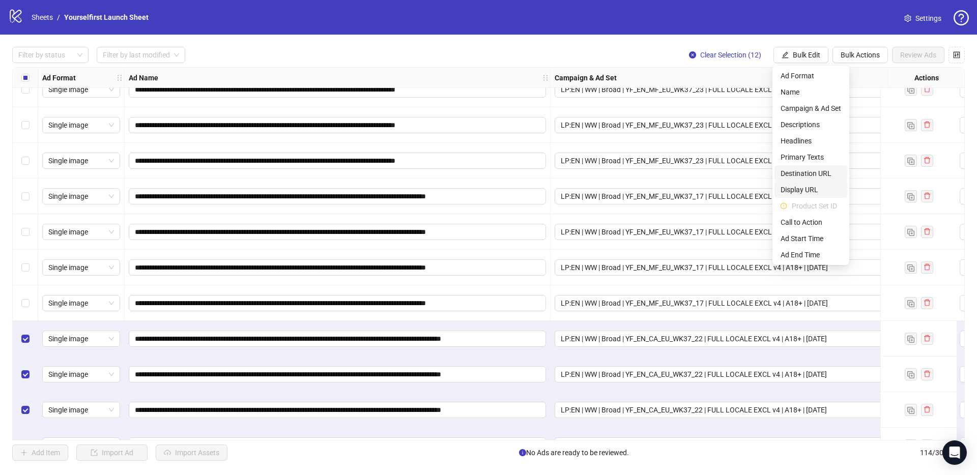
click at [802, 172] on span "Destination URL" at bounding box center [811, 173] width 61 height 11
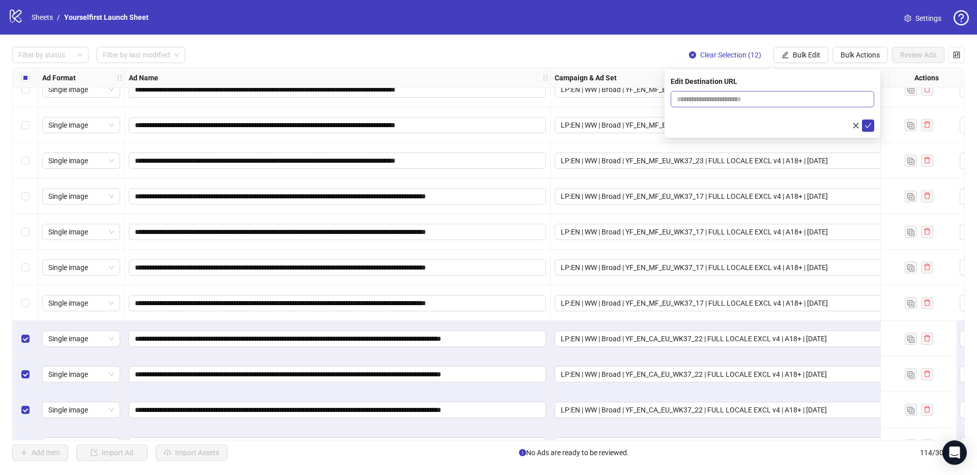
click at [728, 92] on span at bounding box center [773, 99] width 204 height 16
paste input "**********"
type input "**********"
click at [868, 126] on icon "check" at bounding box center [868, 125] width 7 height 7
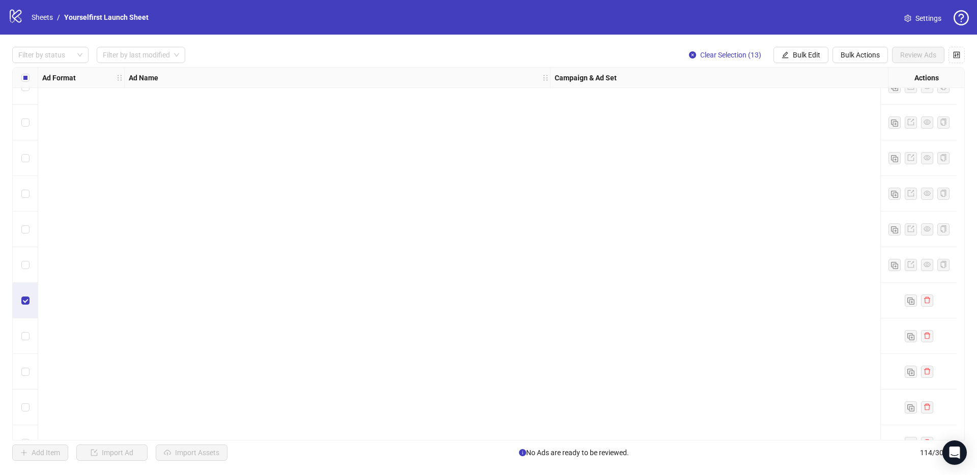
scroll to position [3713, 0]
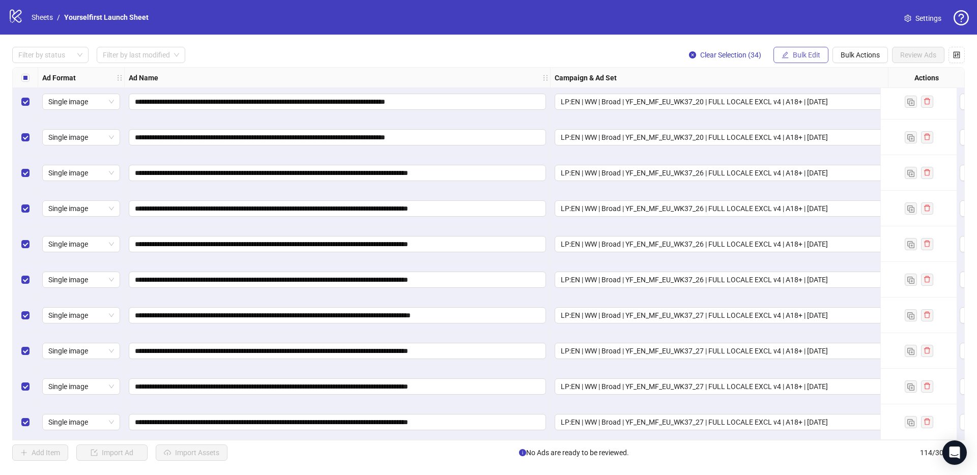
click at [809, 52] on span "Bulk Edit" at bounding box center [806, 55] width 27 height 8
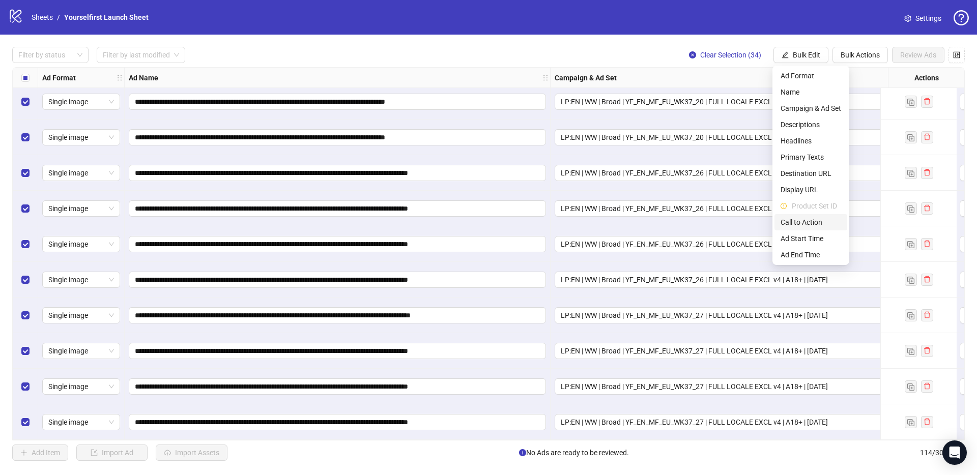
click at [818, 227] on span "Call to Action" at bounding box center [811, 222] width 61 height 11
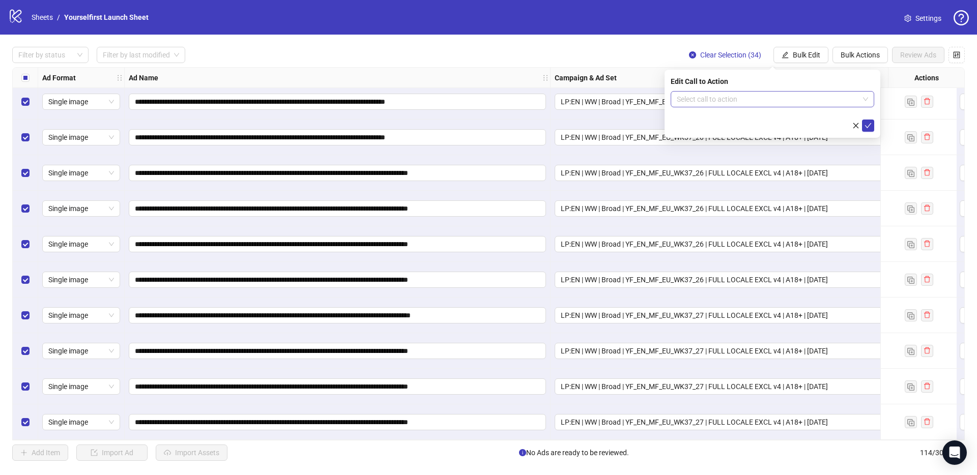
click at [710, 98] on input "search" at bounding box center [768, 99] width 182 height 15
type input "*****"
click at [705, 120] on div "Learn more" at bounding box center [772, 119] width 187 height 11
click at [865, 126] on icon "check" at bounding box center [868, 125] width 7 height 7
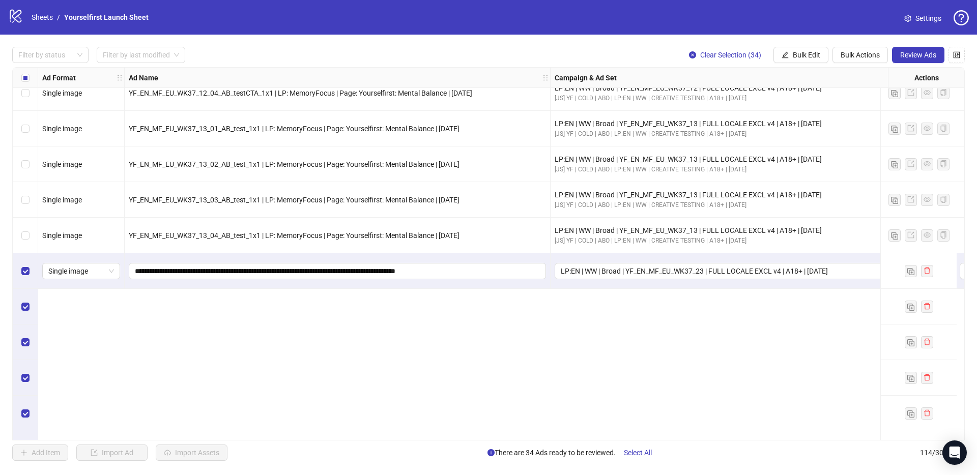
scroll to position [2467, 0]
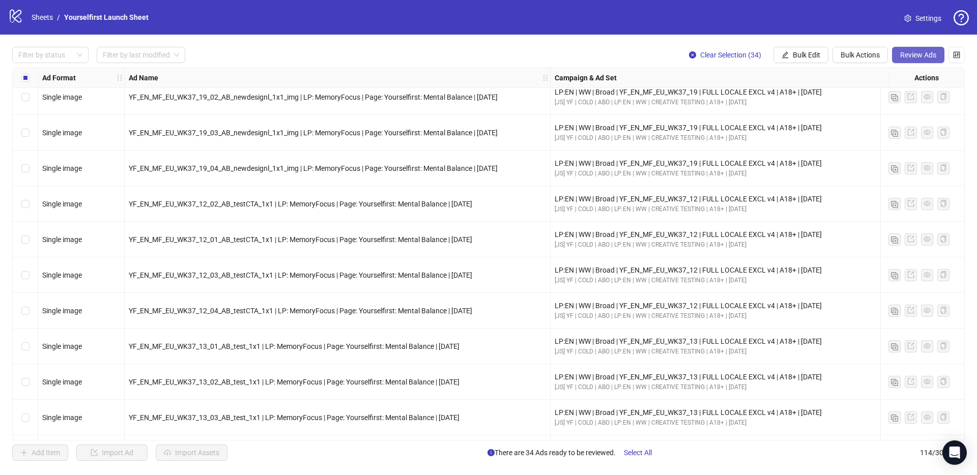
click at [926, 52] on span "Review Ads" at bounding box center [918, 55] width 36 height 8
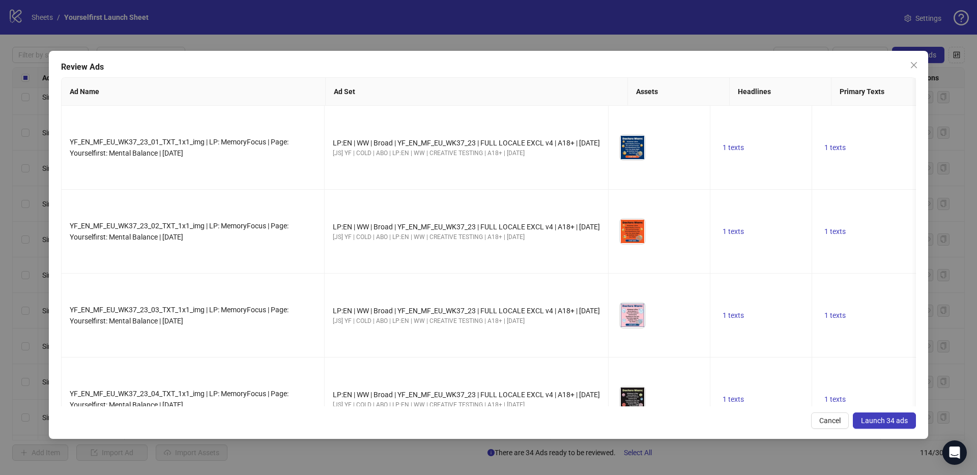
click at [886, 419] on span "Launch 34 ads" at bounding box center [884, 421] width 47 height 8
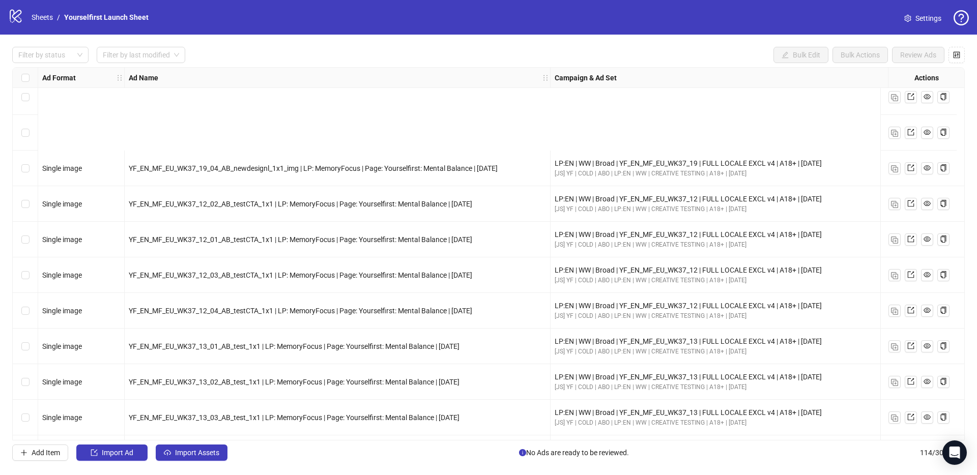
scroll to position [3713, 0]
